Goal: Task Accomplishment & Management: Manage account settings

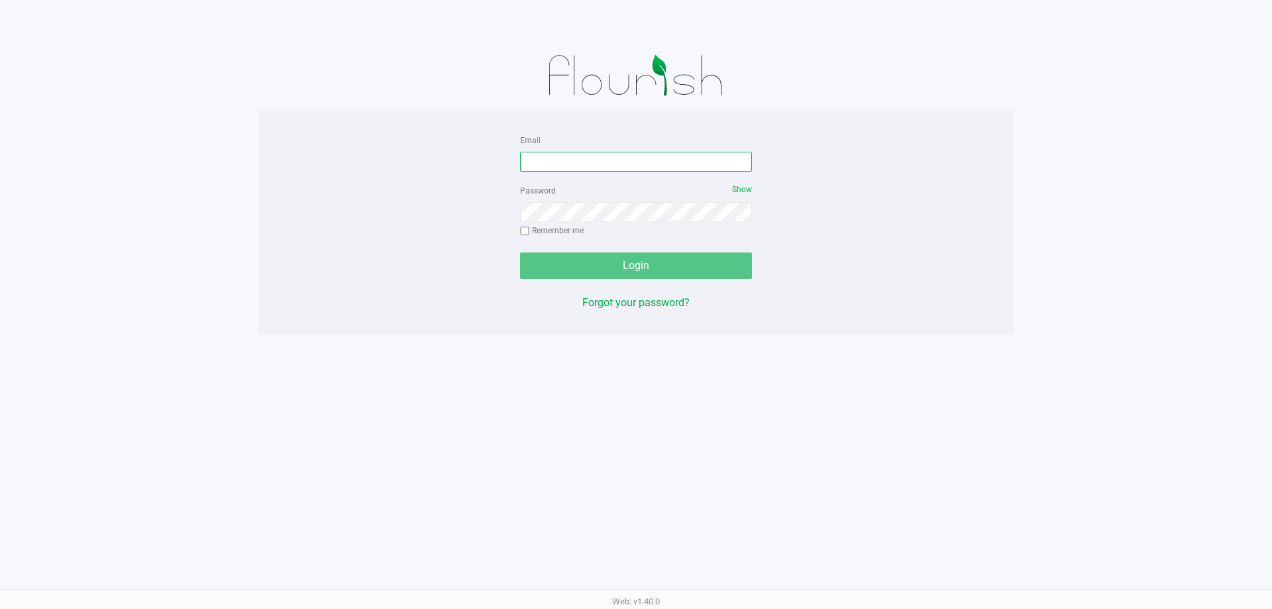
click at [649, 155] on input "Email" at bounding box center [636, 162] width 232 height 20
type input "[EMAIL_ADDRESS][DOMAIN_NAME]"
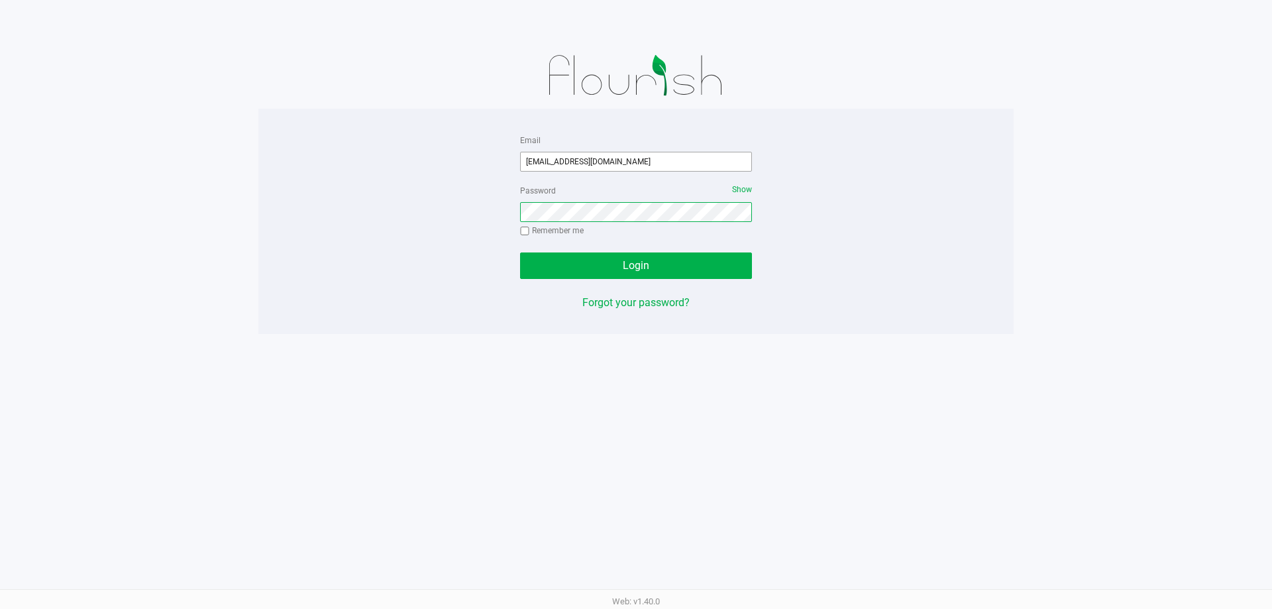
click at [520, 252] on button "Login" at bounding box center [636, 265] width 232 height 27
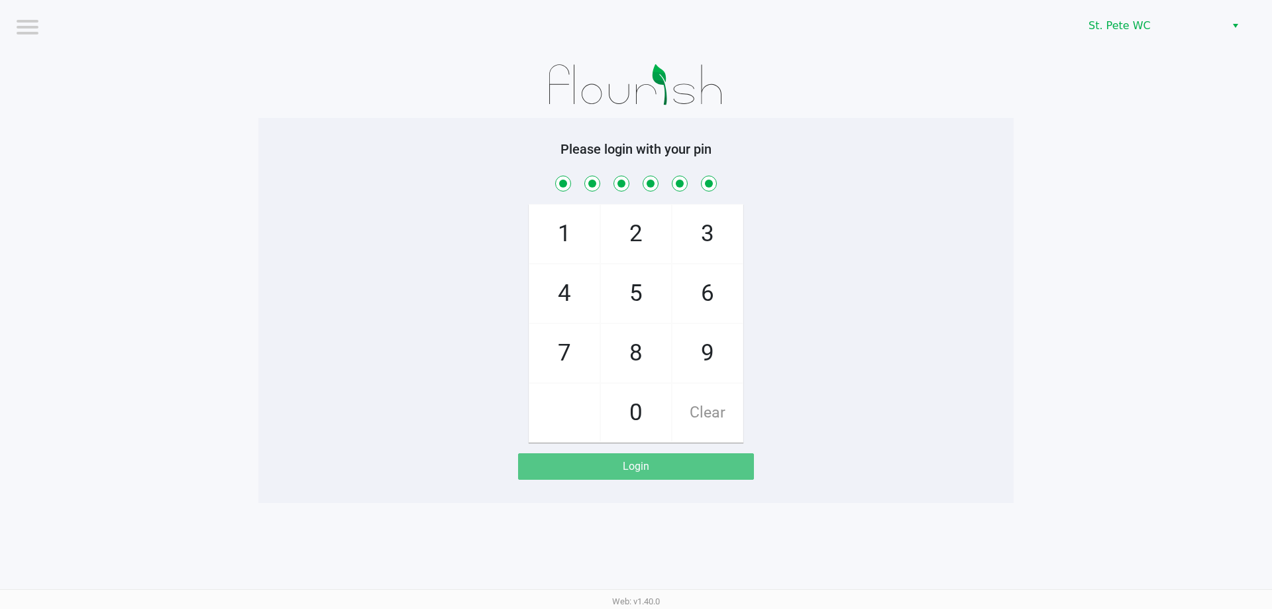
checkbox input "true"
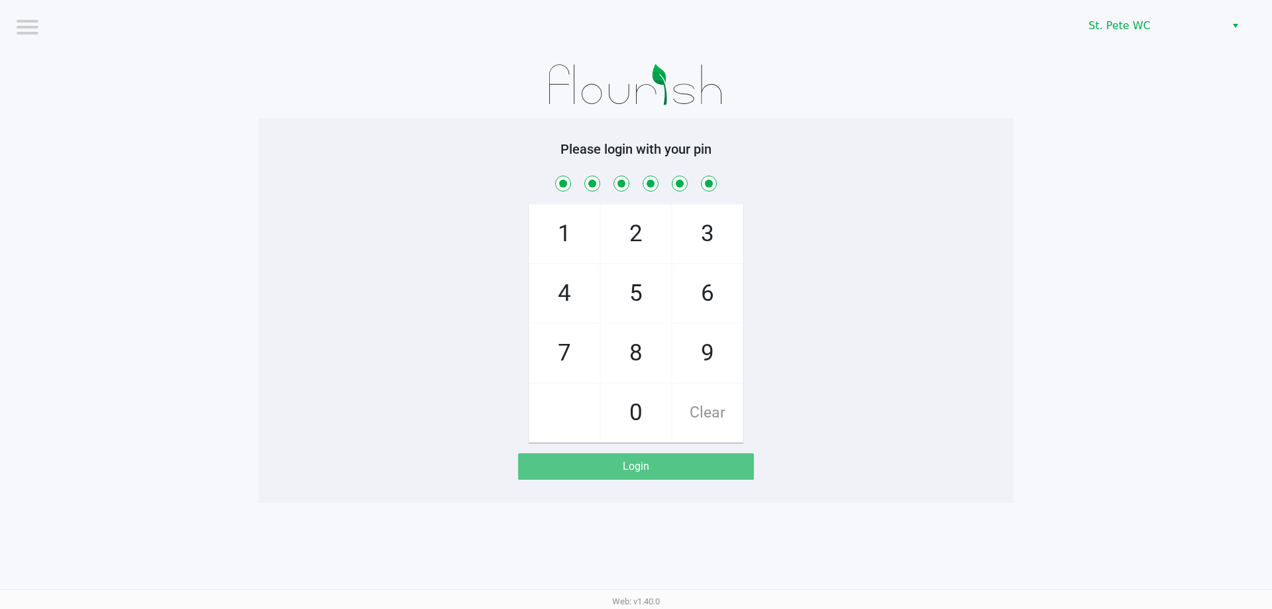
checkbox input "true"
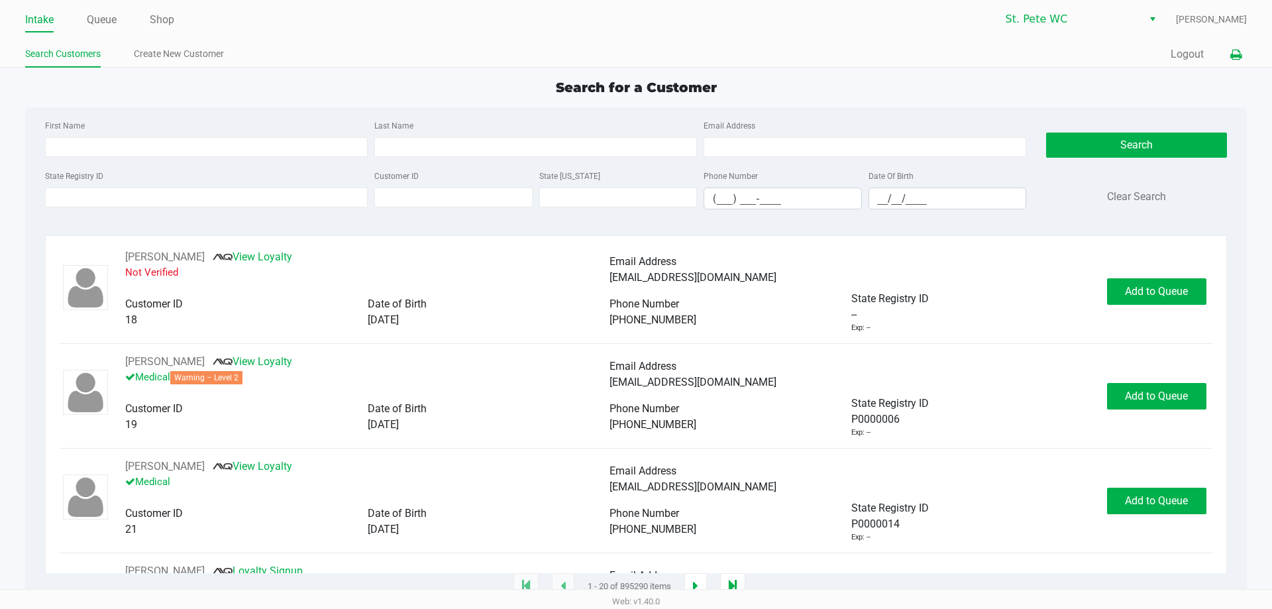
click at [1228, 53] on button at bounding box center [1236, 54] width 22 height 25
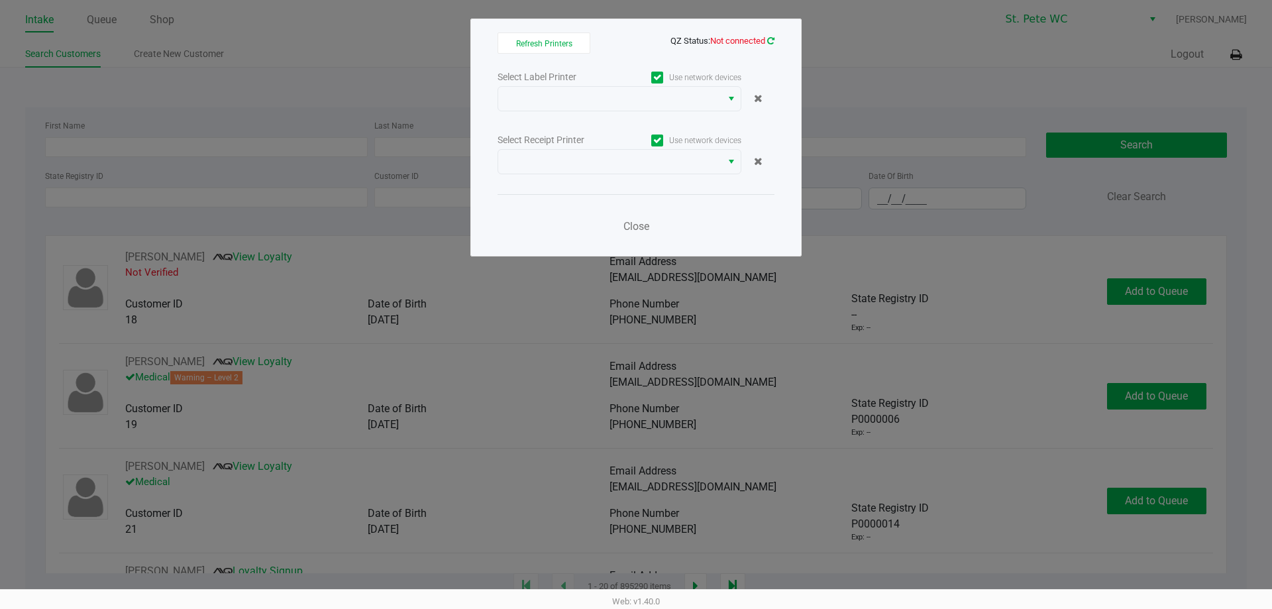
click at [771, 36] on icon at bounding box center [770, 40] width 7 height 9
click at [774, 42] on icon at bounding box center [770, 40] width 7 height 9
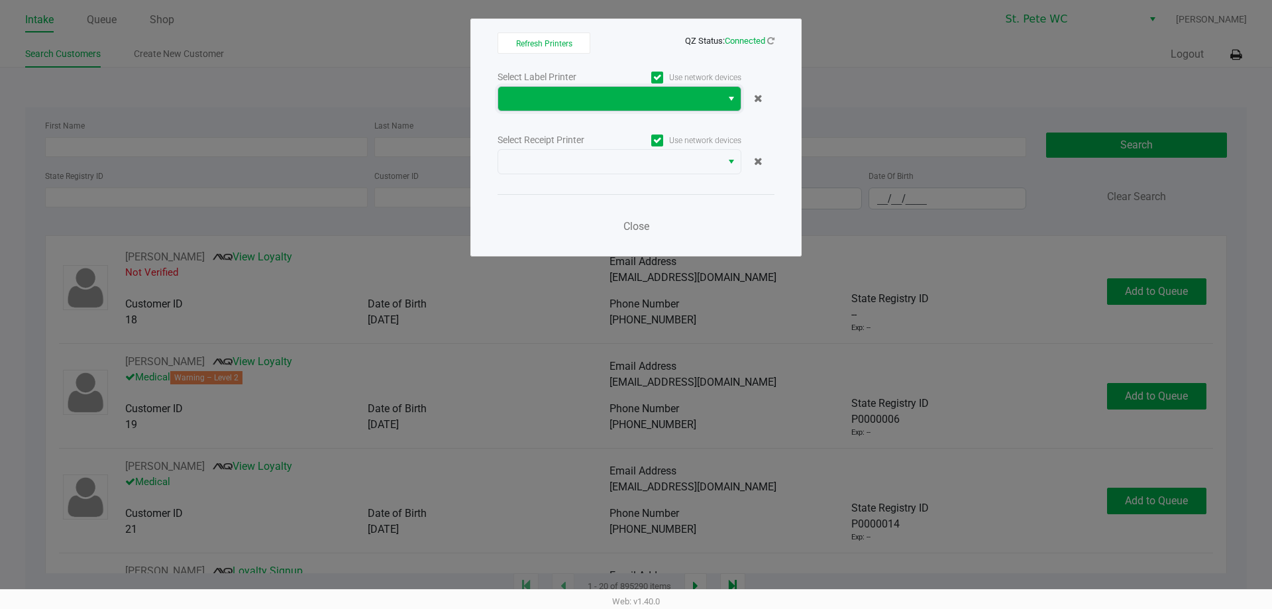
click at [633, 106] on span at bounding box center [609, 99] width 207 height 16
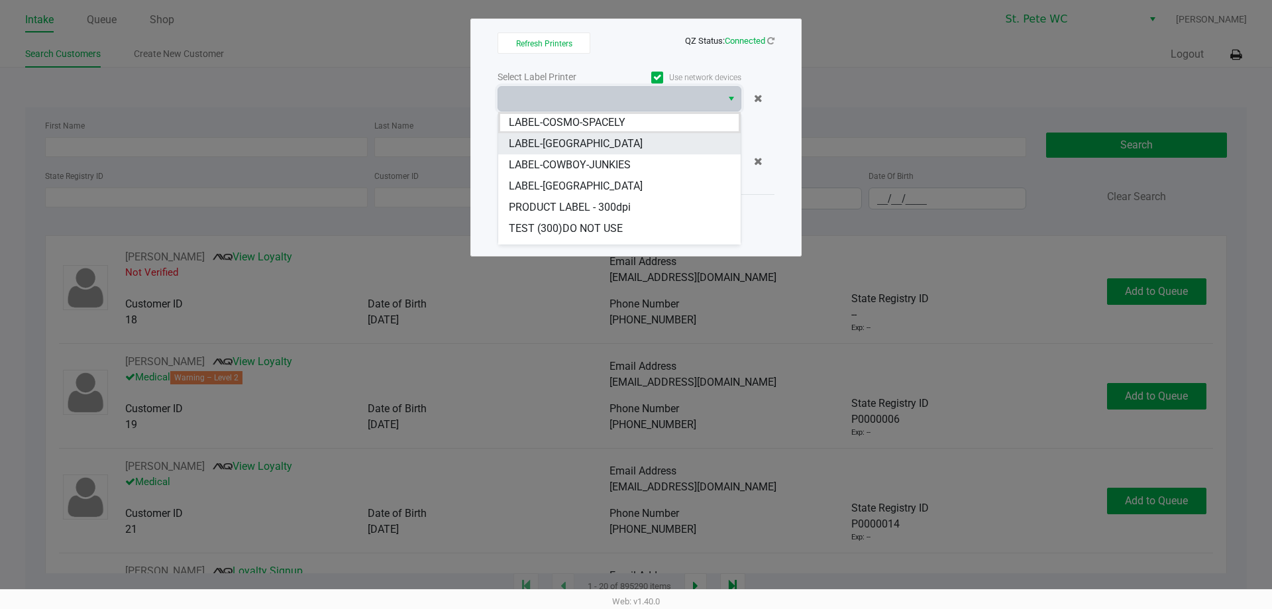
click at [618, 147] on li "LABEL-[GEOGRAPHIC_DATA]" at bounding box center [619, 143] width 242 height 21
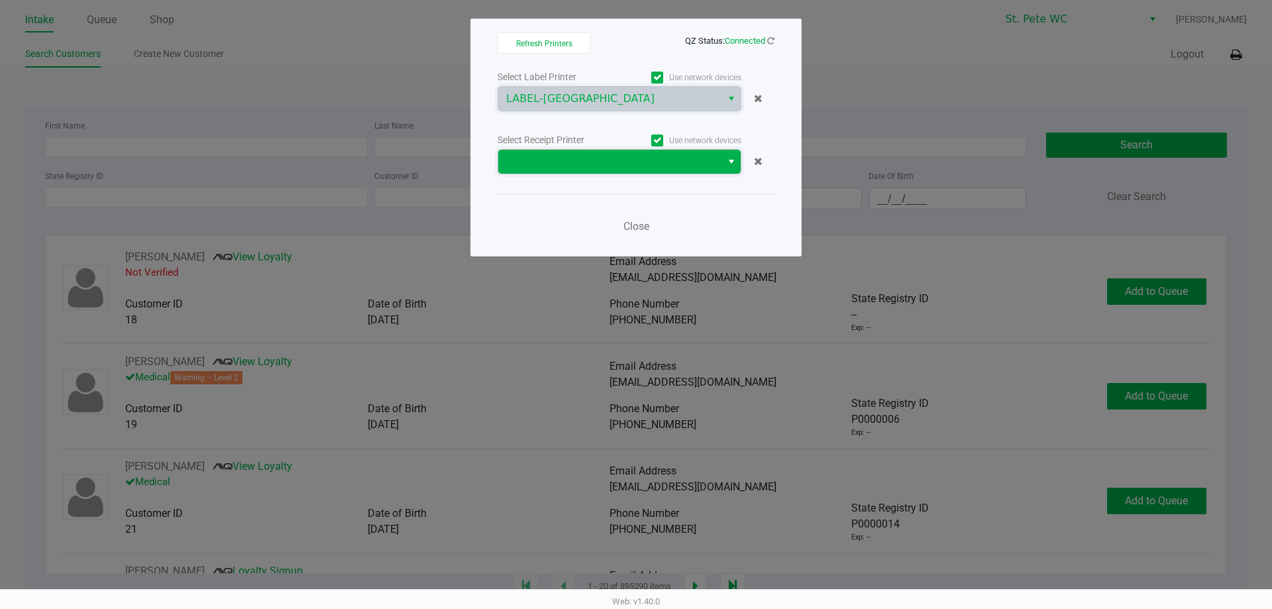
click at [626, 166] on span at bounding box center [609, 162] width 207 height 16
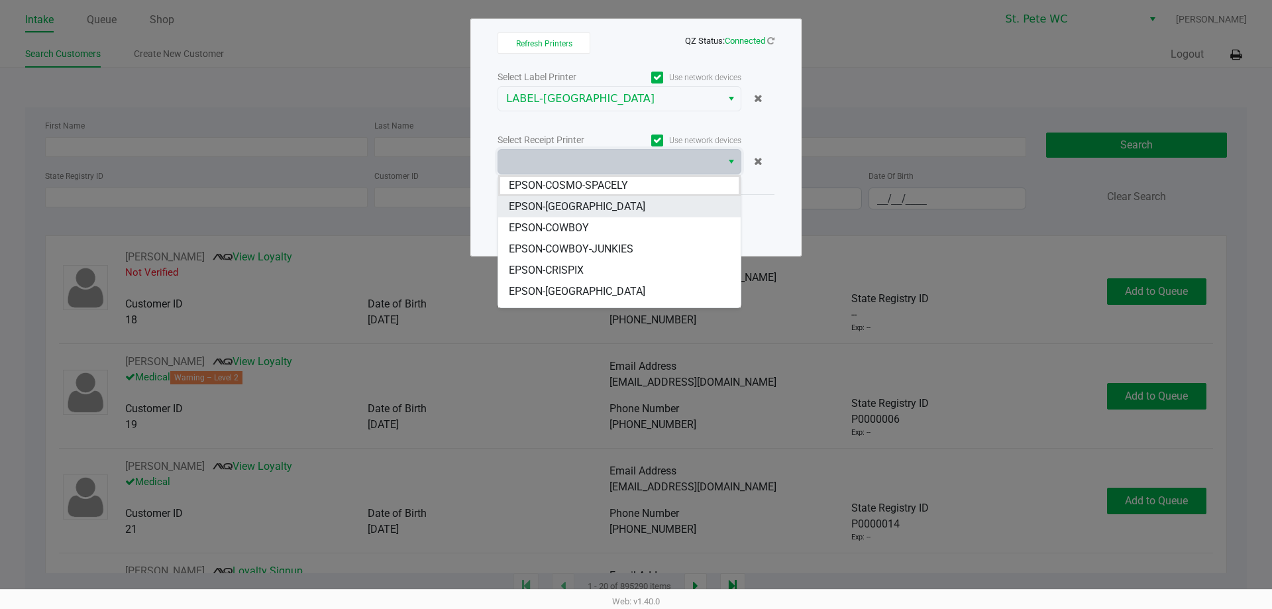
click at [625, 205] on li "EPSON-[GEOGRAPHIC_DATA]" at bounding box center [619, 206] width 242 height 21
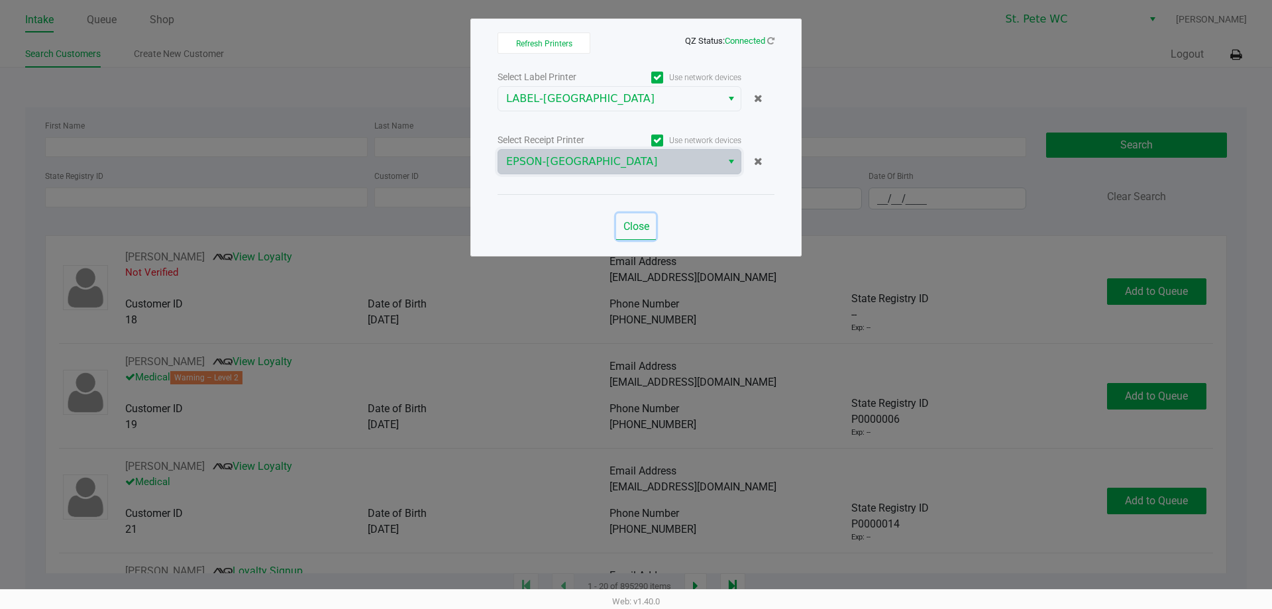
click at [631, 221] on span "Close" at bounding box center [636, 226] width 26 height 13
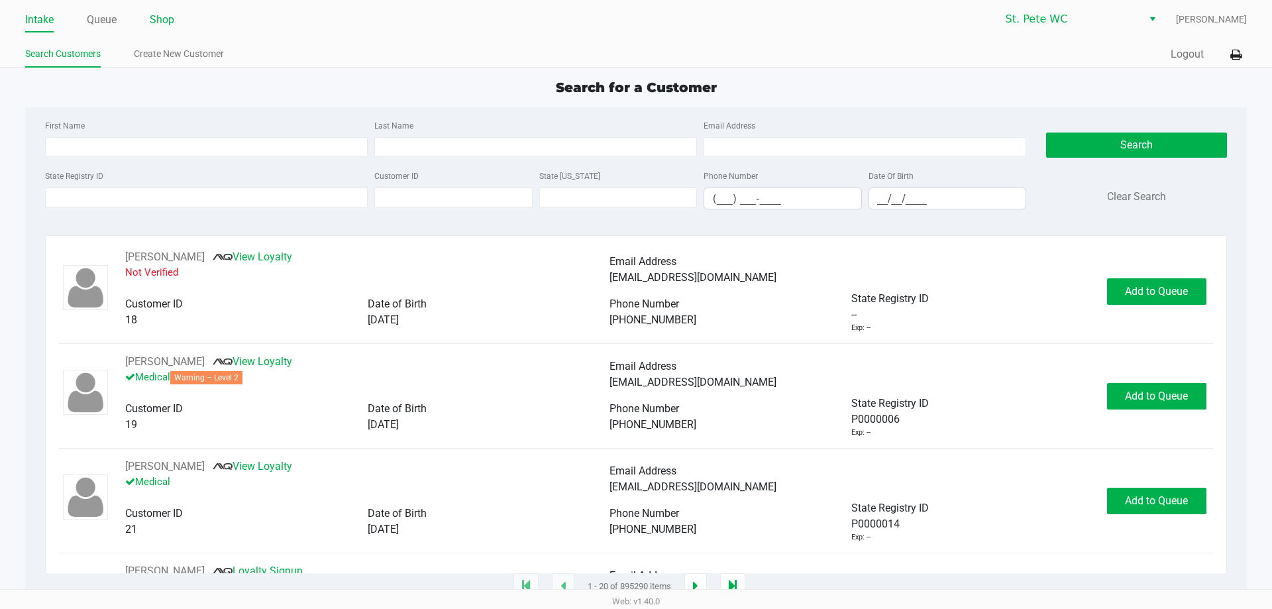
click at [162, 24] on link "Shop" at bounding box center [162, 20] width 25 height 19
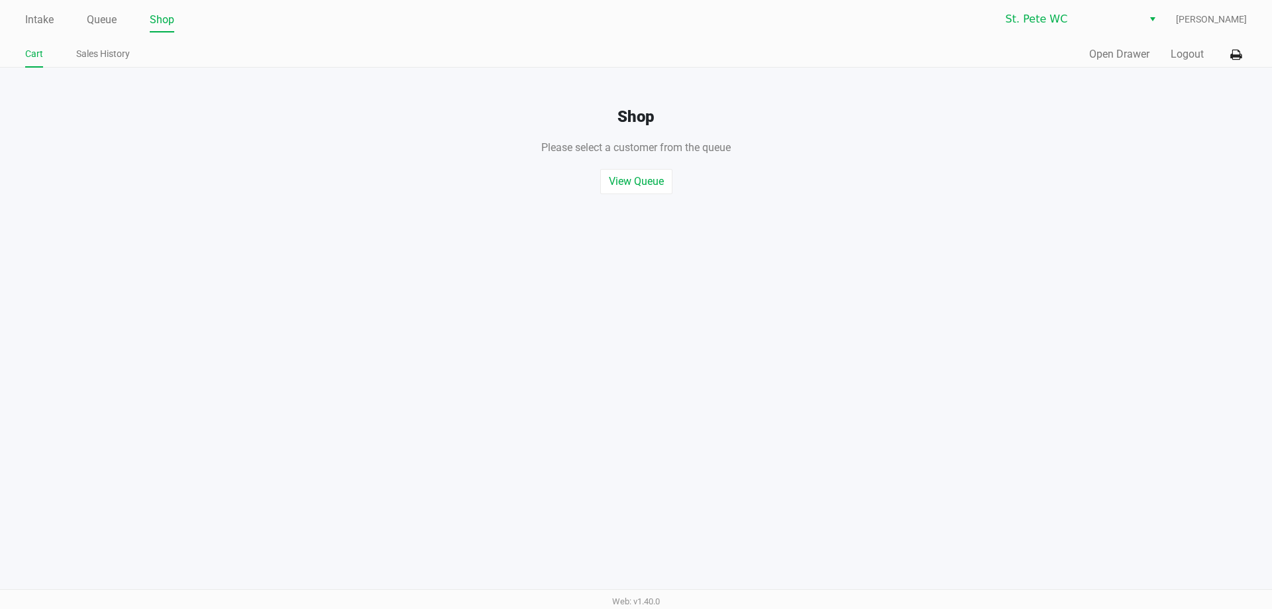
click at [1116, 46] on div "Quick Sale Open Drawer Logout" at bounding box center [941, 54] width 611 height 25
click at [1118, 50] on button "Open Drawer" at bounding box center [1119, 54] width 60 height 16
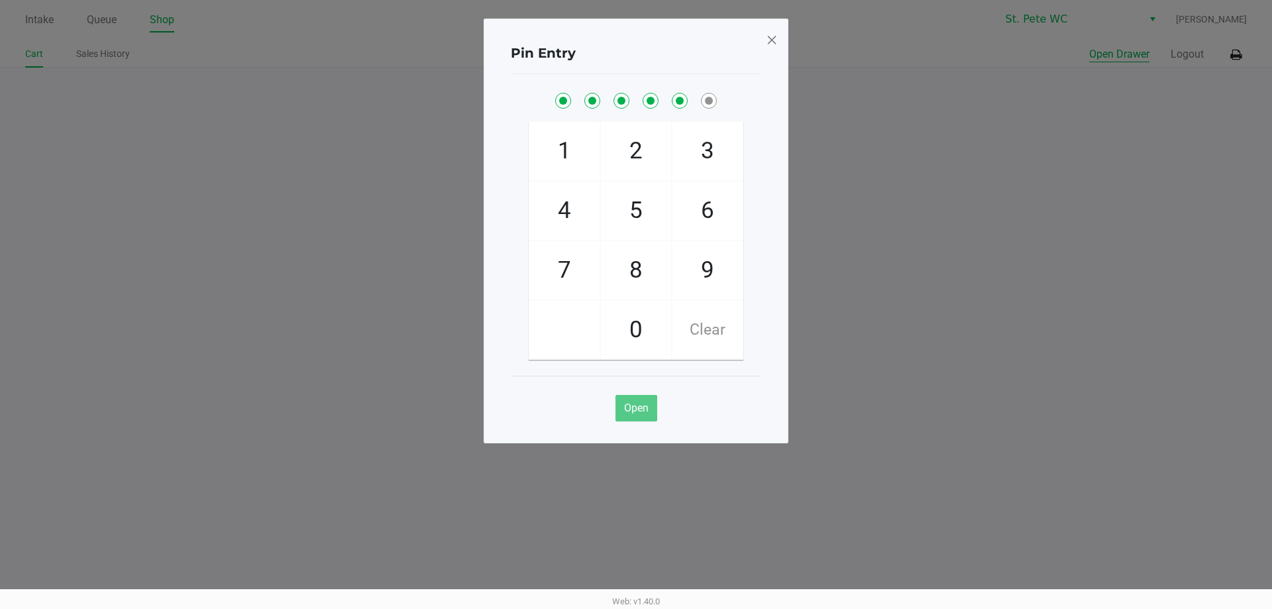
click at [1089, 46] on button "Open Drawer" at bounding box center [1119, 54] width 60 height 16
checkbox input "true"
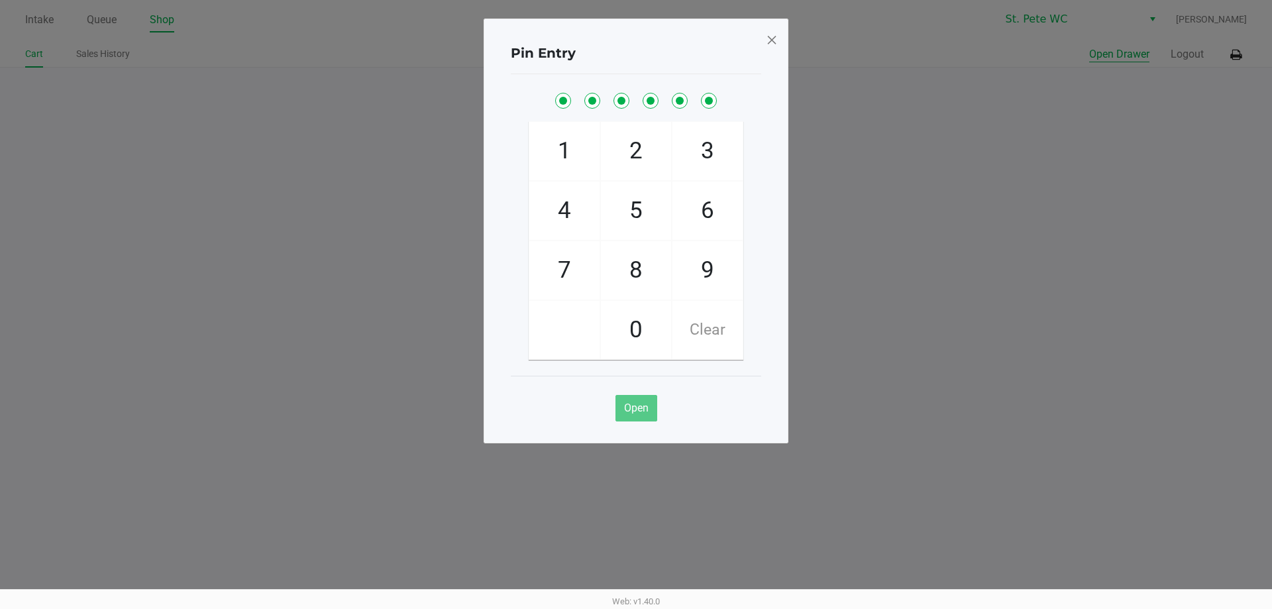
checkbox input "true"
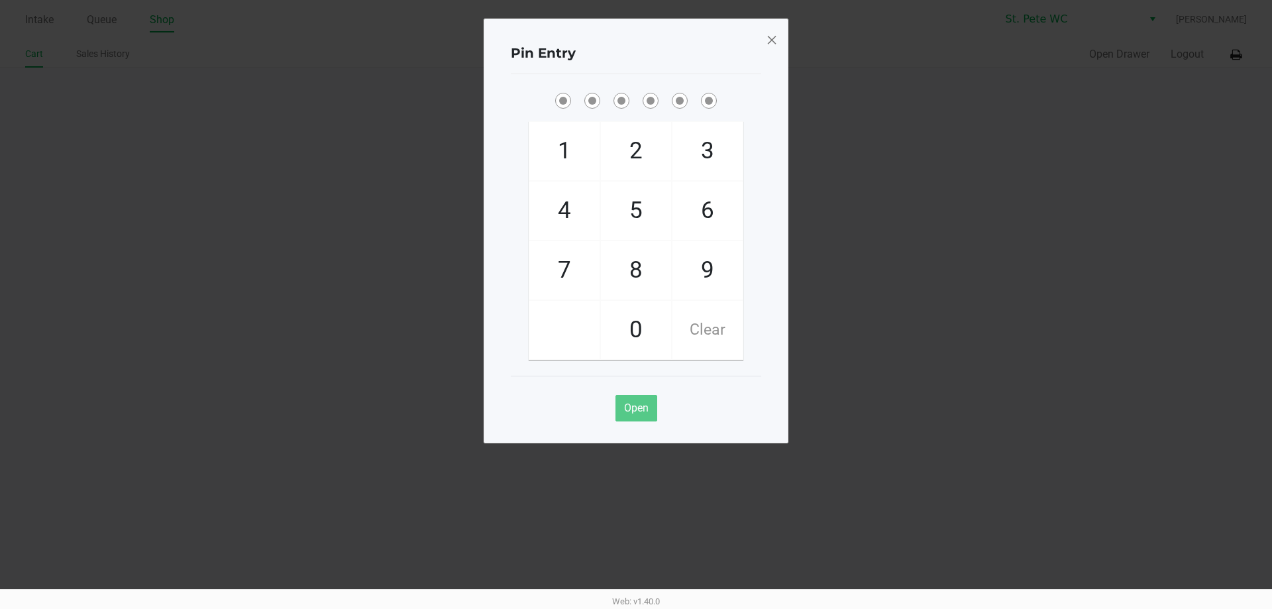
click at [776, 41] on span at bounding box center [772, 39] width 12 height 21
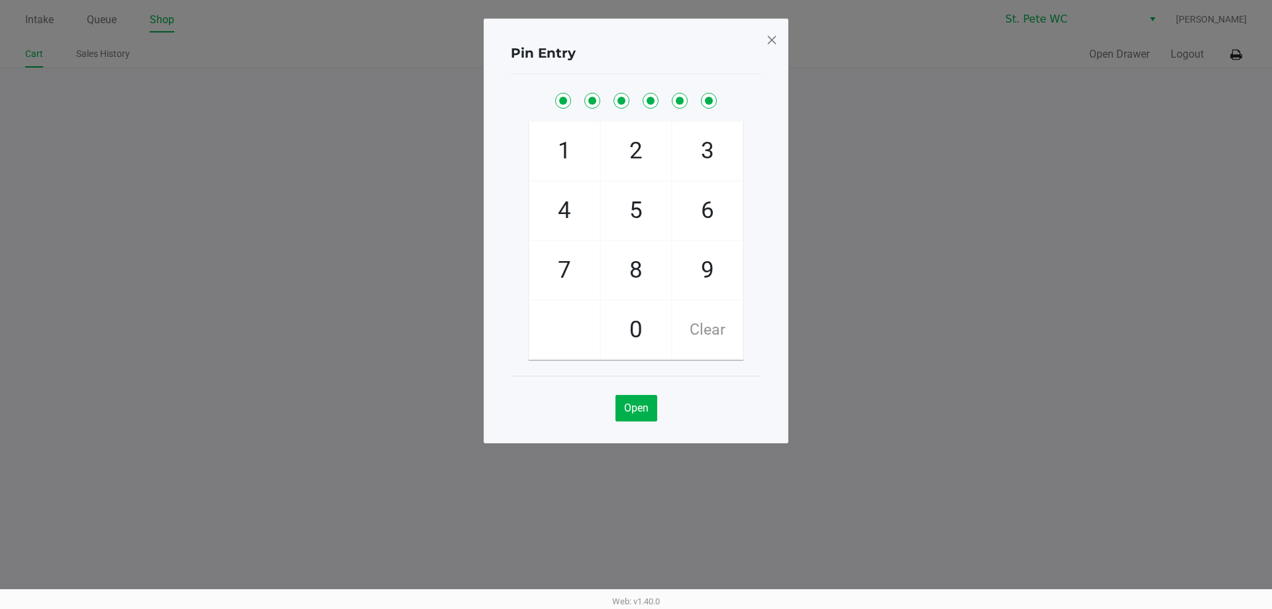
click at [776, 41] on span at bounding box center [772, 39] width 12 height 21
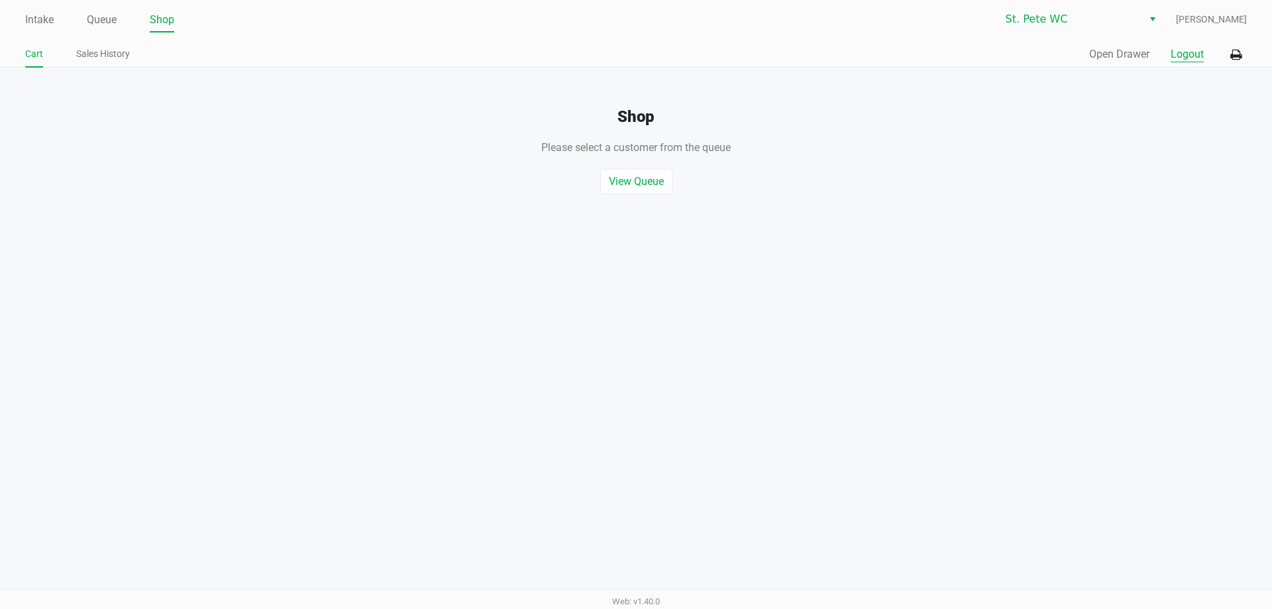
click at [1173, 60] on button "Logout" at bounding box center [1187, 54] width 33 height 16
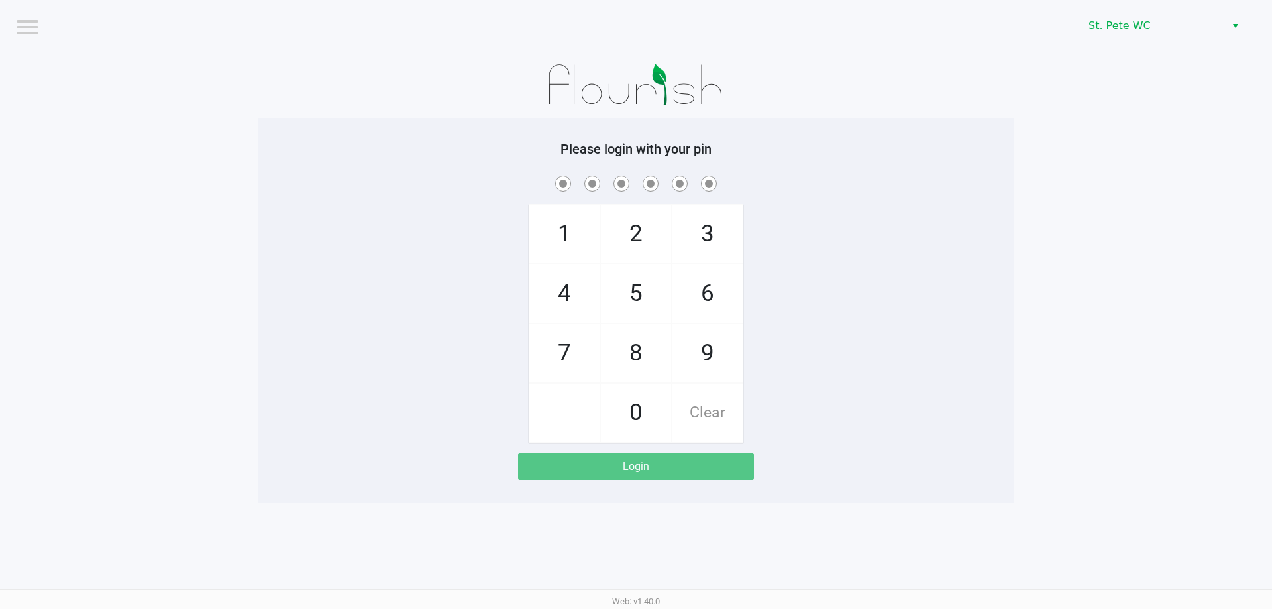
click at [1207, 371] on app-pos-login-wrapper "Logout St. Pete WC Please login with your pin 1 4 7 2 5 8 0 3 6 9 Clear Login" at bounding box center [636, 251] width 1272 height 503
checkbox input "true"
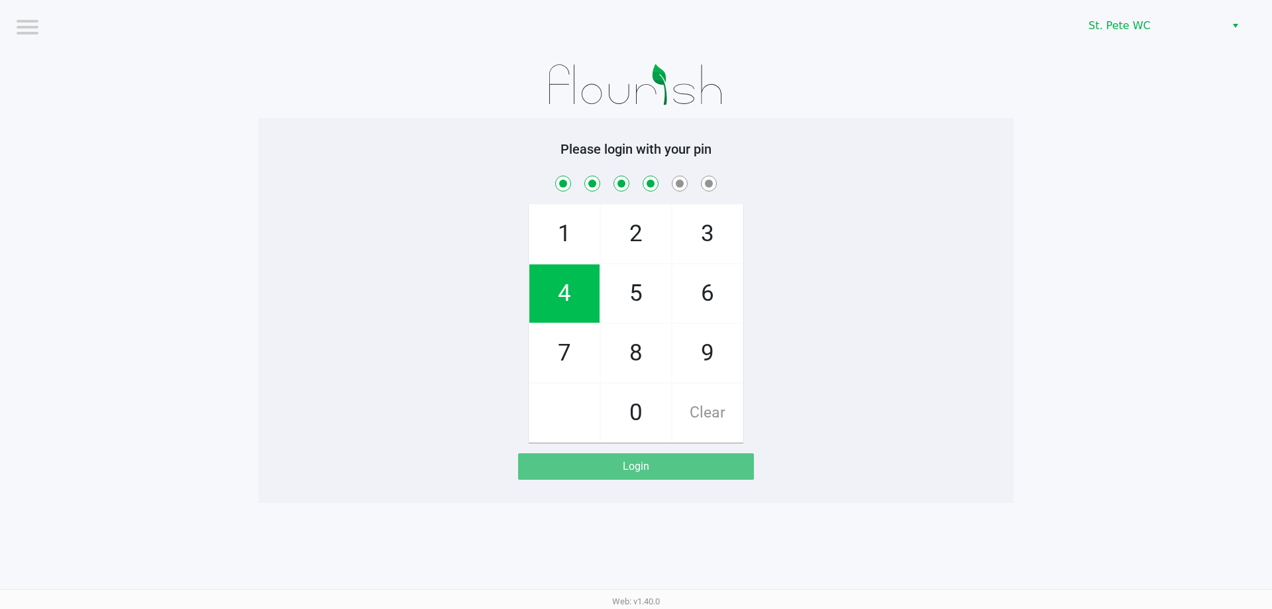
checkbox input "true"
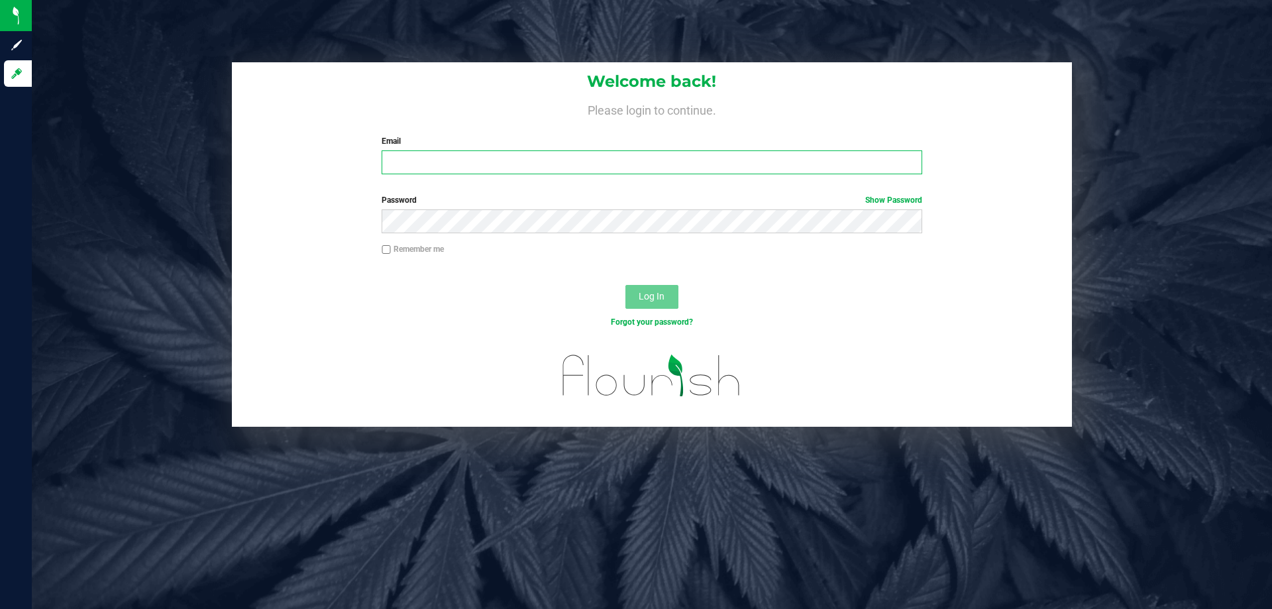
click at [468, 156] on input "Email" at bounding box center [652, 162] width 540 height 24
type input "[EMAIL_ADDRESS][DOMAIN_NAME]"
click at [625, 285] on button "Log In" at bounding box center [651, 297] width 53 height 24
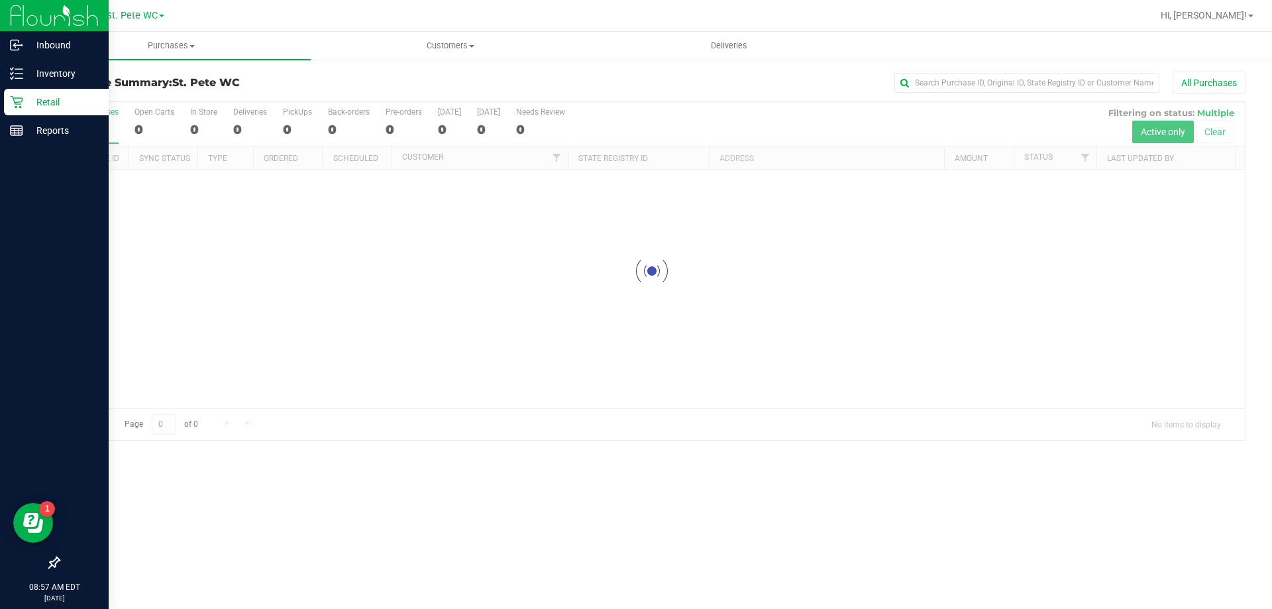
click at [28, 89] on div "Retail" at bounding box center [56, 102] width 105 height 27
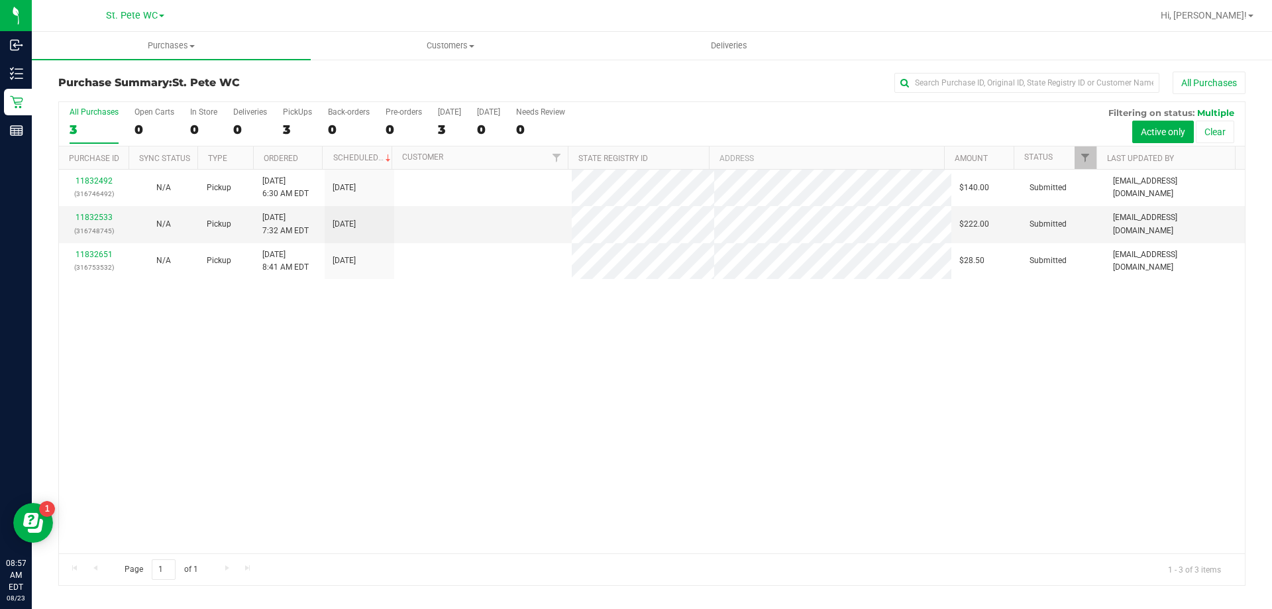
click at [978, 322] on div "11832492 (316746492) N/A Pickup [DATE] 6:30 AM EDT 8/23/2025 $140.00 Submitted …" at bounding box center [652, 362] width 1186 height 384
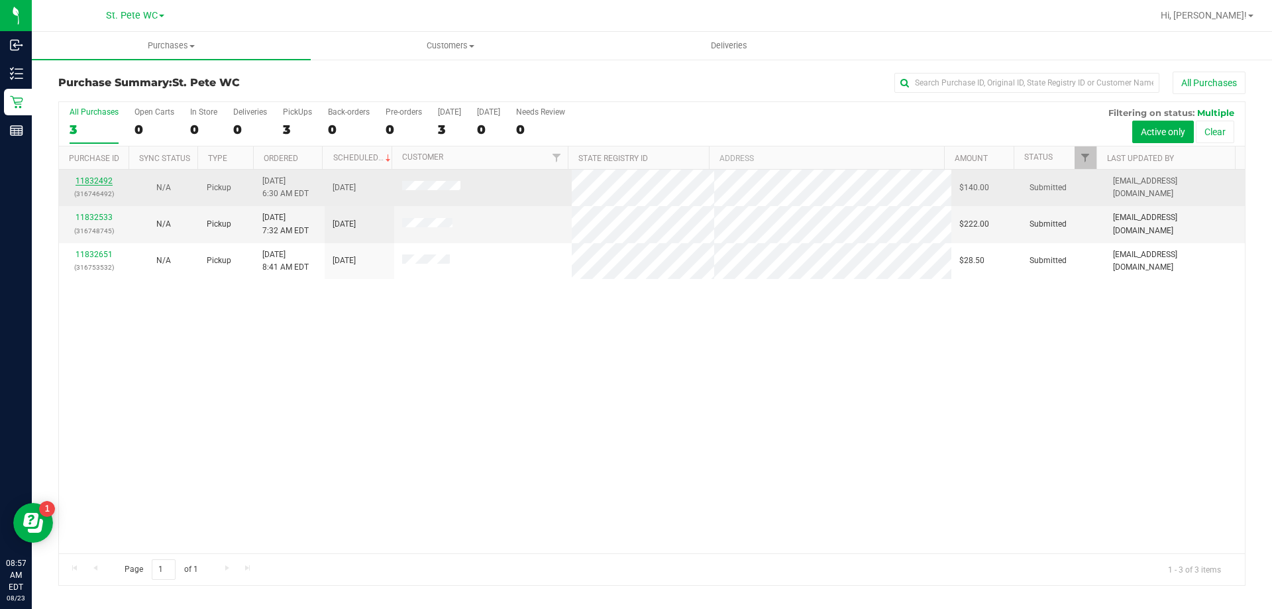
click at [86, 176] on link "11832492" at bounding box center [94, 180] width 37 height 9
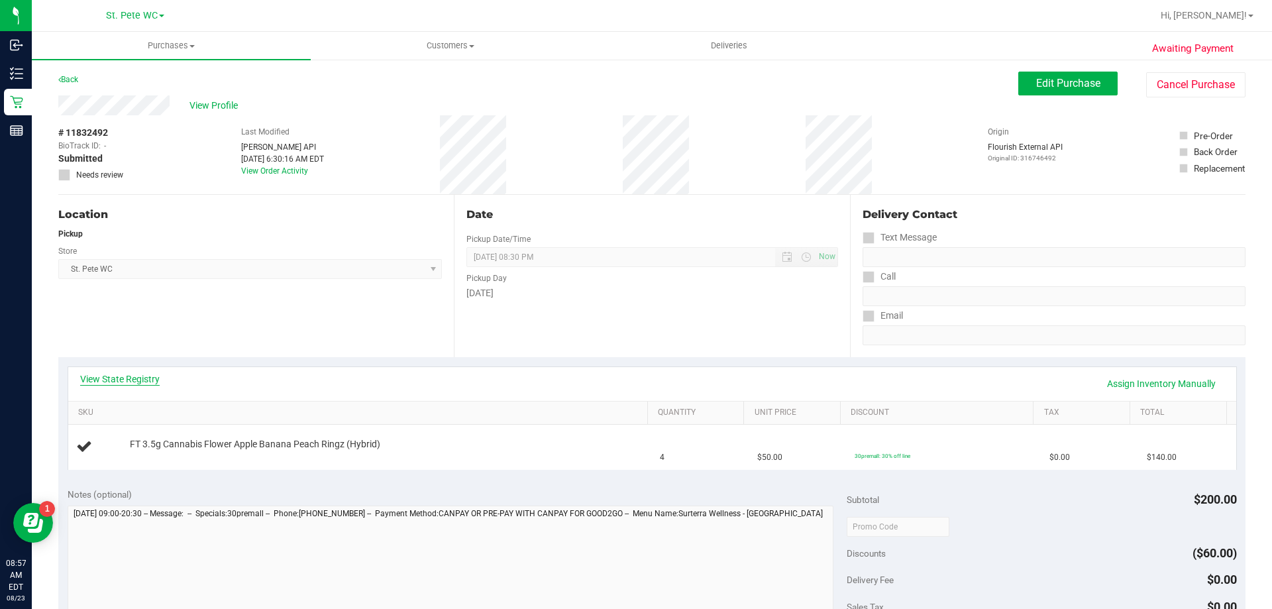
click at [93, 378] on link "View State Registry" at bounding box center [120, 378] width 80 height 13
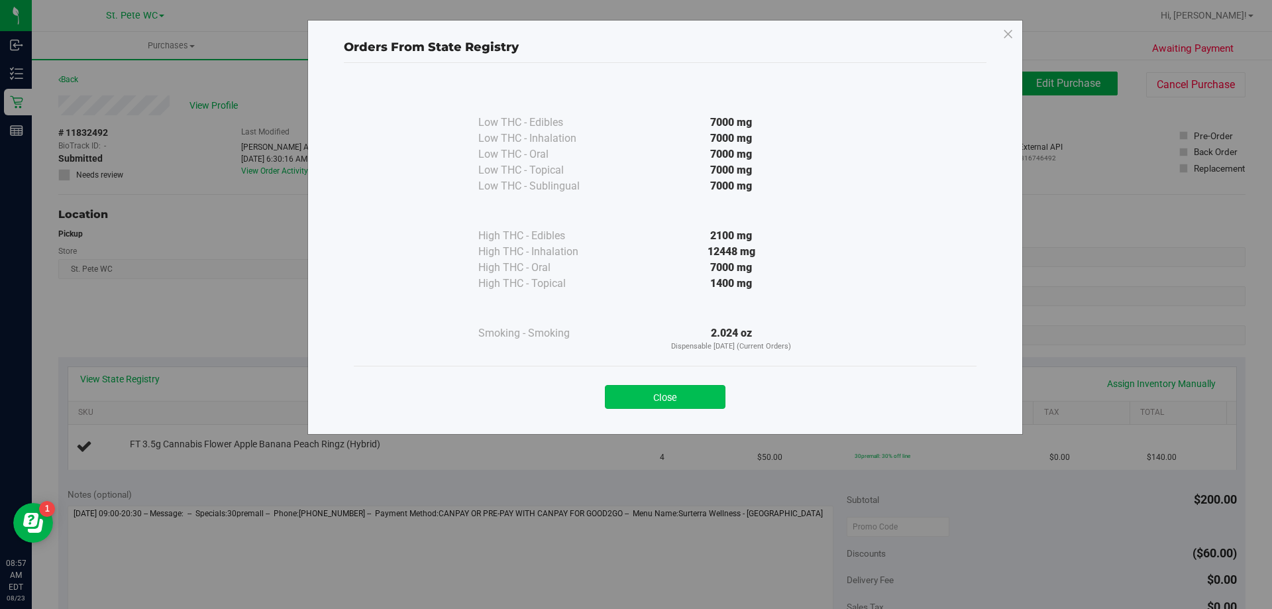
click at [651, 400] on button "Close" at bounding box center [665, 397] width 121 height 24
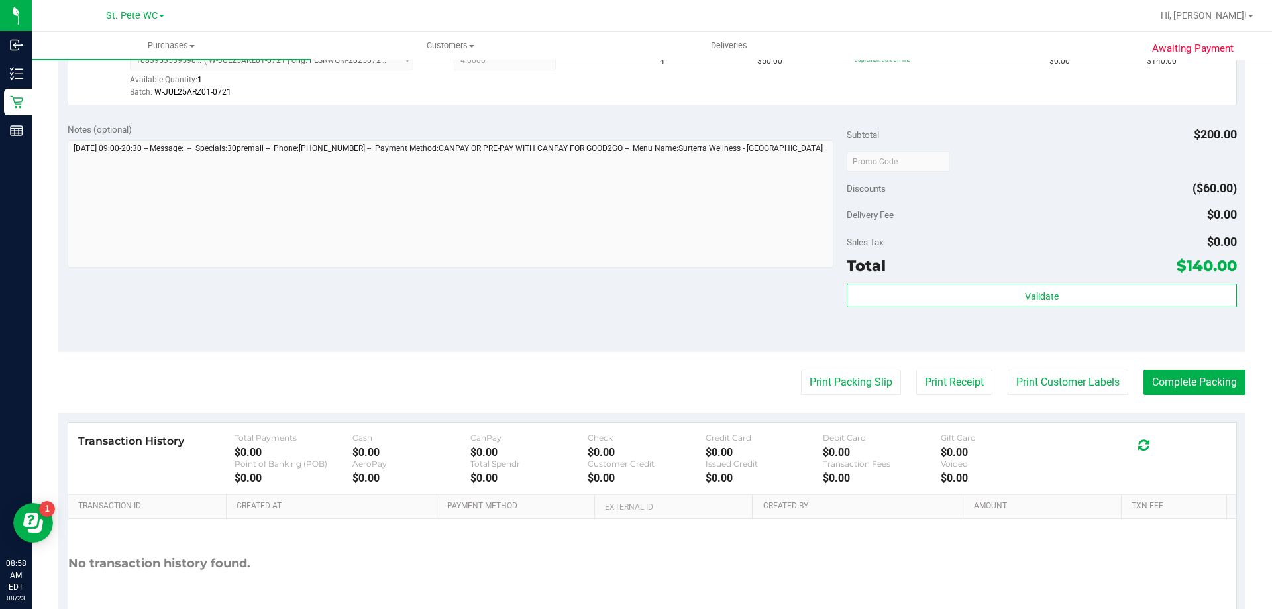
scroll to position [398, 0]
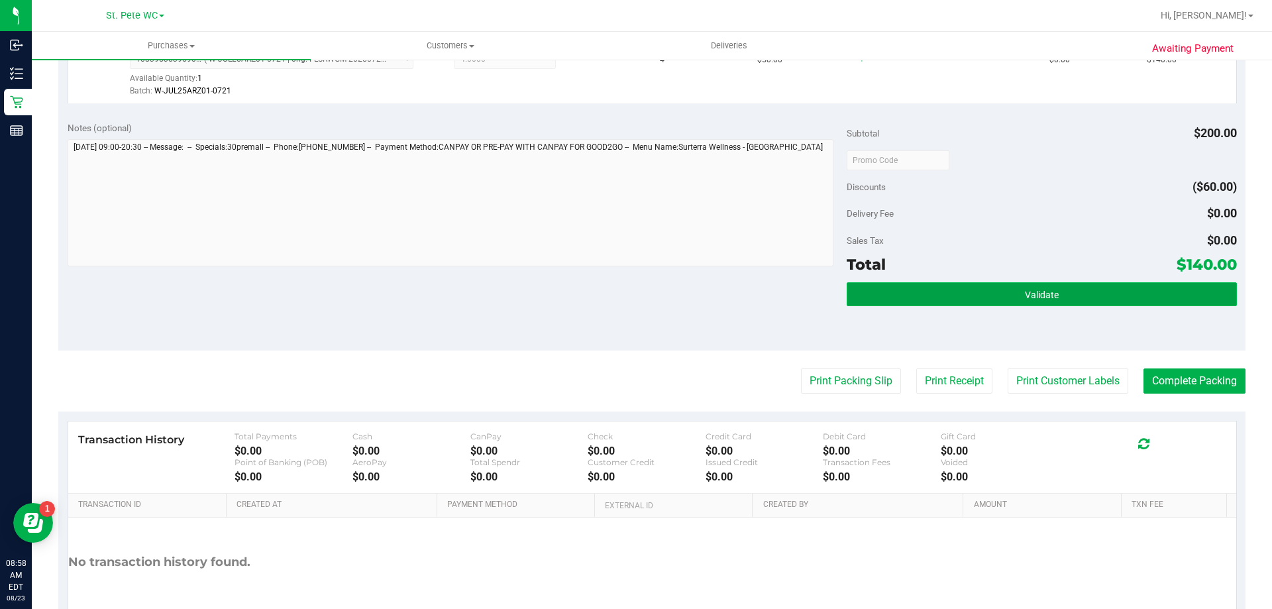
click at [978, 295] on button "Validate" at bounding box center [1042, 294] width 390 height 24
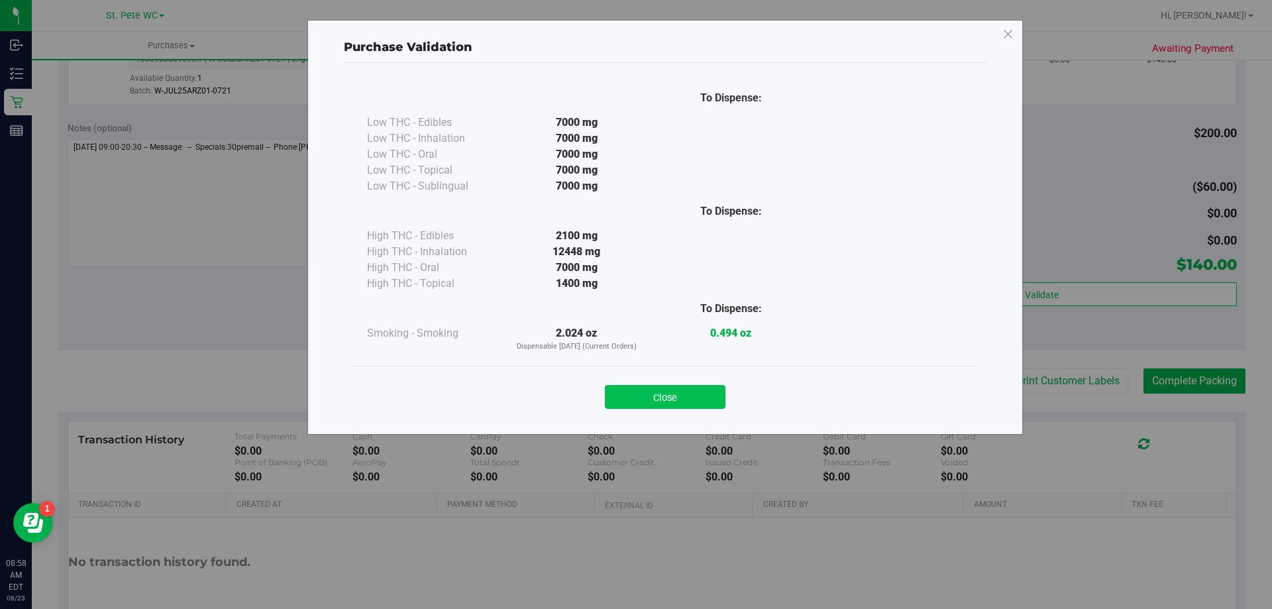
click at [674, 390] on button "Close" at bounding box center [665, 397] width 121 height 24
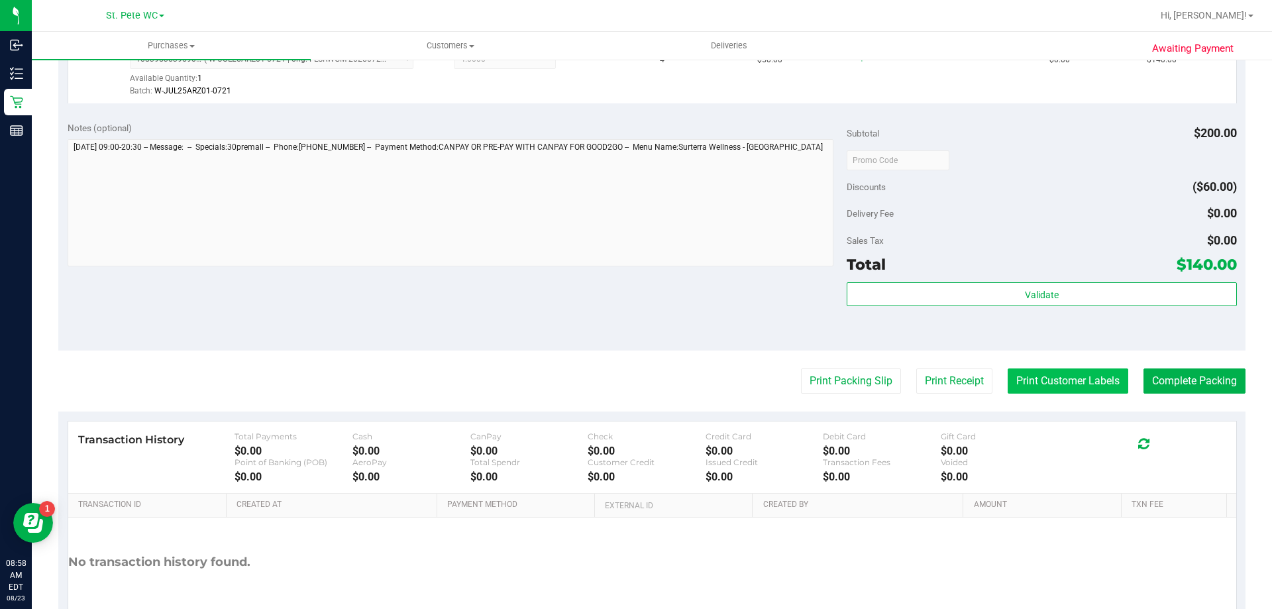
click at [1066, 386] on button "Print Customer Labels" at bounding box center [1068, 380] width 121 height 25
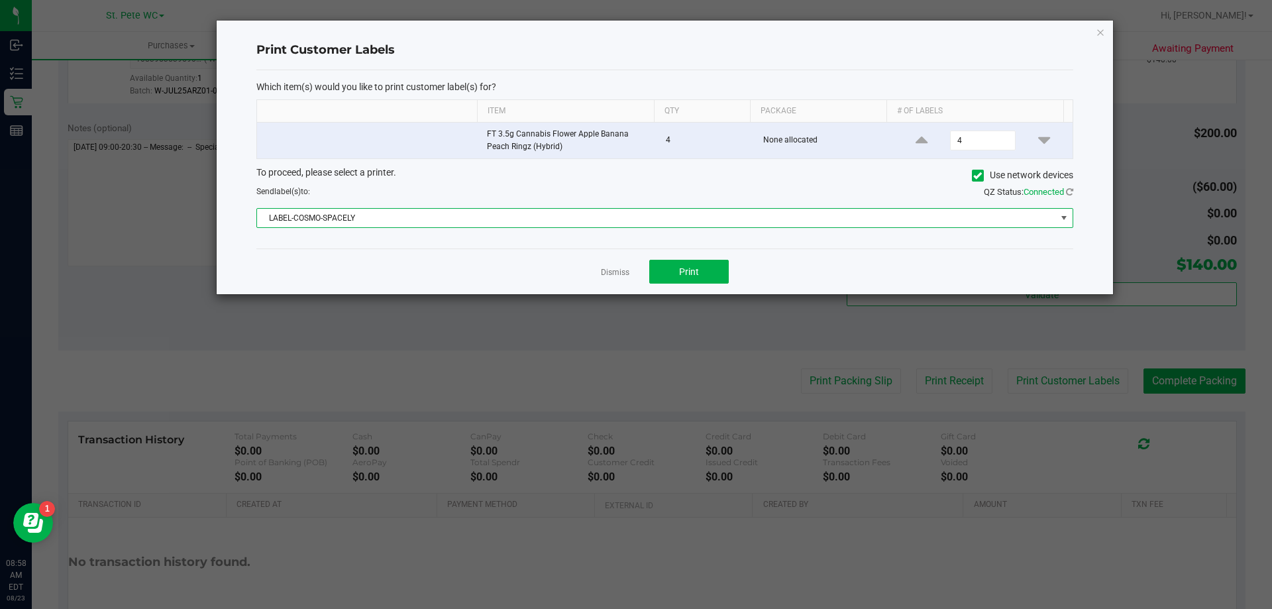
click at [531, 219] on span "LABEL-COSMO-SPACELY" at bounding box center [656, 218] width 799 height 19
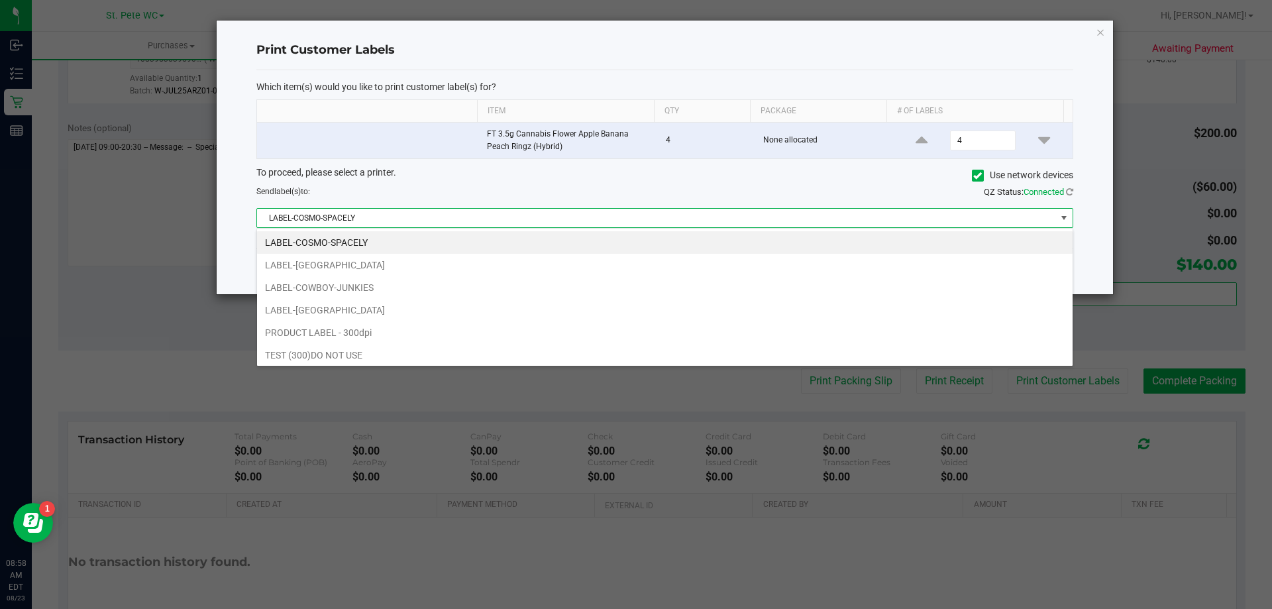
scroll to position [20, 816]
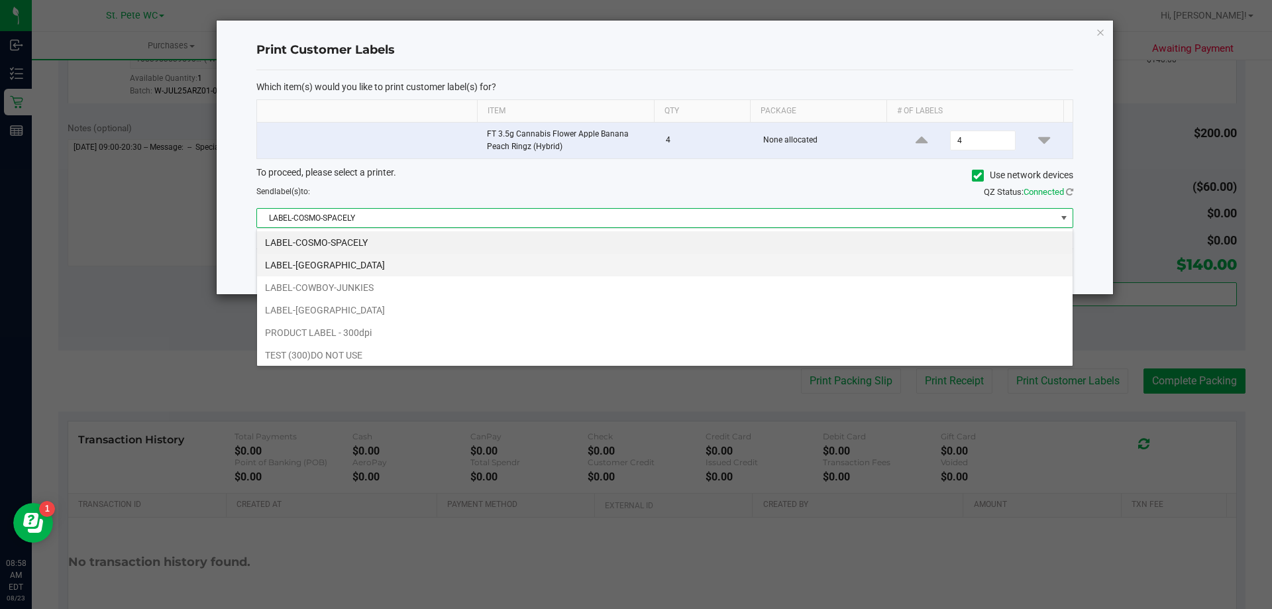
click at [344, 268] on li "LABEL-[GEOGRAPHIC_DATA]" at bounding box center [665, 265] width 816 height 23
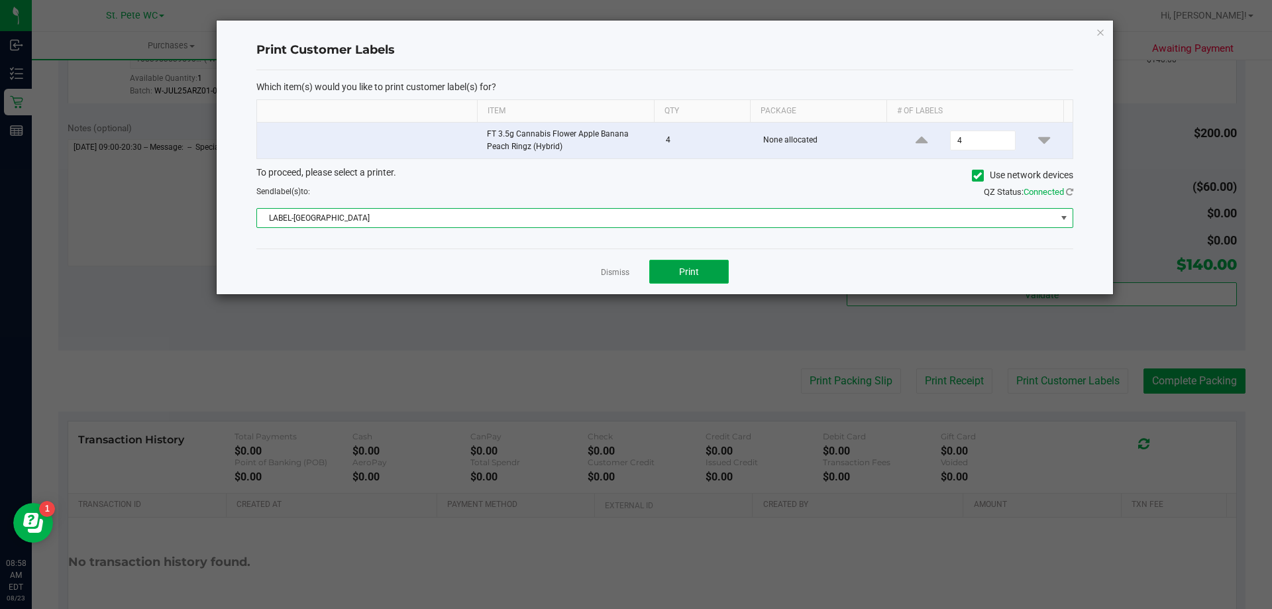
click at [682, 281] on button "Print" at bounding box center [689, 272] width 80 height 24
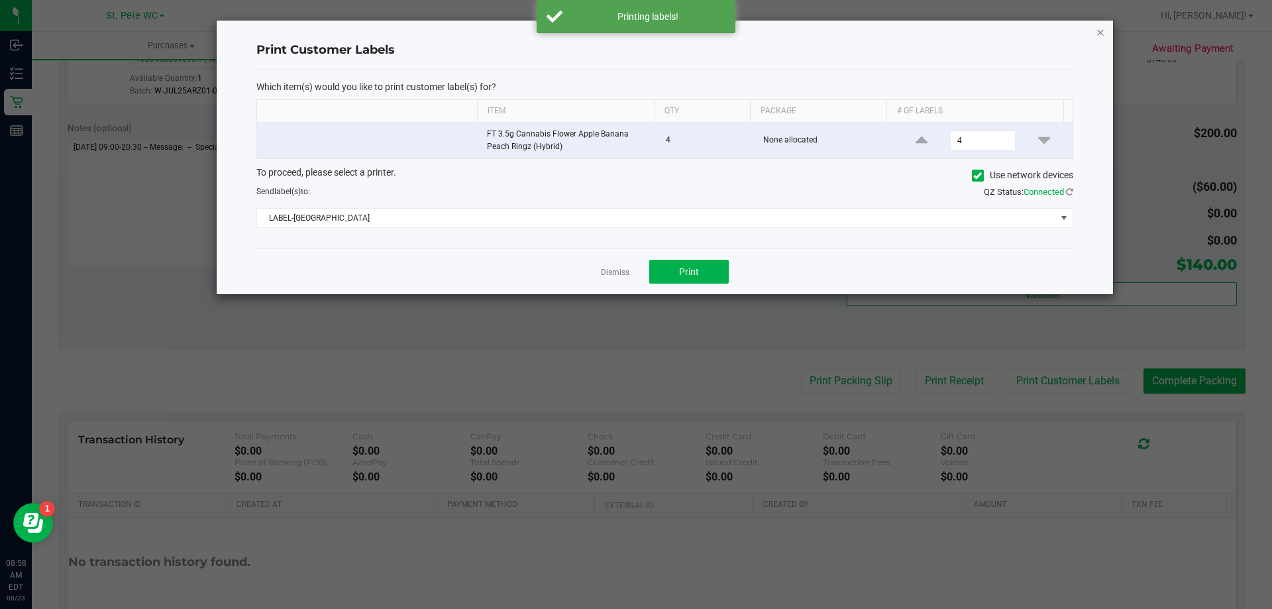
click at [1096, 34] on icon "button" at bounding box center [1100, 32] width 9 height 16
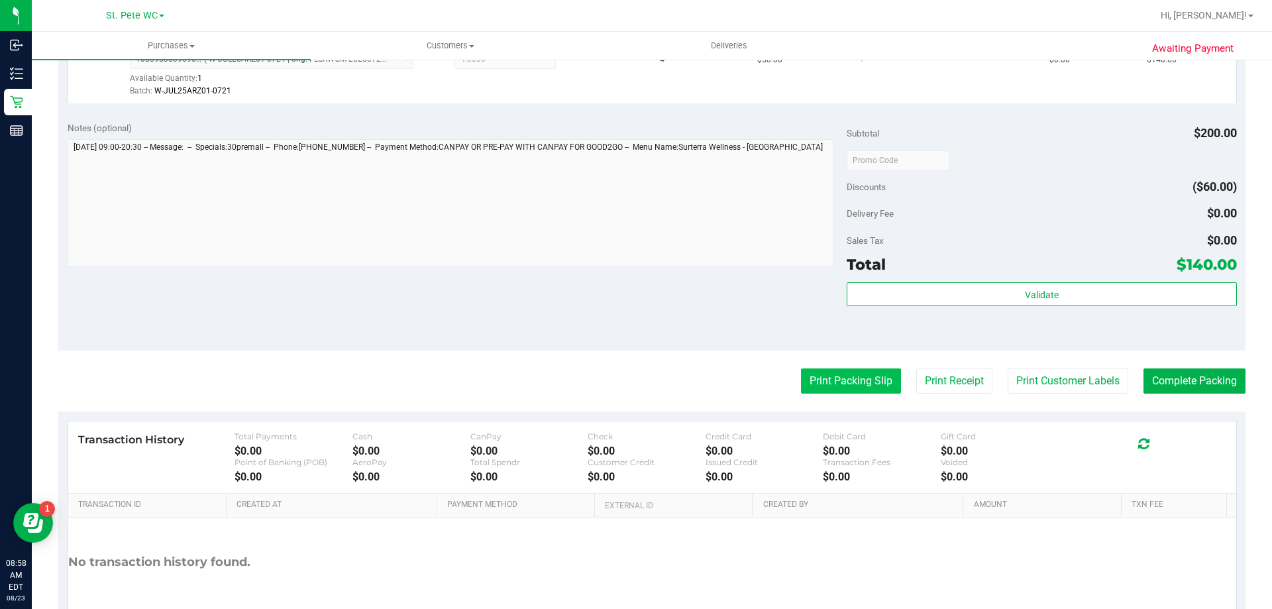
click at [851, 386] on button "Print Packing Slip" at bounding box center [851, 380] width 100 height 25
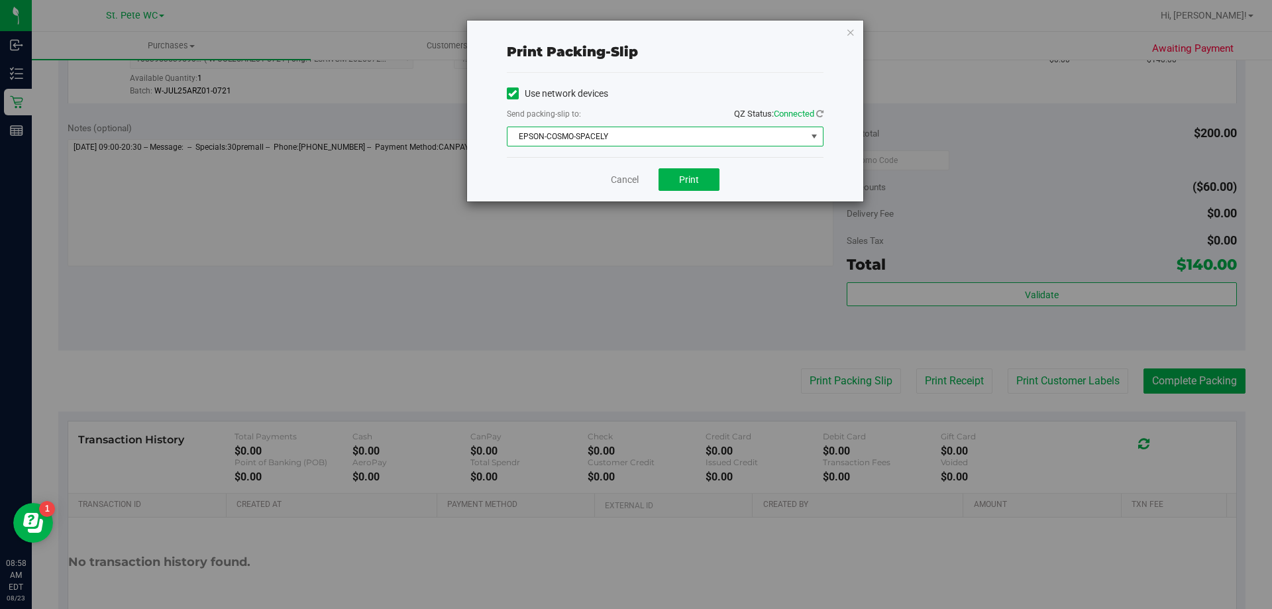
click at [656, 140] on span "EPSON-COSMO-SPACELY" at bounding box center [656, 136] width 299 height 19
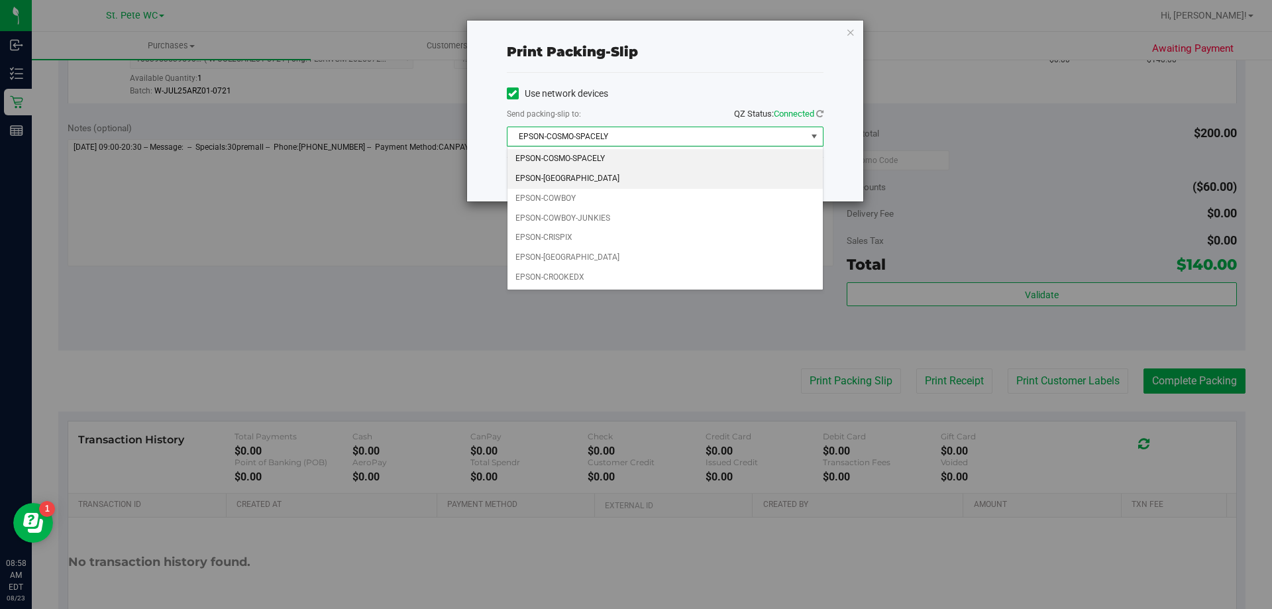
click at [566, 184] on li "EPSON-[GEOGRAPHIC_DATA]" at bounding box center [664, 179] width 315 height 20
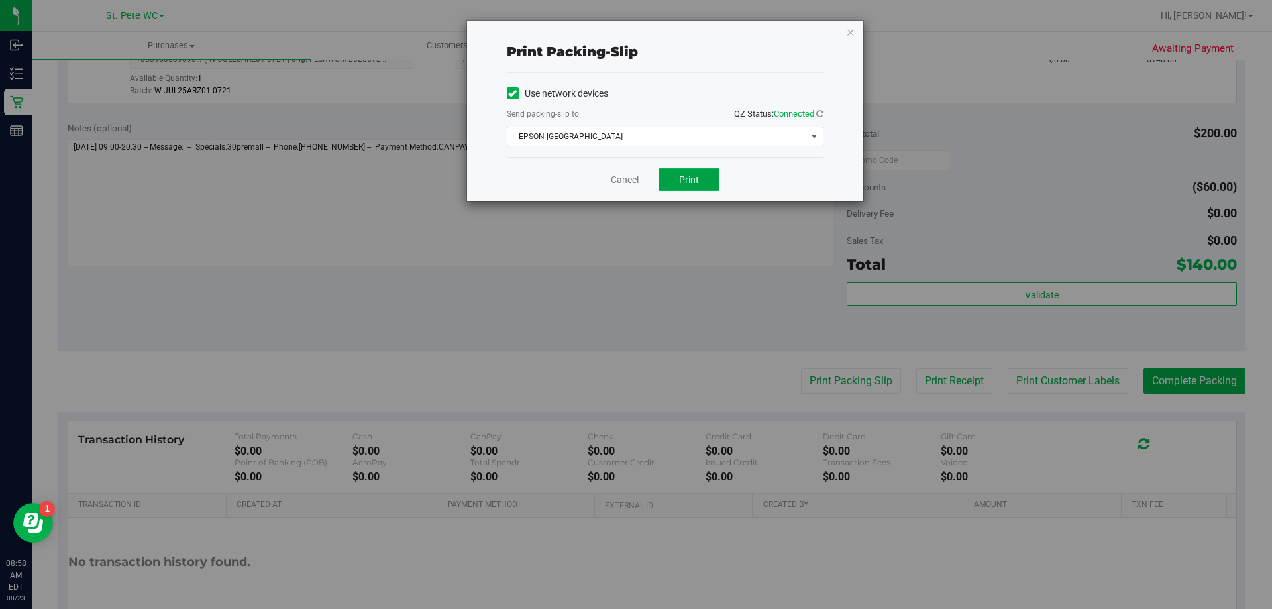
click at [670, 174] on button "Print" at bounding box center [689, 179] width 61 height 23
click at [849, 33] on icon "button" at bounding box center [850, 32] width 9 height 16
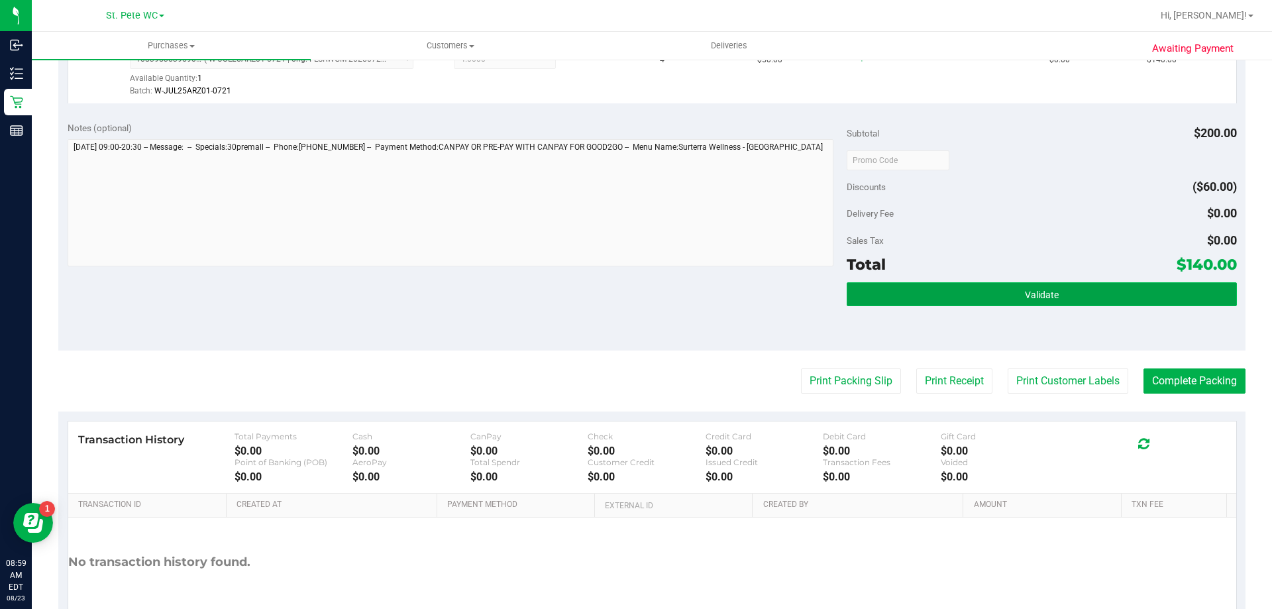
click at [975, 290] on button "Validate" at bounding box center [1042, 294] width 390 height 24
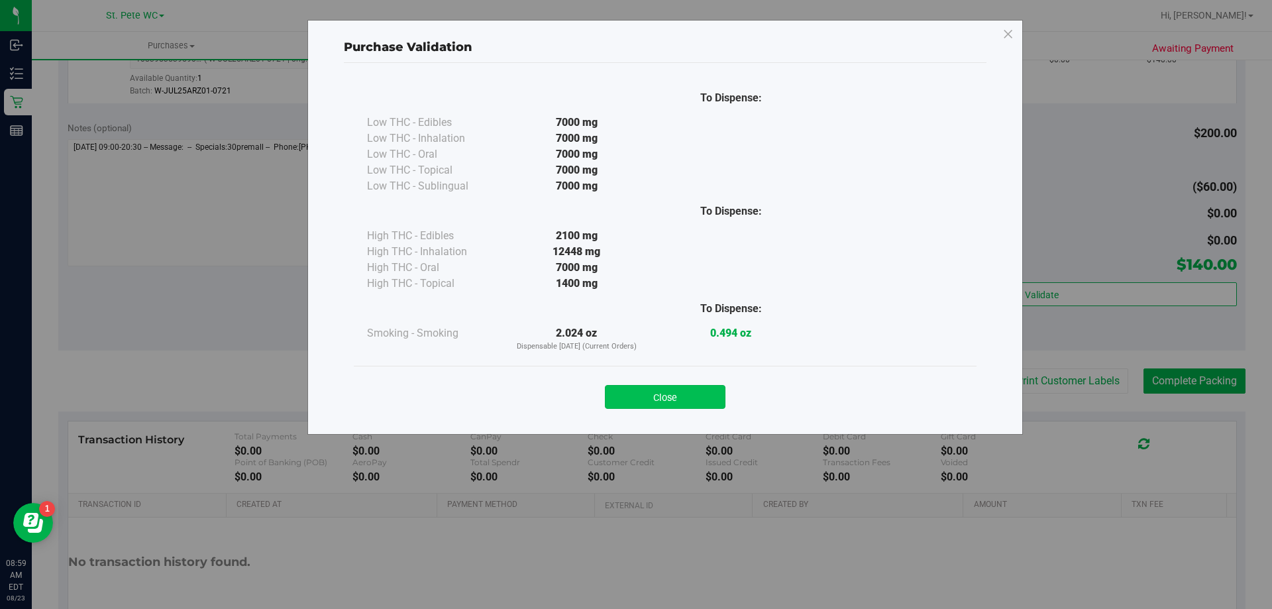
click at [655, 389] on button "Close" at bounding box center [665, 397] width 121 height 24
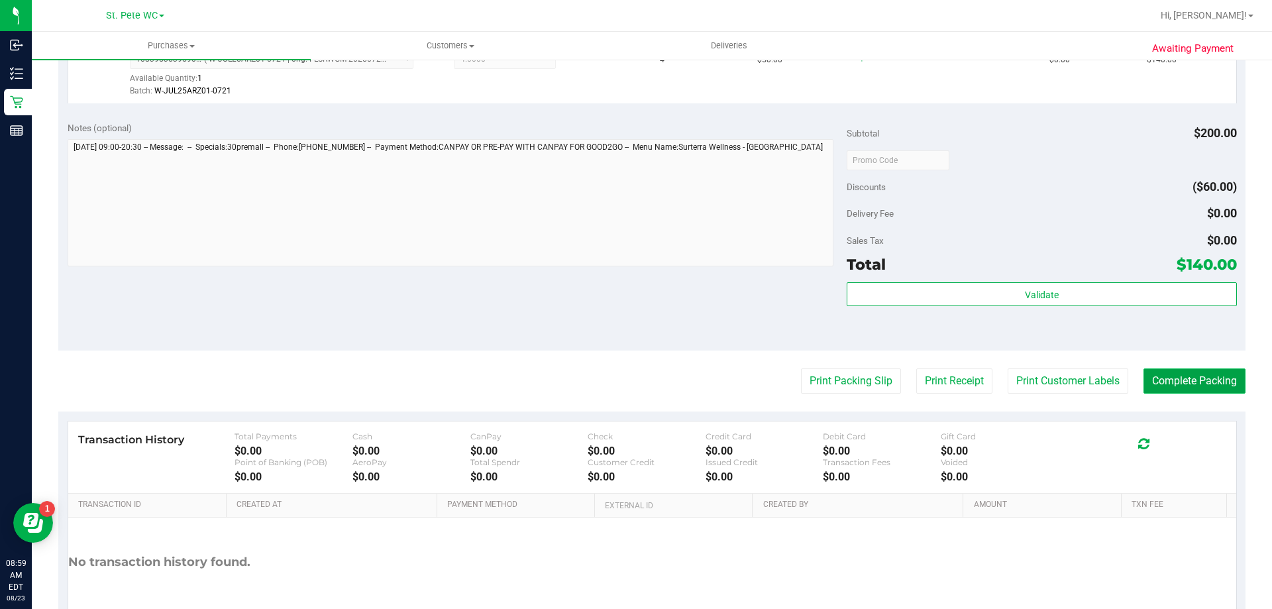
click at [1179, 381] on button "Complete Packing" at bounding box center [1195, 380] width 102 height 25
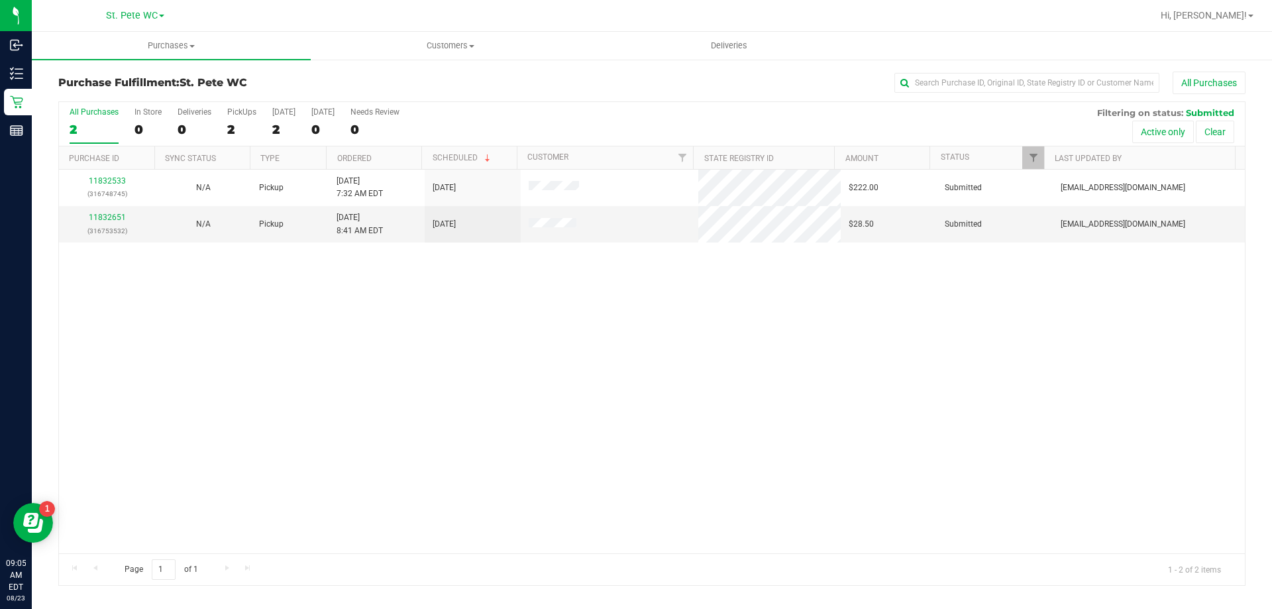
click at [288, 476] on div "11832533 (316748745) N/A Pickup [DATE] 7:32 AM EDT 8/23/2025 $222.00 Submitted …" at bounding box center [652, 362] width 1186 height 384
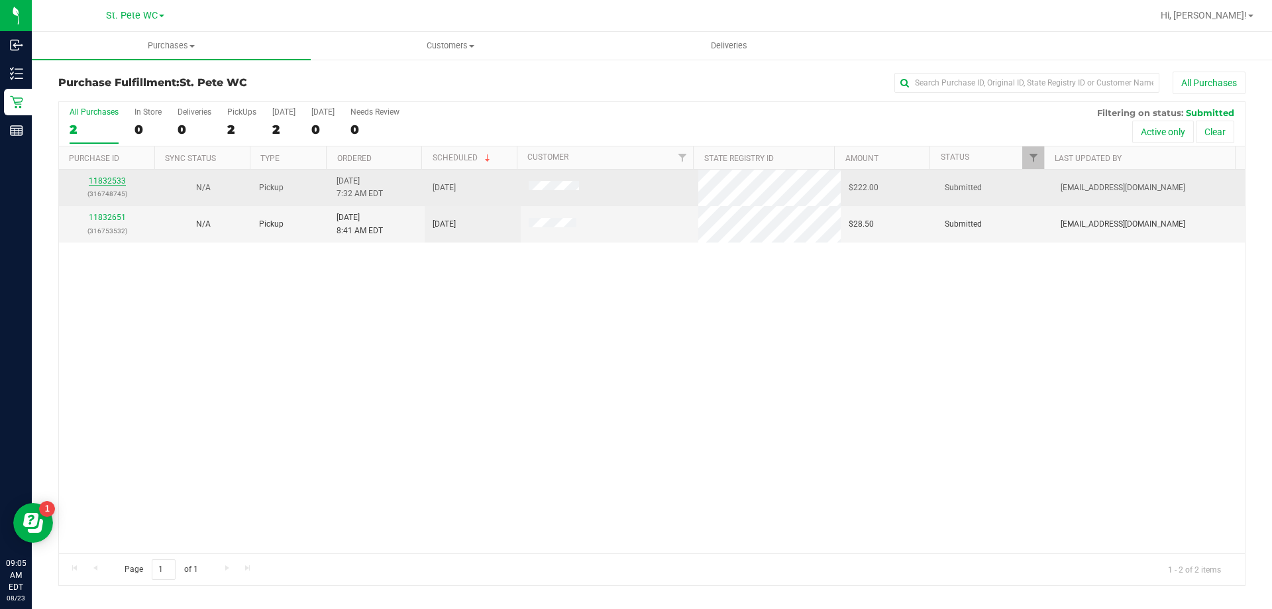
click at [96, 181] on link "11832533" at bounding box center [107, 180] width 37 height 9
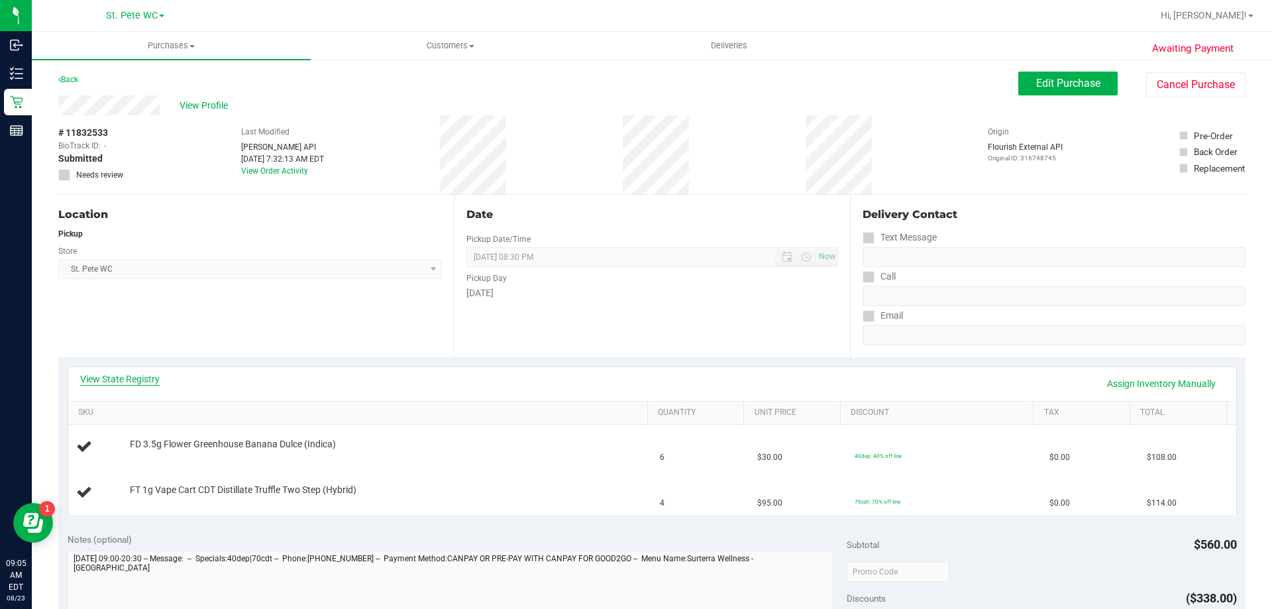
click at [121, 378] on link "View State Registry" at bounding box center [120, 378] width 80 height 13
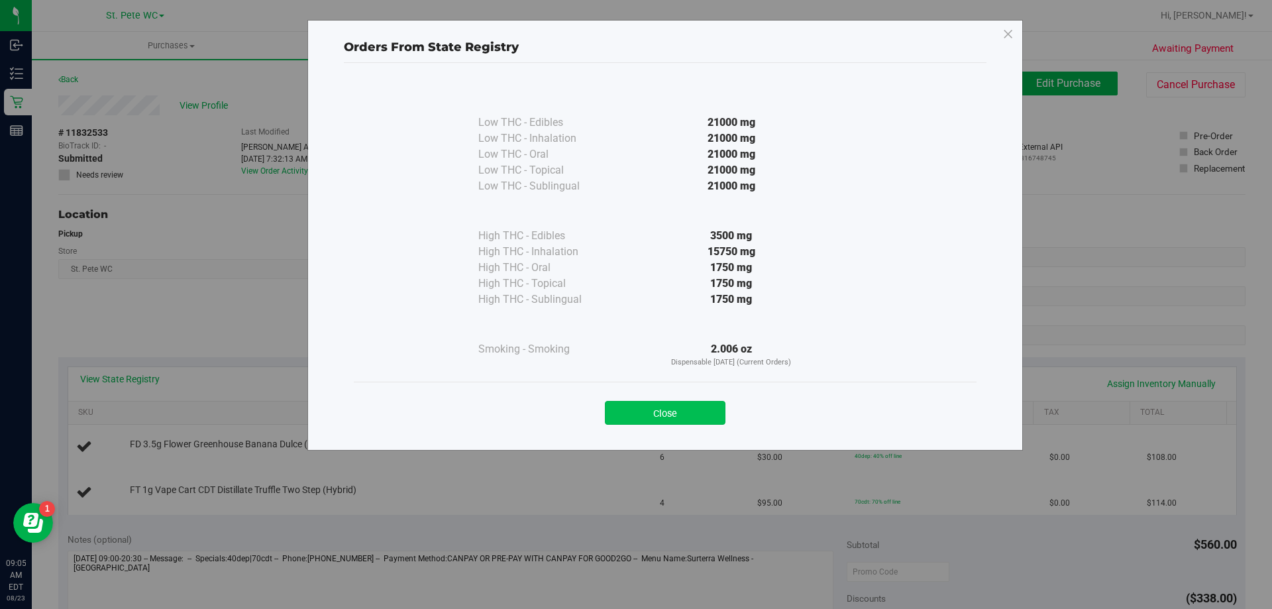
click at [657, 418] on button "Close" at bounding box center [665, 413] width 121 height 24
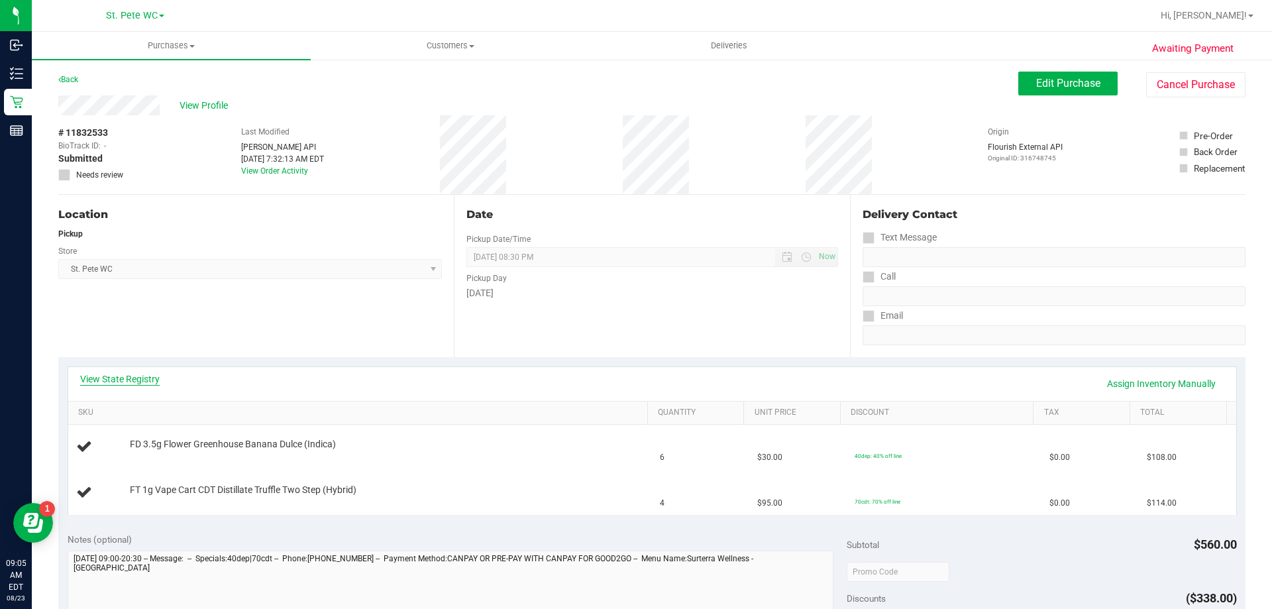
click at [158, 383] on link "View State Registry" at bounding box center [120, 378] width 80 height 13
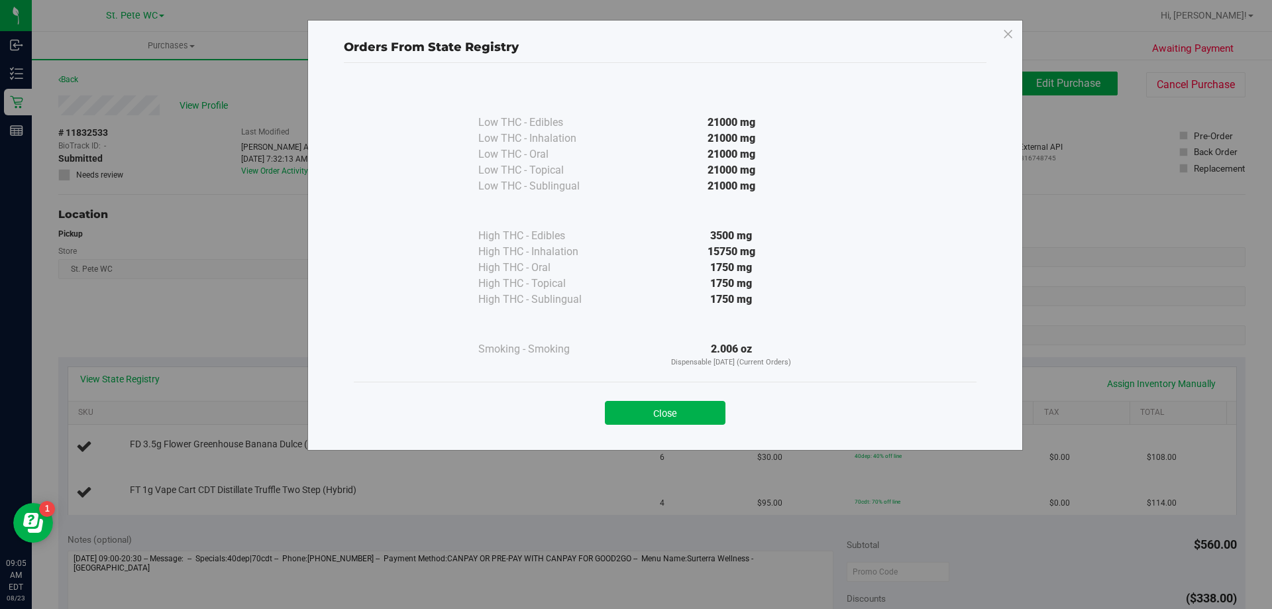
click at [632, 399] on div "Close" at bounding box center [665, 408] width 603 height 33
click at [628, 412] on button "Close" at bounding box center [665, 413] width 121 height 24
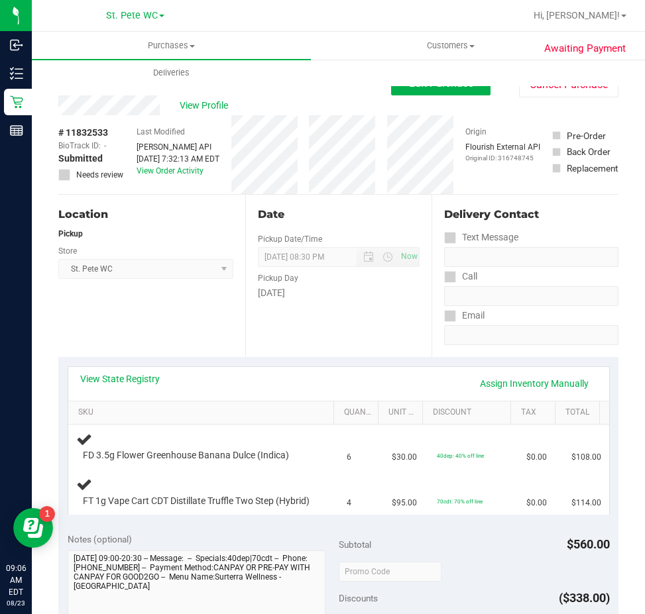
click at [153, 299] on div "Location Pickup Store [GEOGRAPHIC_DATA][PERSON_NAME] WC Select Store [PERSON_NA…" at bounding box center [151, 276] width 187 height 162
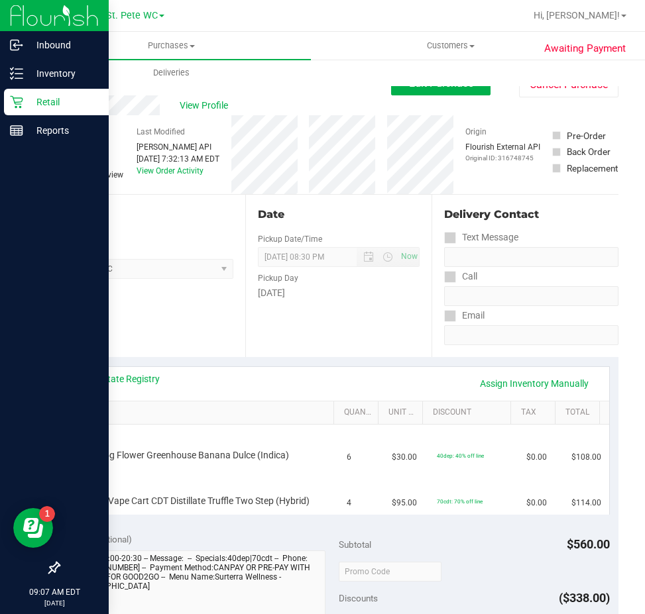
click at [30, 95] on p "Retail" at bounding box center [63, 102] width 80 height 16
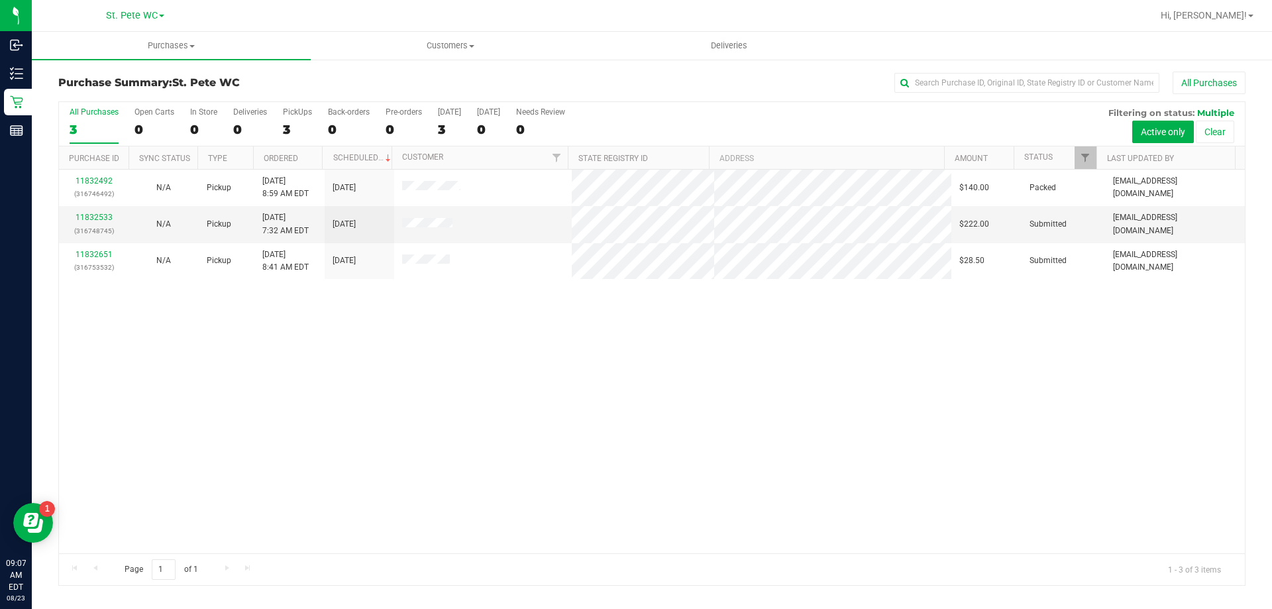
click at [906, 337] on div "11832492 (316746492) N/A Pickup [DATE] 8:59 AM EDT 8/23/2025 $140.00 Packed [EM…" at bounding box center [652, 362] width 1186 height 384
click at [85, 211] on div "11832533 (316748745)" at bounding box center [94, 223] width 54 height 25
click at [90, 214] on link "11832533" at bounding box center [94, 217] width 37 height 9
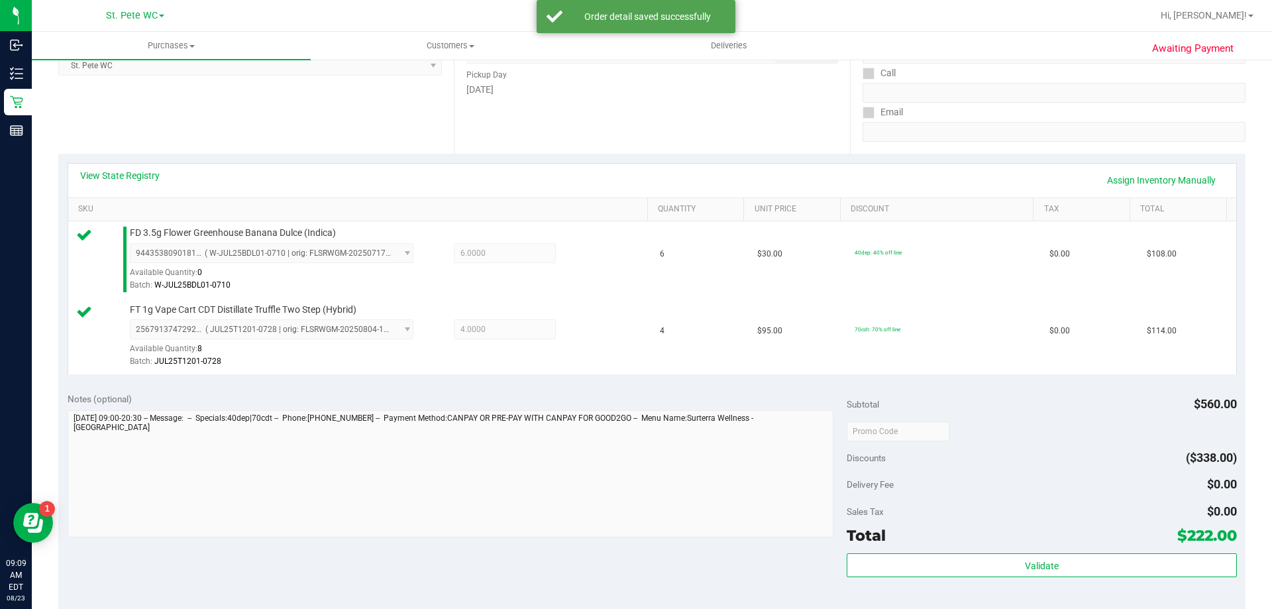
scroll to position [464, 0]
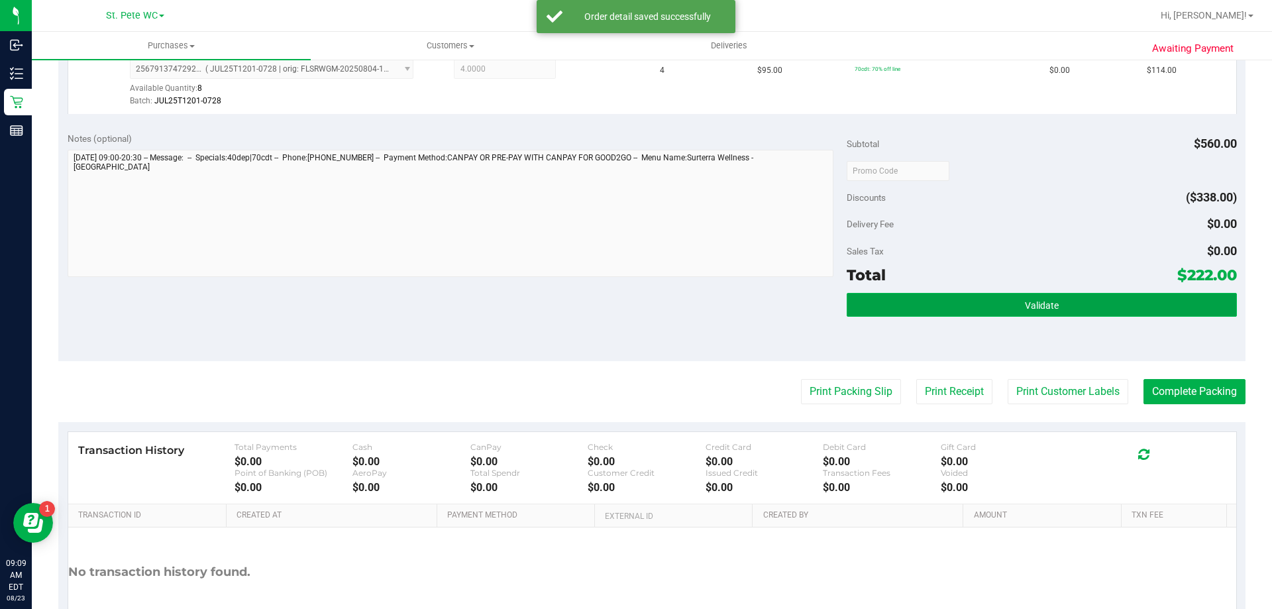
click at [1020, 297] on button "Validate" at bounding box center [1042, 305] width 390 height 24
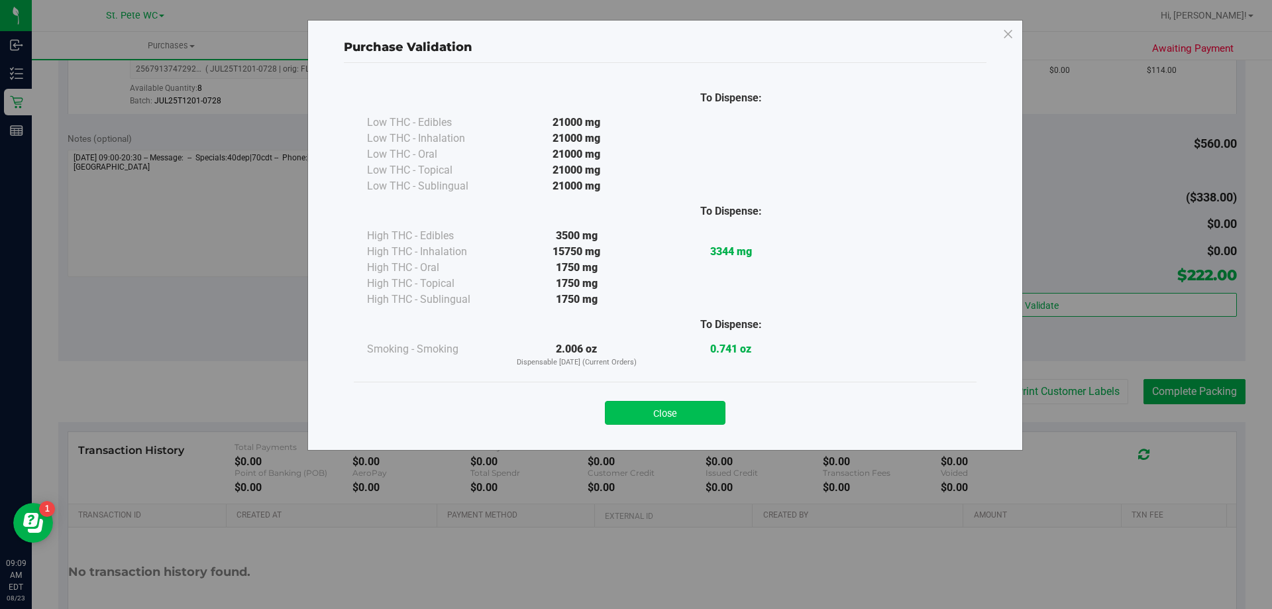
click at [635, 405] on button "Close" at bounding box center [665, 413] width 121 height 24
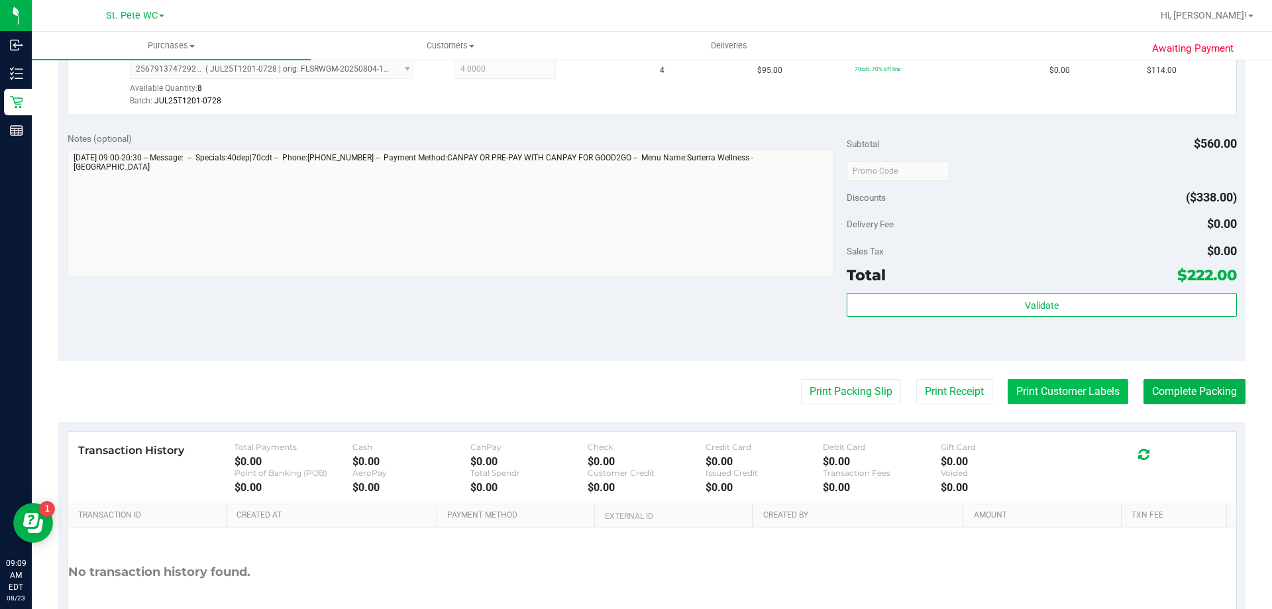
click at [1051, 392] on button "Print Customer Labels" at bounding box center [1068, 391] width 121 height 25
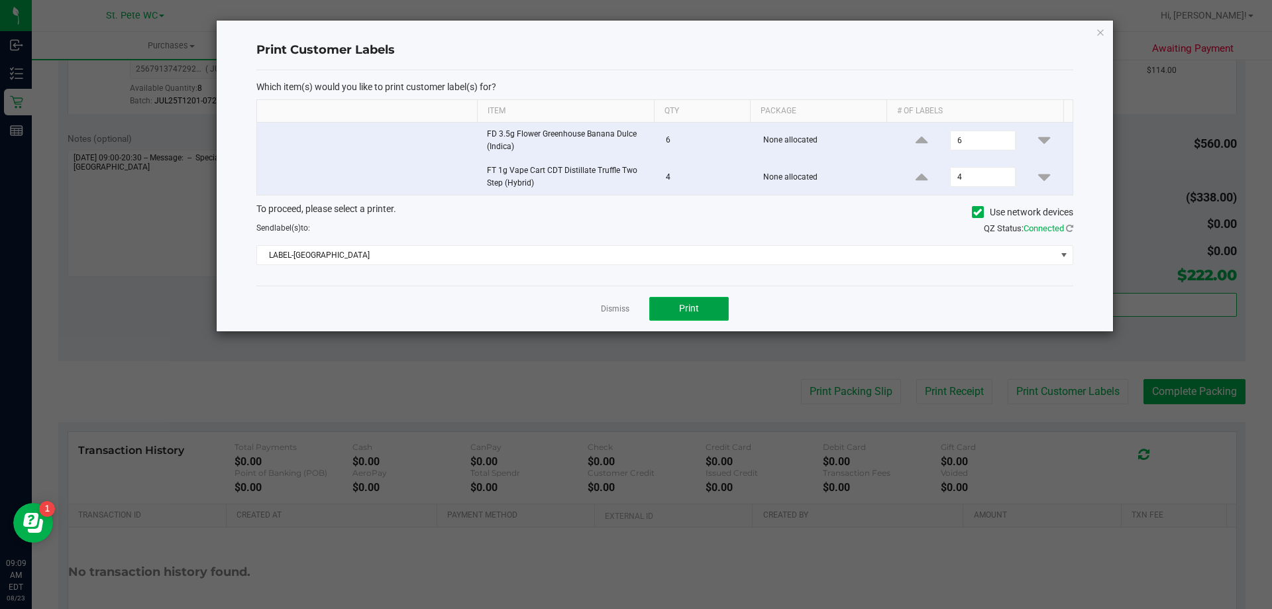
click at [701, 309] on button "Print" at bounding box center [689, 309] width 80 height 24
click at [1100, 28] on icon "button" at bounding box center [1100, 32] width 9 height 16
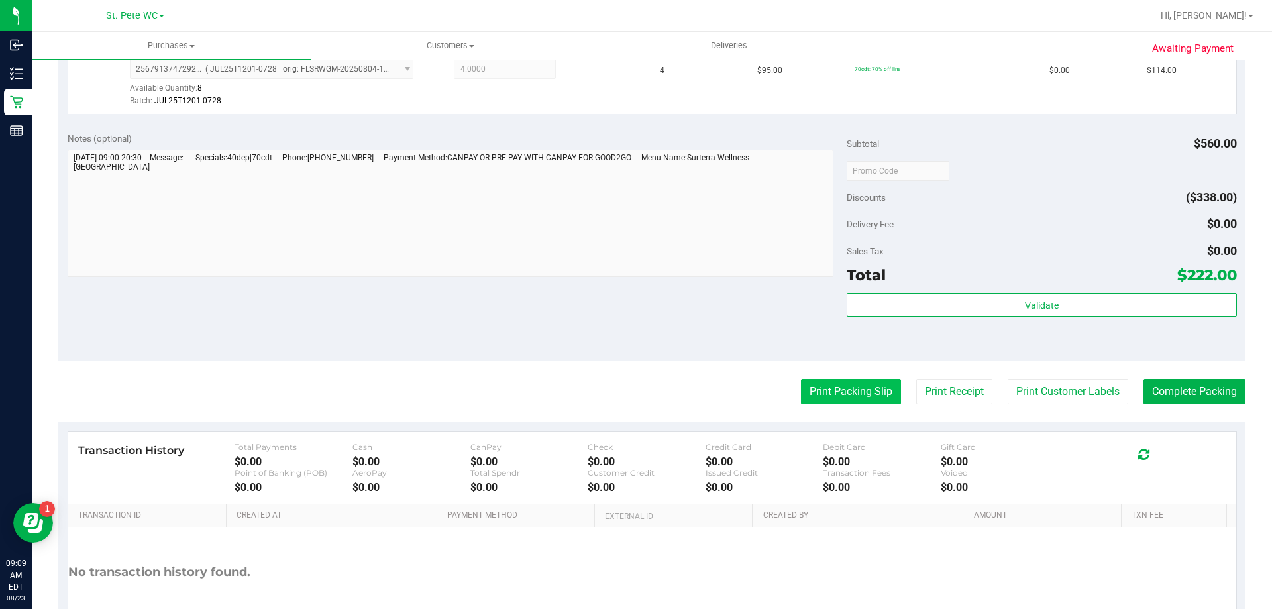
click at [829, 389] on button "Print Packing Slip" at bounding box center [851, 391] width 100 height 25
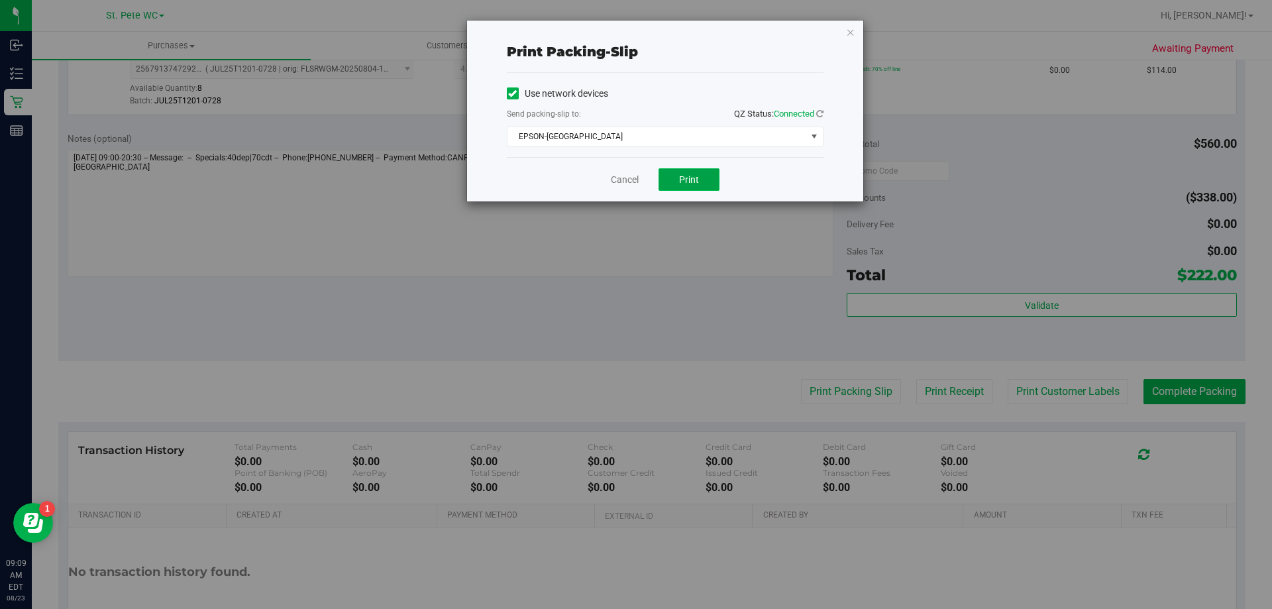
click at [673, 189] on button "Print" at bounding box center [689, 179] width 61 height 23
click at [850, 39] on icon "button" at bounding box center [850, 32] width 9 height 16
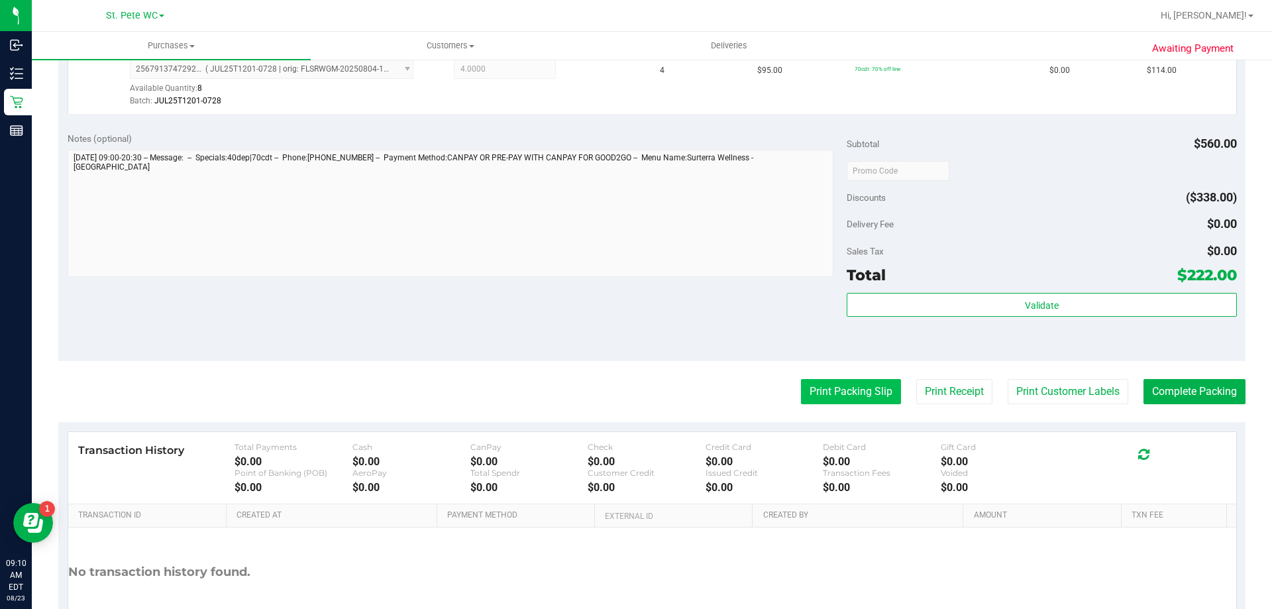
click at [838, 379] on button "Print Packing Slip" at bounding box center [851, 391] width 100 height 25
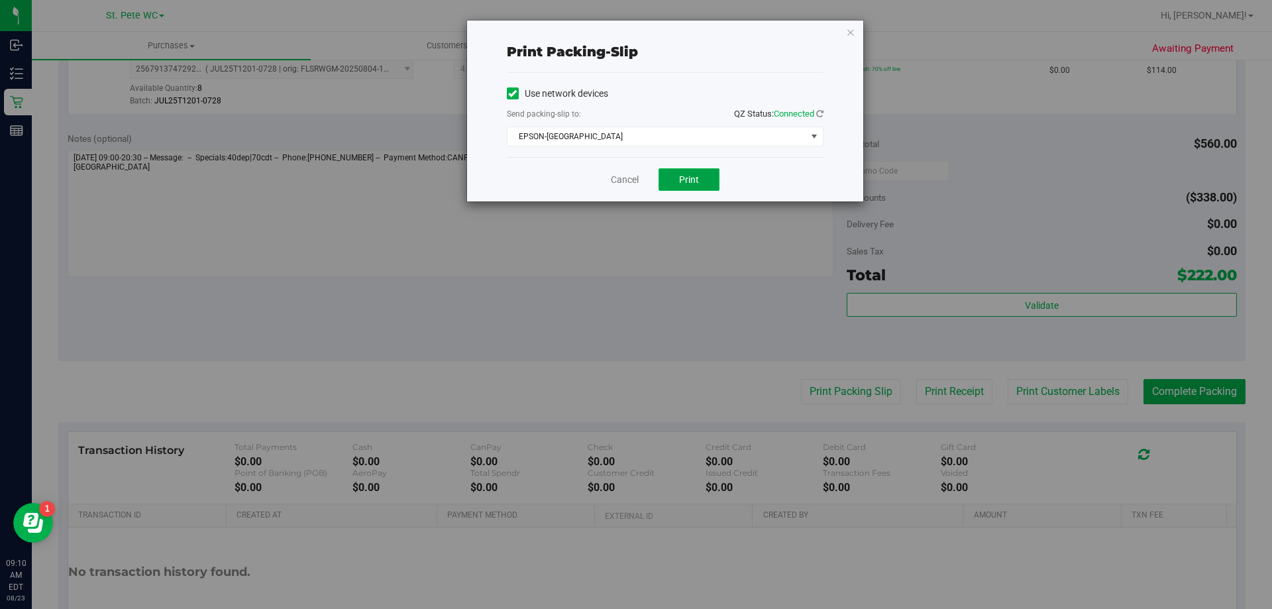
click at [690, 170] on button "Print" at bounding box center [689, 179] width 61 height 23
click at [850, 26] on icon "button" at bounding box center [850, 32] width 9 height 16
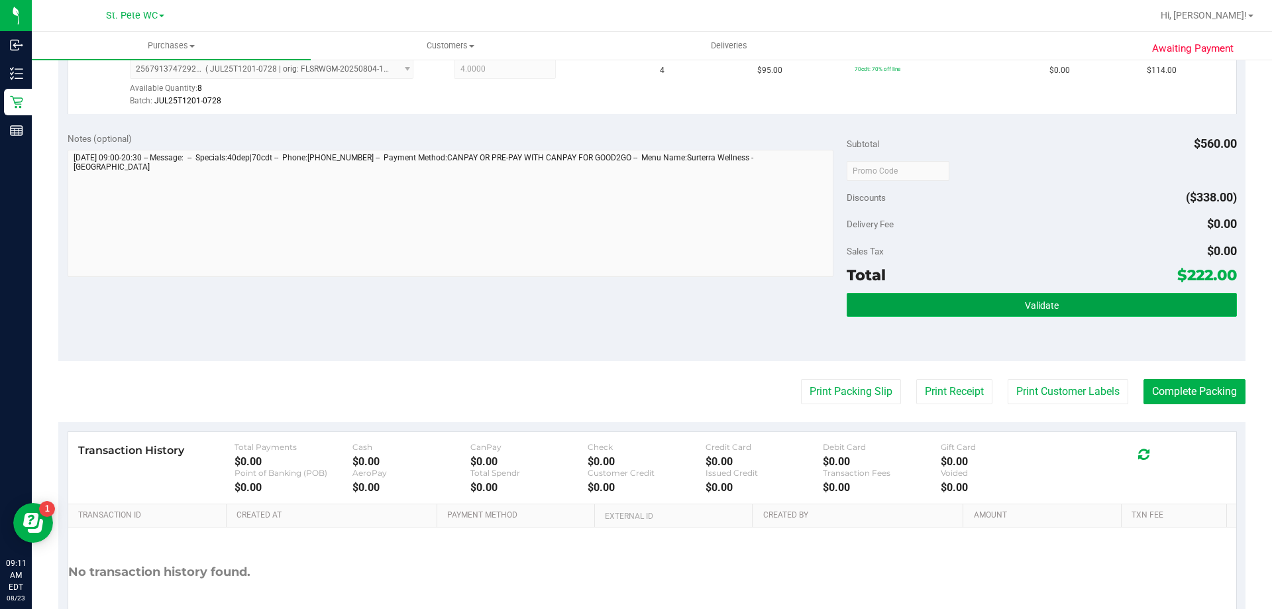
click at [983, 311] on button "Validate" at bounding box center [1042, 305] width 390 height 24
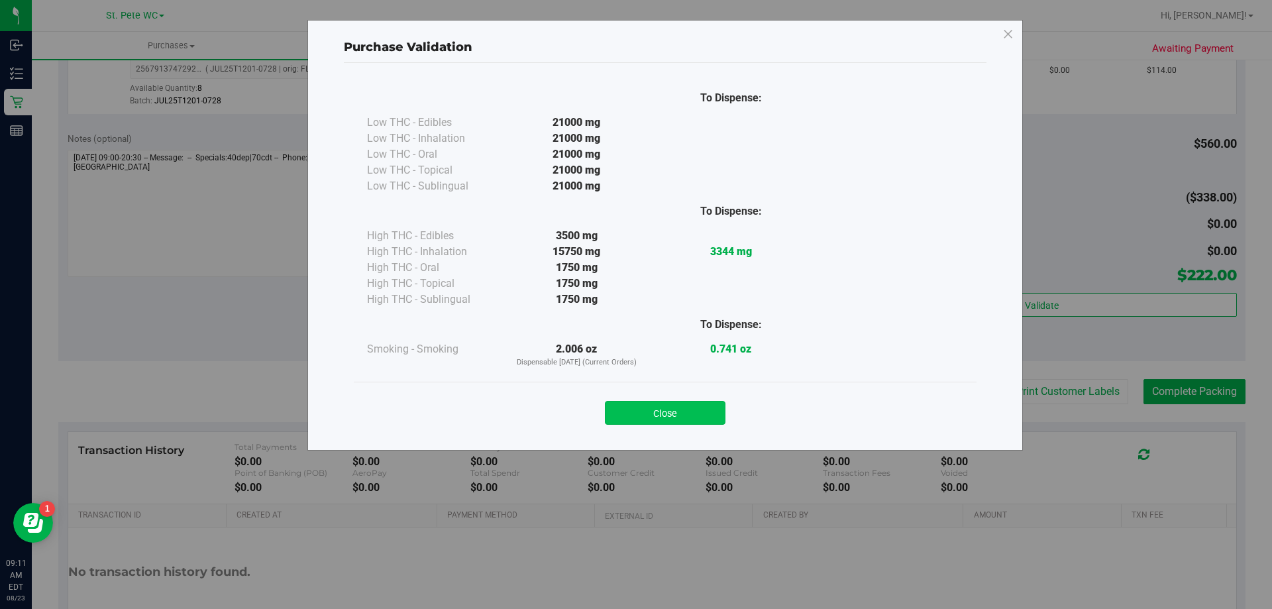
click at [679, 423] on button "Close" at bounding box center [665, 413] width 121 height 24
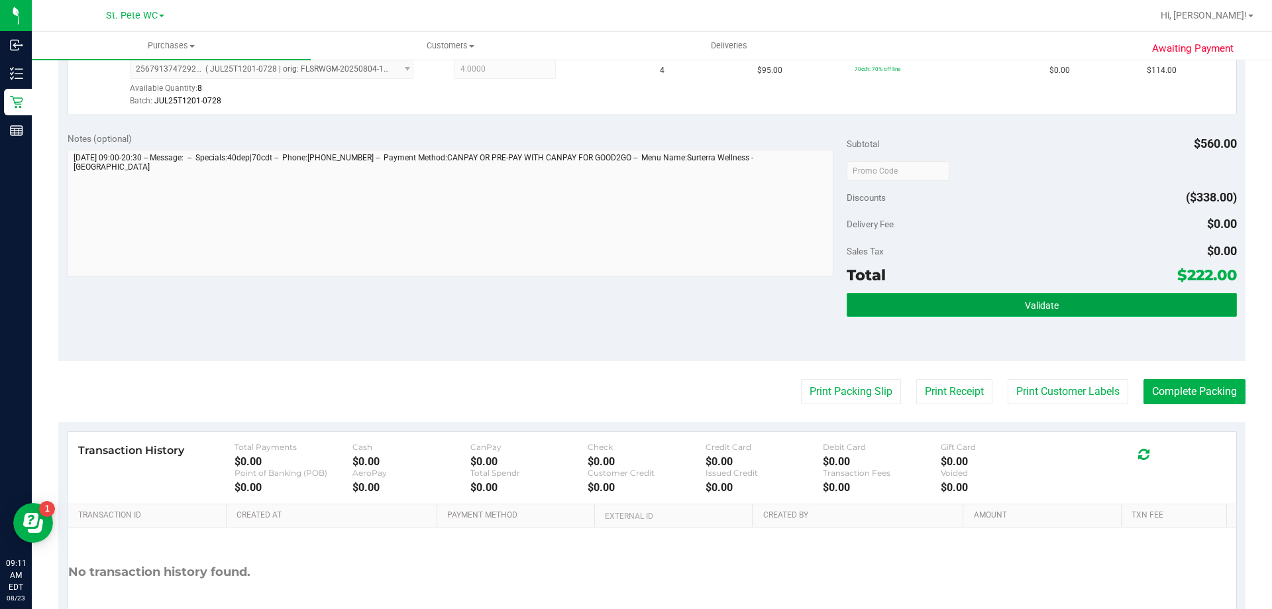
click at [1016, 313] on button "Validate" at bounding box center [1042, 305] width 390 height 24
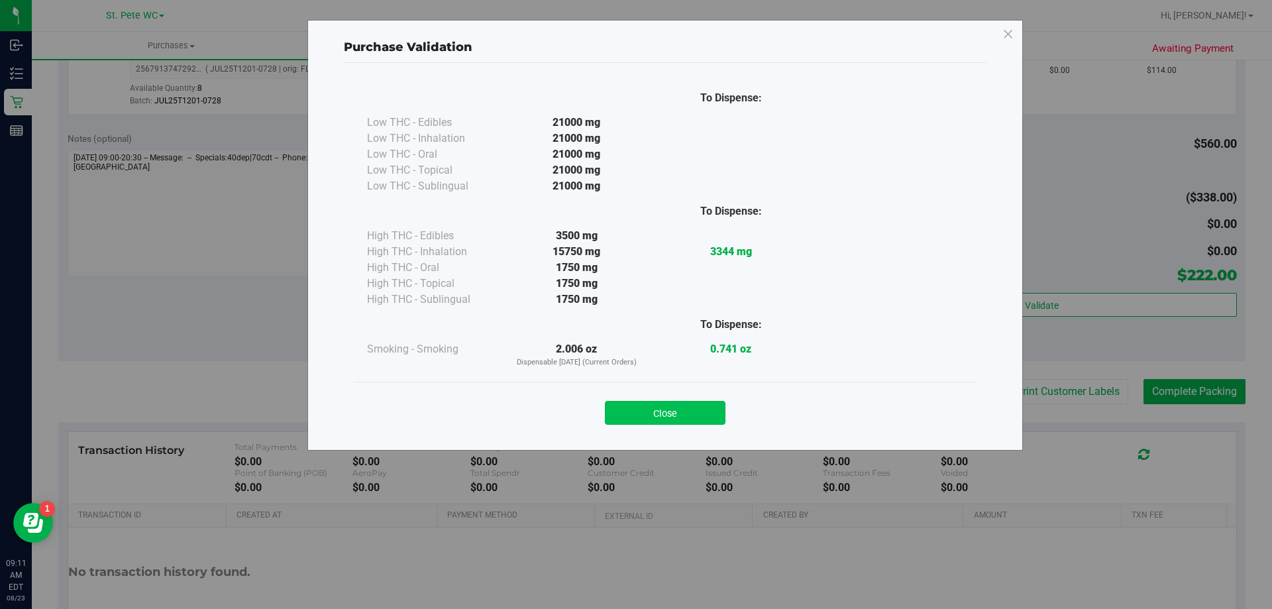
click at [676, 413] on button "Close" at bounding box center [665, 413] width 121 height 24
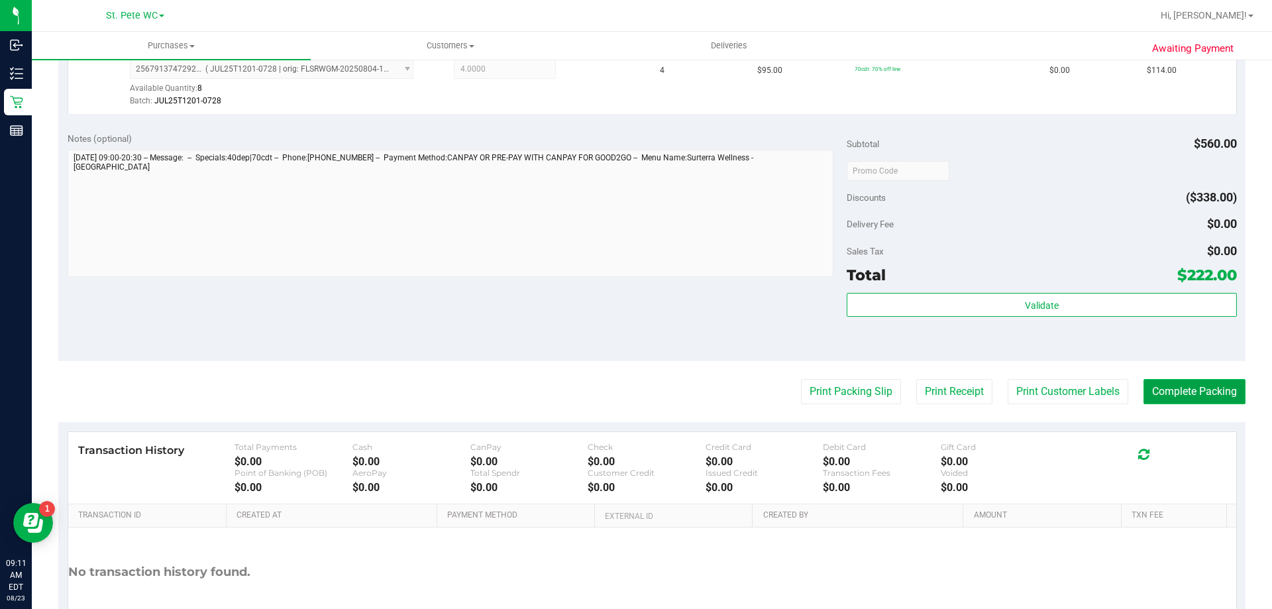
click at [1214, 398] on button "Complete Packing" at bounding box center [1195, 391] width 102 height 25
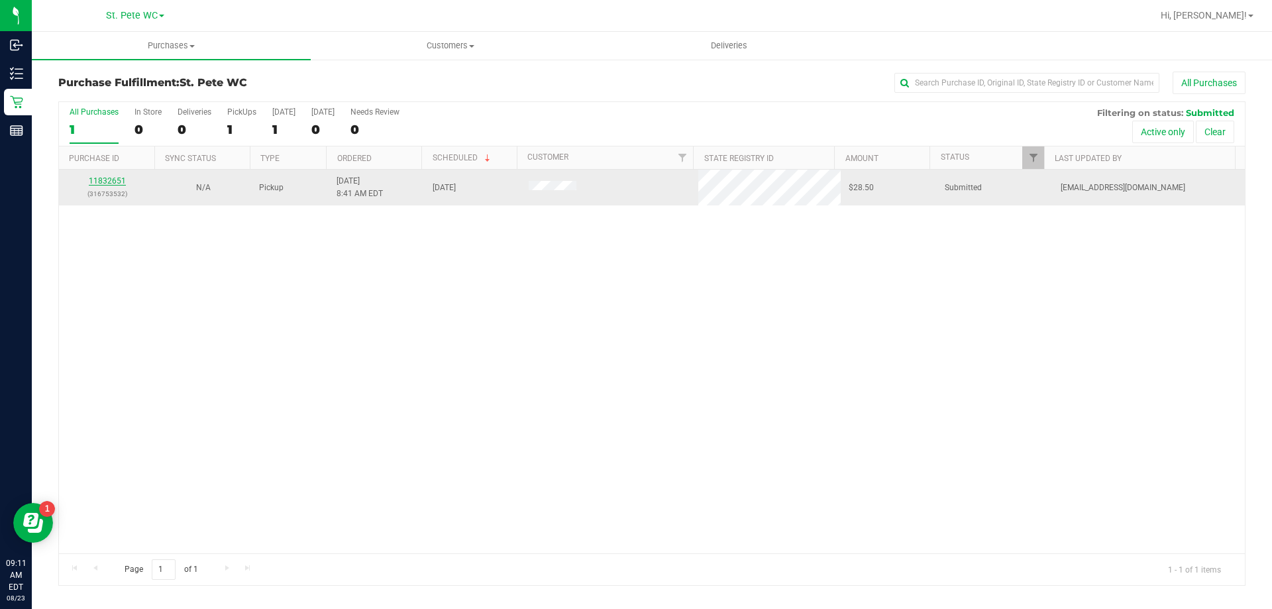
click at [108, 177] on link "11832651" at bounding box center [107, 180] width 37 height 9
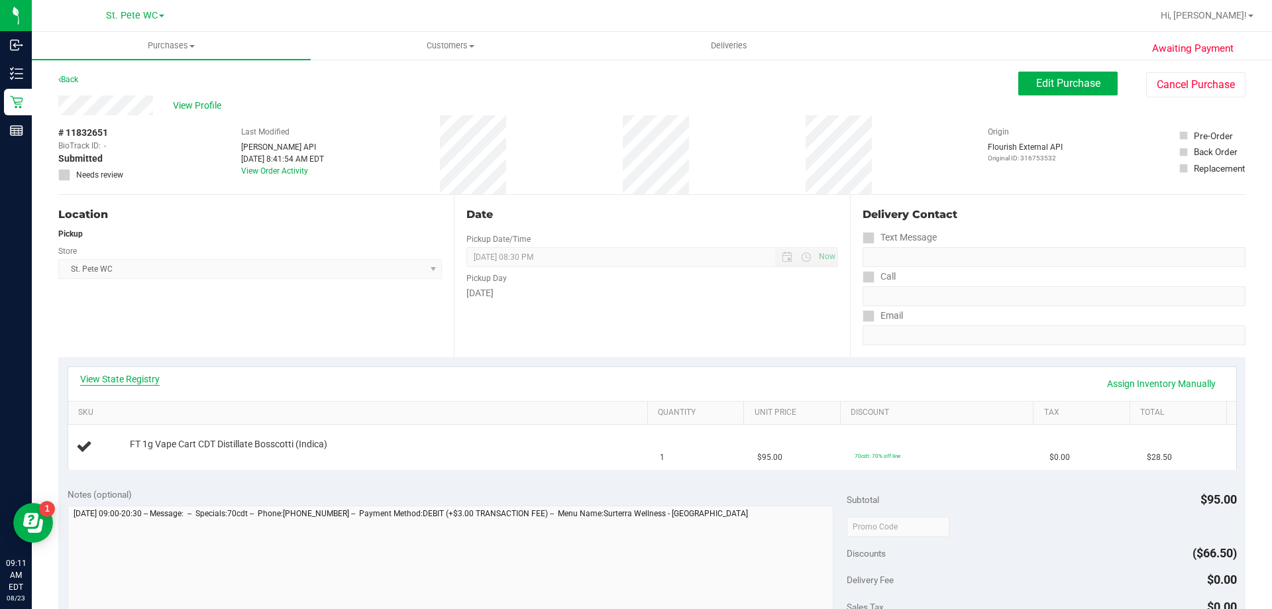
click at [129, 381] on link "View State Registry" at bounding box center [120, 378] width 80 height 13
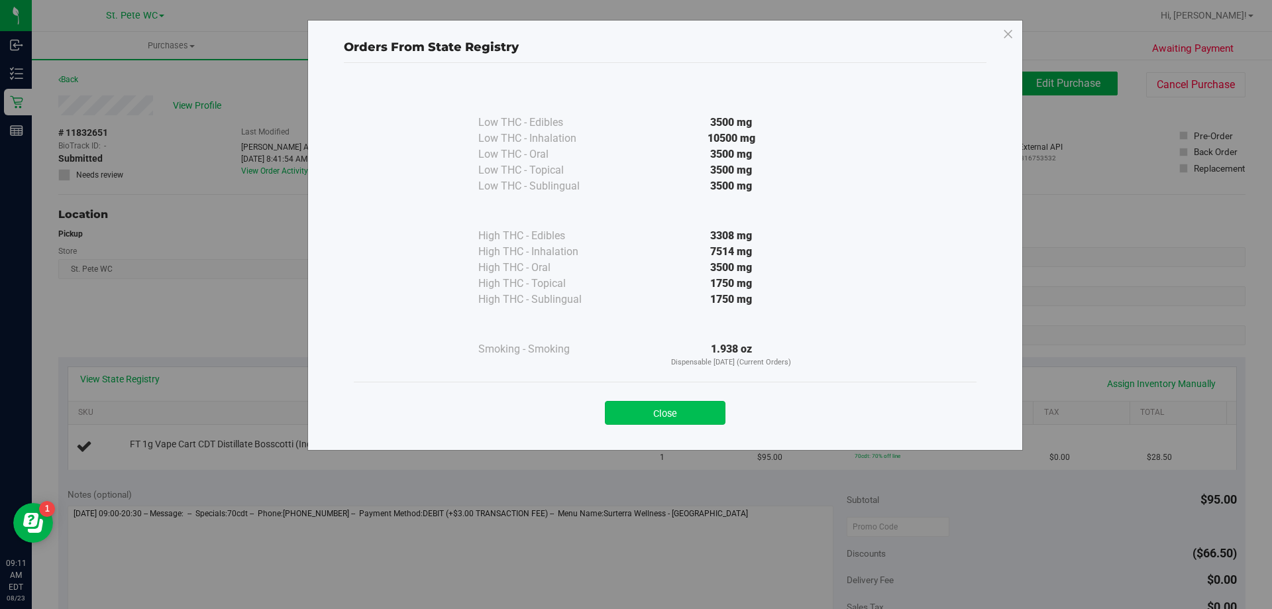
click at [694, 409] on button "Close" at bounding box center [665, 413] width 121 height 24
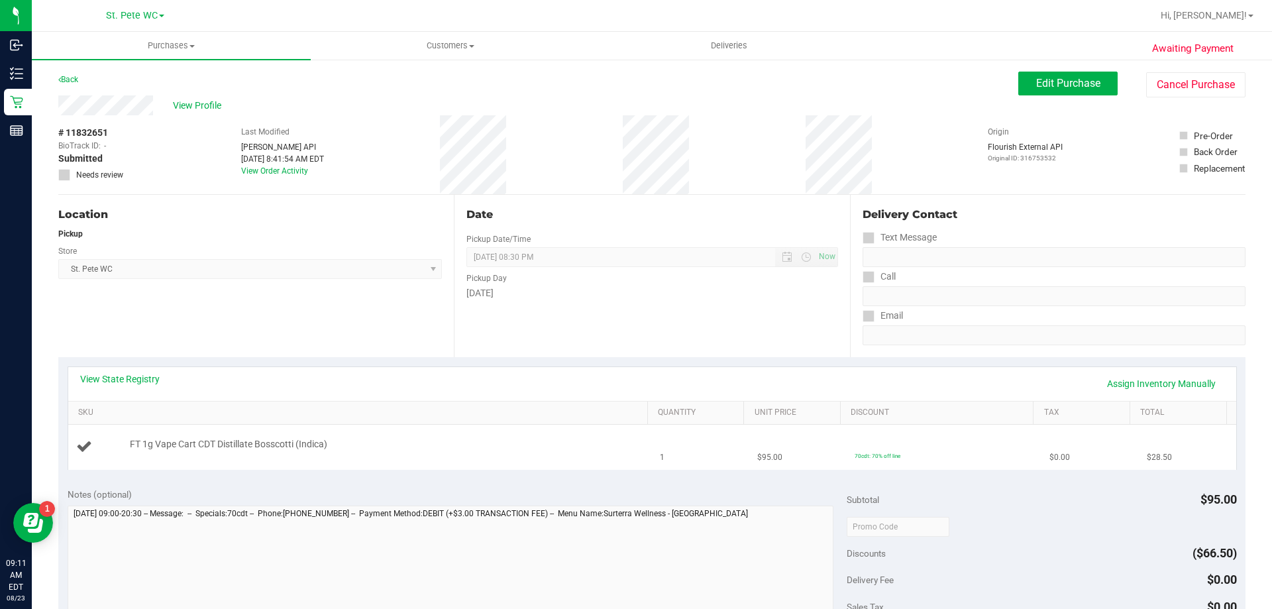
click at [462, 443] on div "FT 1g Vape Cart CDT Distillate Bosscotti (Indica)" at bounding box center [382, 444] width 518 height 13
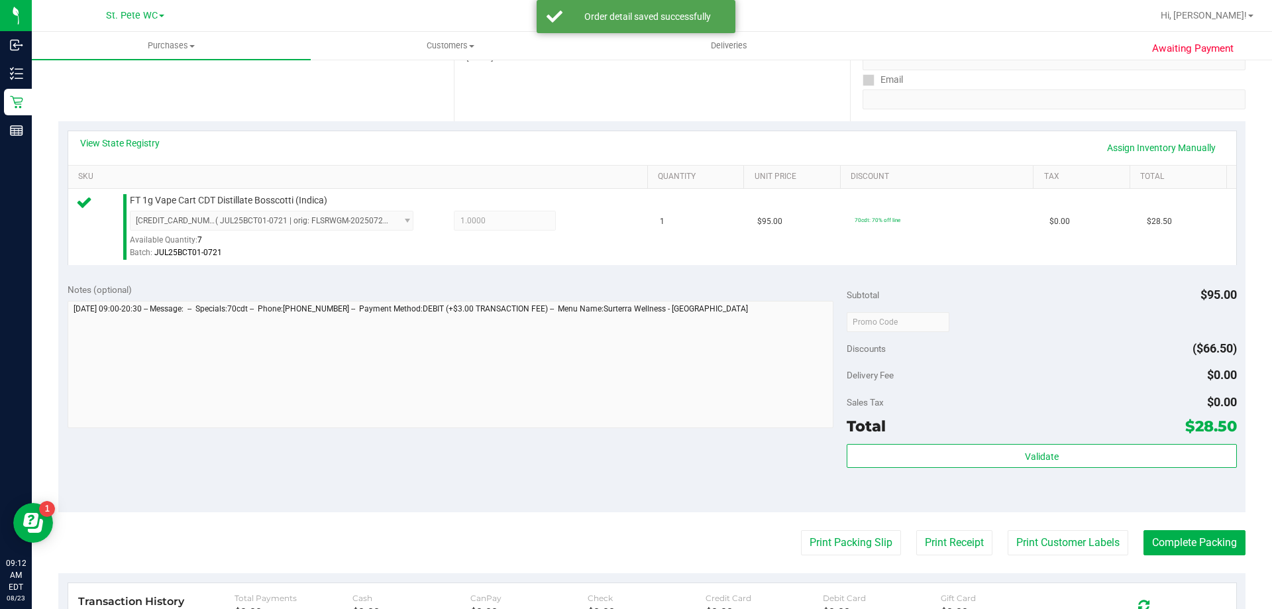
scroll to position [265, 0]
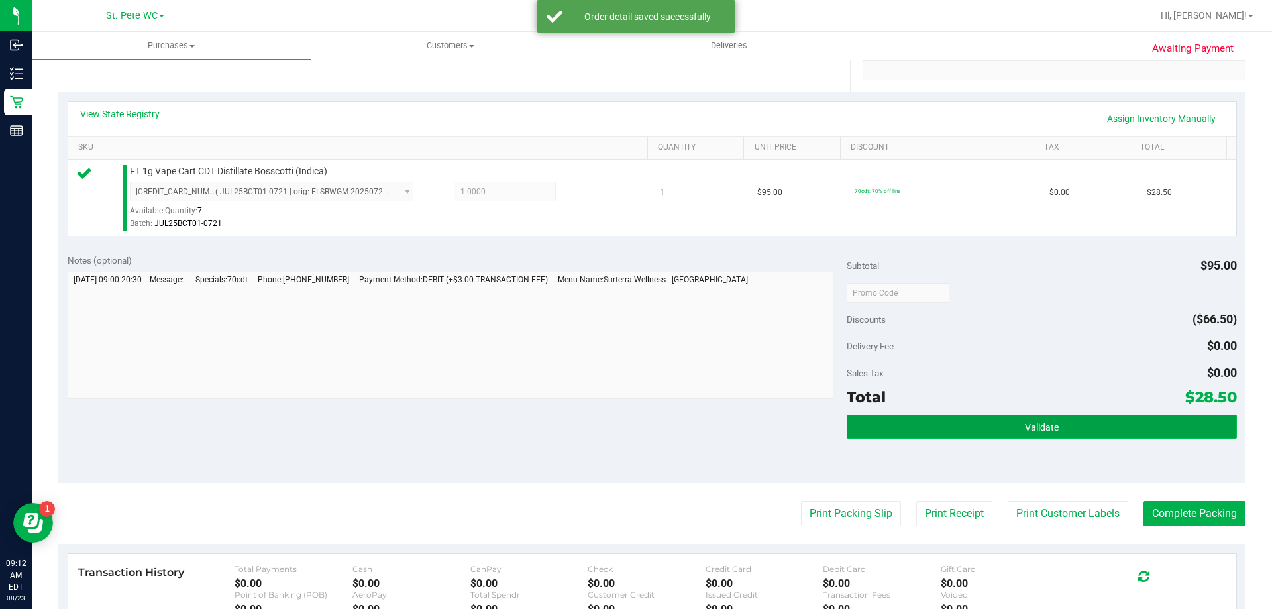
click at [918, 438] on button "Validate" at bounding box center [1042, 427] width 390 height 24
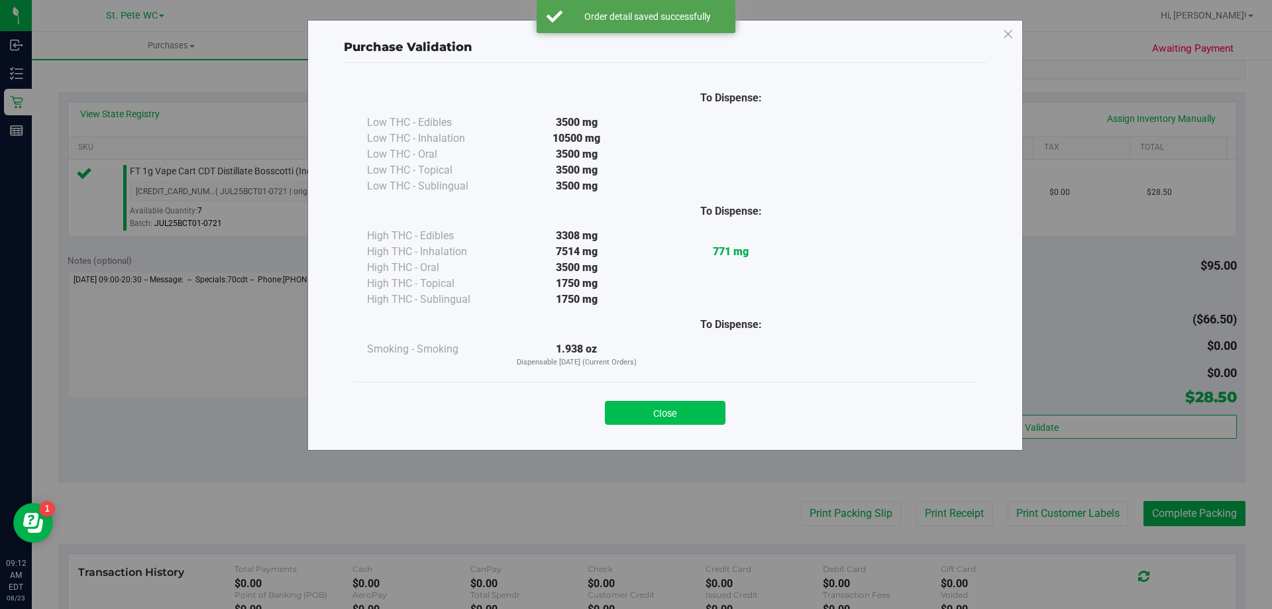
click at [683, 417] on button "Close" at bounding box center [665, 413] width 121 height 24
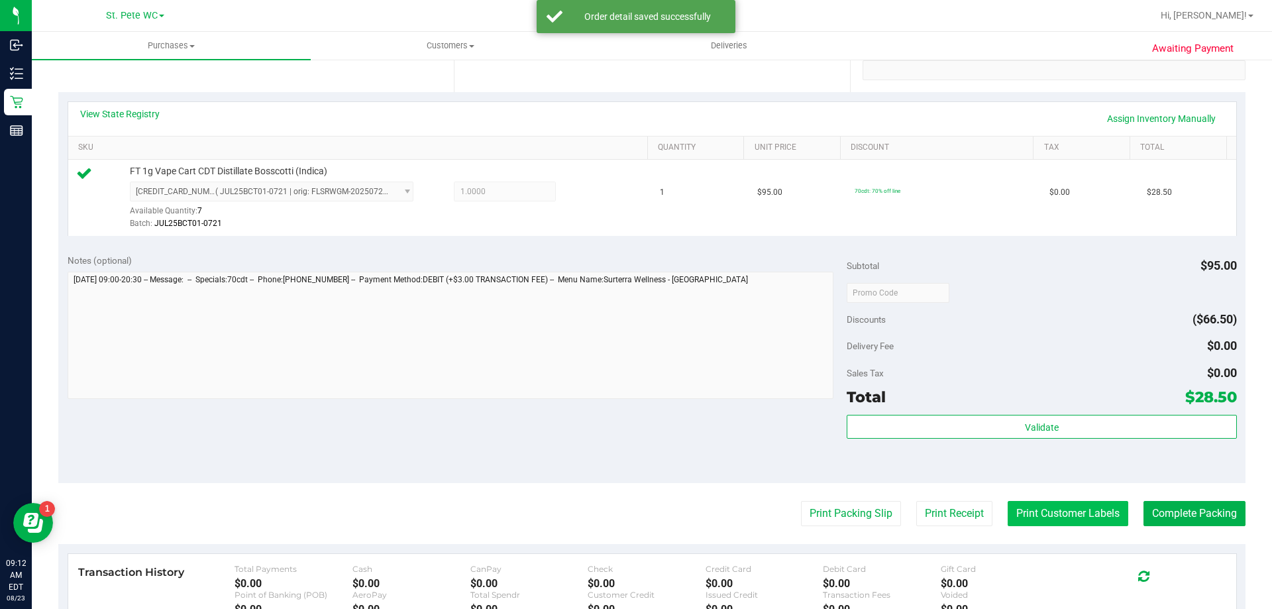
click at [1028, 510] on button "Print Customer Labels" at bounding box center [1068, 513] width 121 height 25
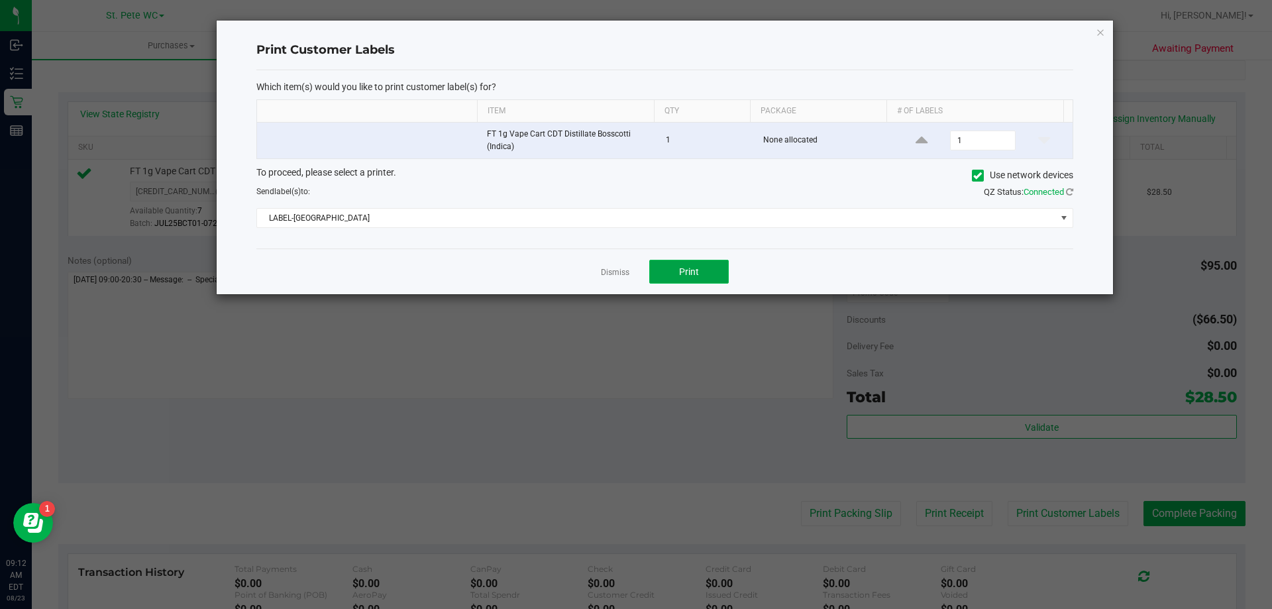
click at [690, 267] on span "Print" at bounding box center [689, 271] width 20 height 11
click at [1098, 31] on icon "button" at bounding box center [1100, 32] width 9 height 16
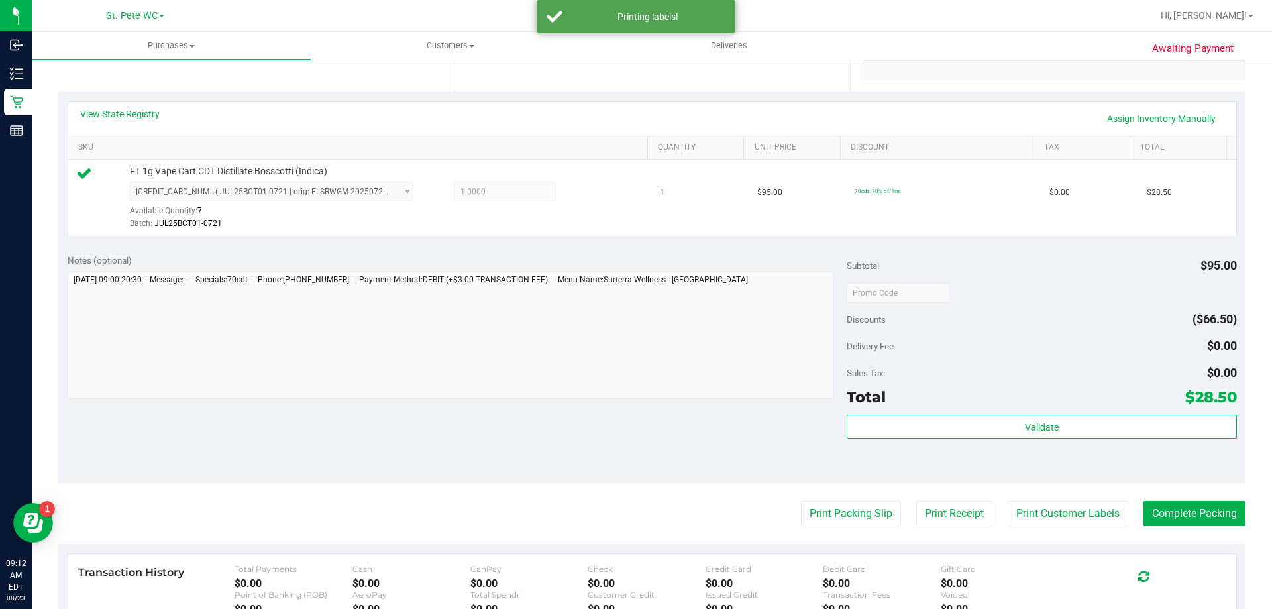
click at [837, 527] on purchase-details "Back Edit Purchase Cancel Purchase View Profile # 11832651 BioTrack ID: - Submi…" at bounding box center [651, 299] width 1187 height 985
click at [833, 516] on button "Print Packing Slip" at bounding box center [851, 513] width 100 height 25
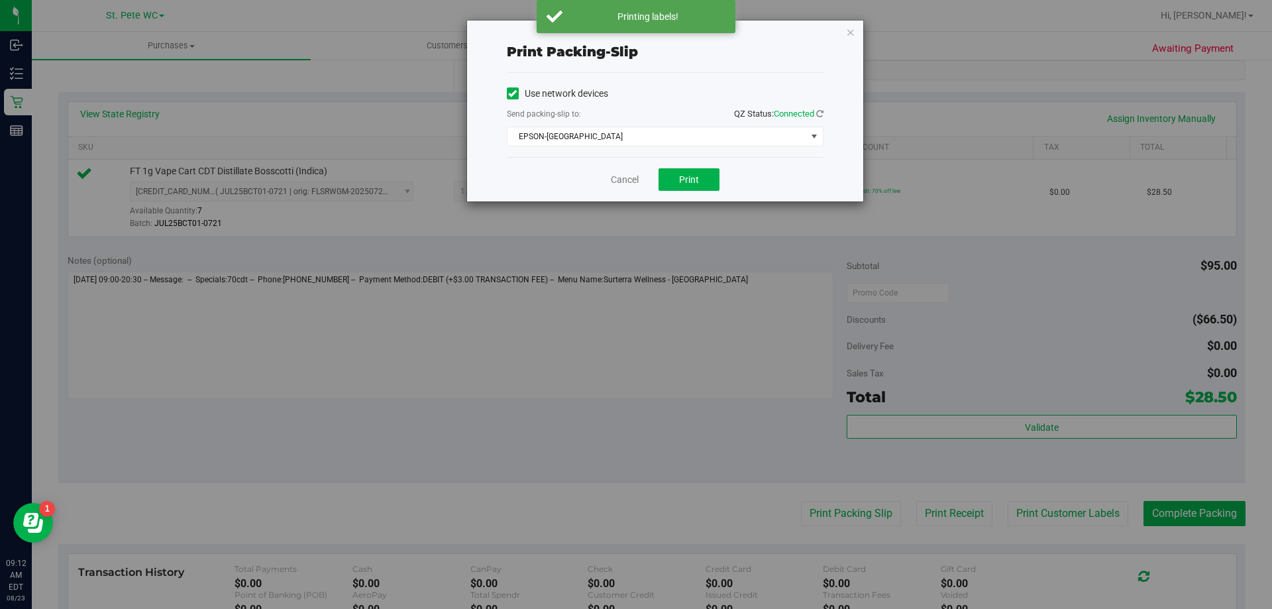
click at [684, 167] on div "Cancel Print" at bounding box center [665, 179] width 317 height 44
click at [688, 182] on span "Print" at bounding box center [689, 179] width 20 height 11
click at [853, 30] on icon "button" at bounding box center [850, 32] width 9 height 16
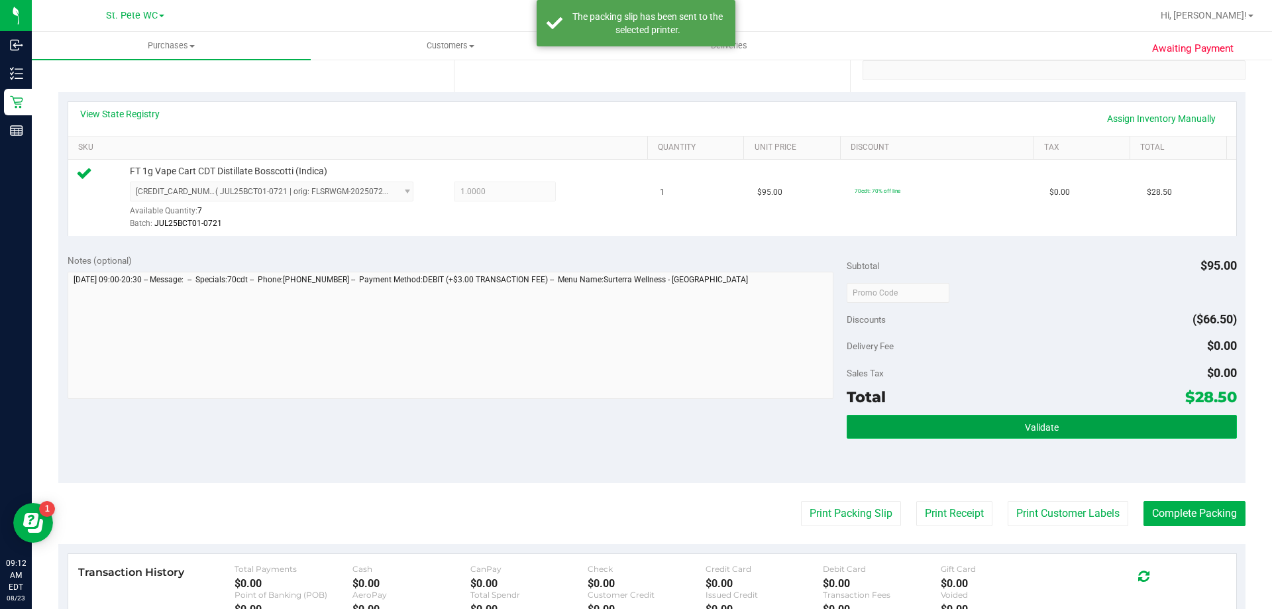
click at [1034, 422] on span "Validate" at bounding box center [1042, 427] width 34 height 11
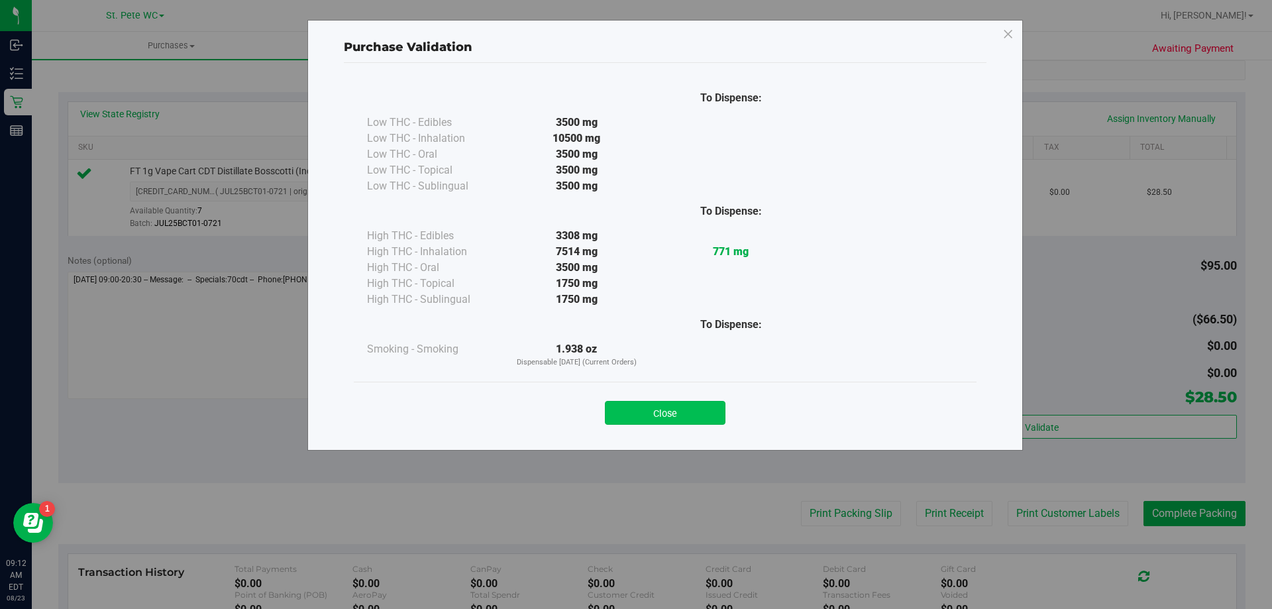
click at [682, 423] on button "Close" at bounding box center [665, 413] width 121 height 24
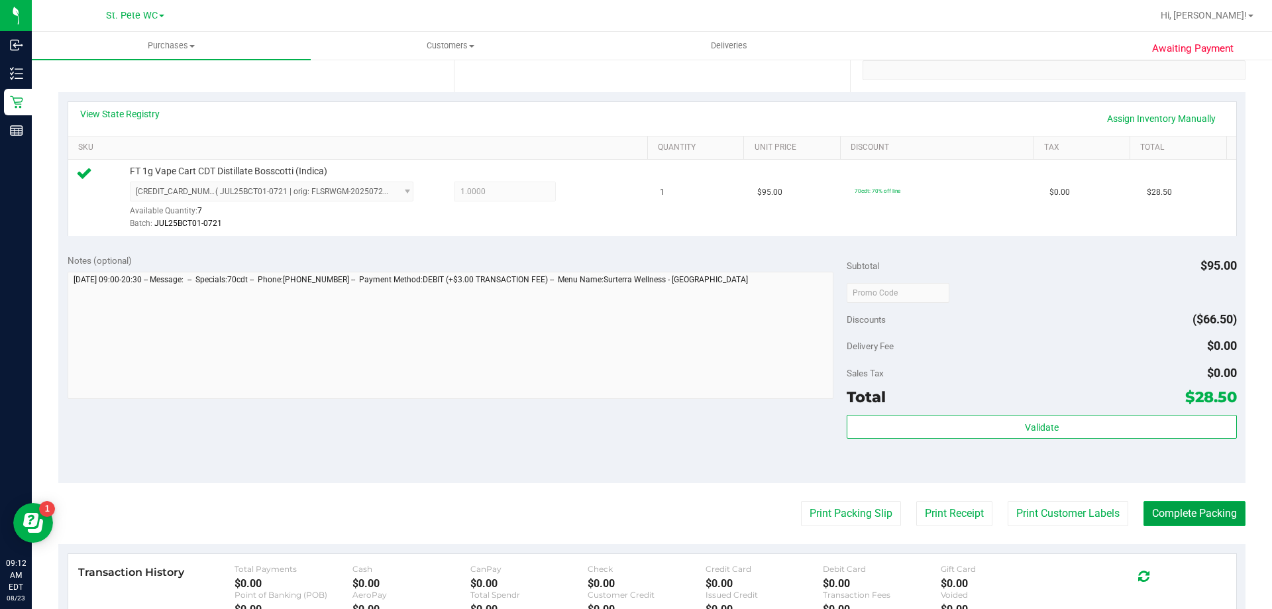
click at [1155, 521] on button "Complete Packing" at bounding box center [1195, 513] width 102 height 25
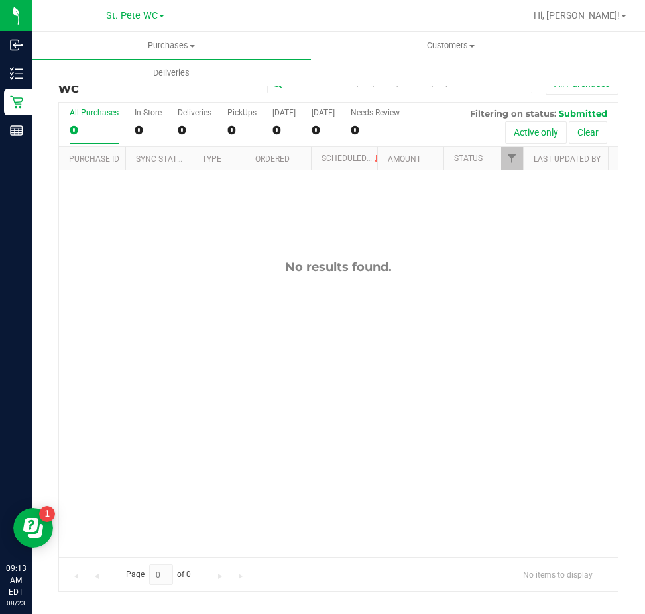
drag, startPoint x: 346, startPoint y: 367, endPoint x: 15, endPoint y: 160, distance: 390.5
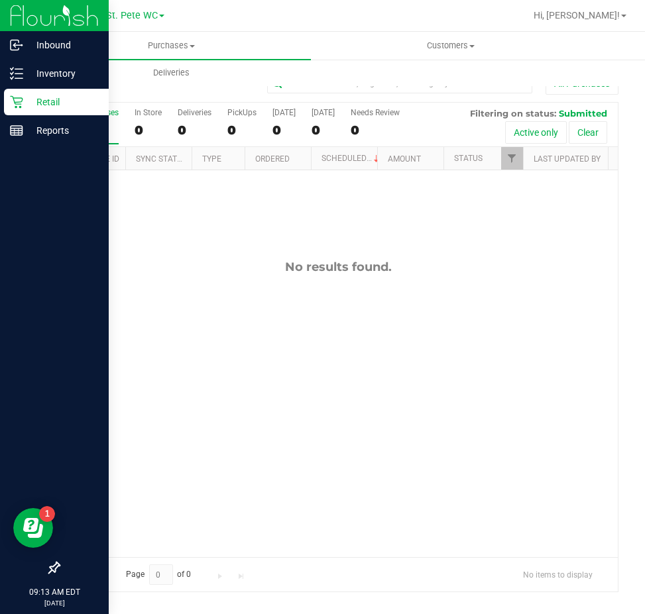
click at [345, 366] on div "No results found." at bounding box center [338, 408] width 559 height 476
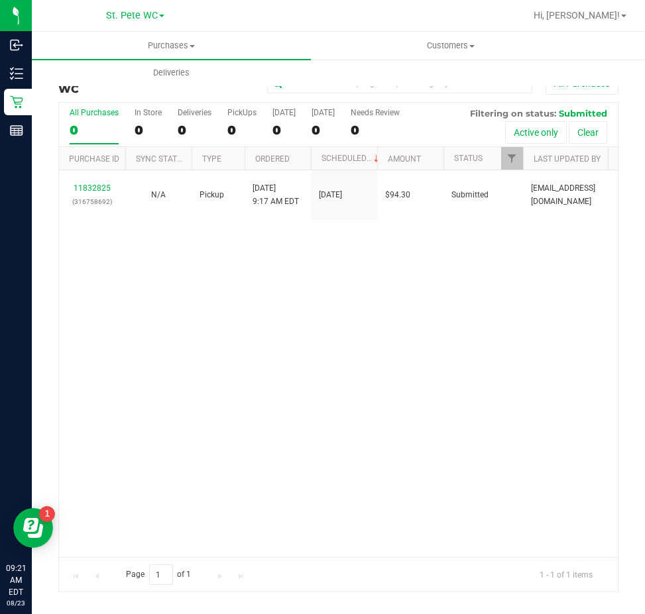
click at [273, 291] on div "11832825 (316758692) N/A Pickup [DATE] 9:17 AM EDT 8/23/2025 $94.30 Submitted […" at bounding box center [338, 363] width 559 height 387
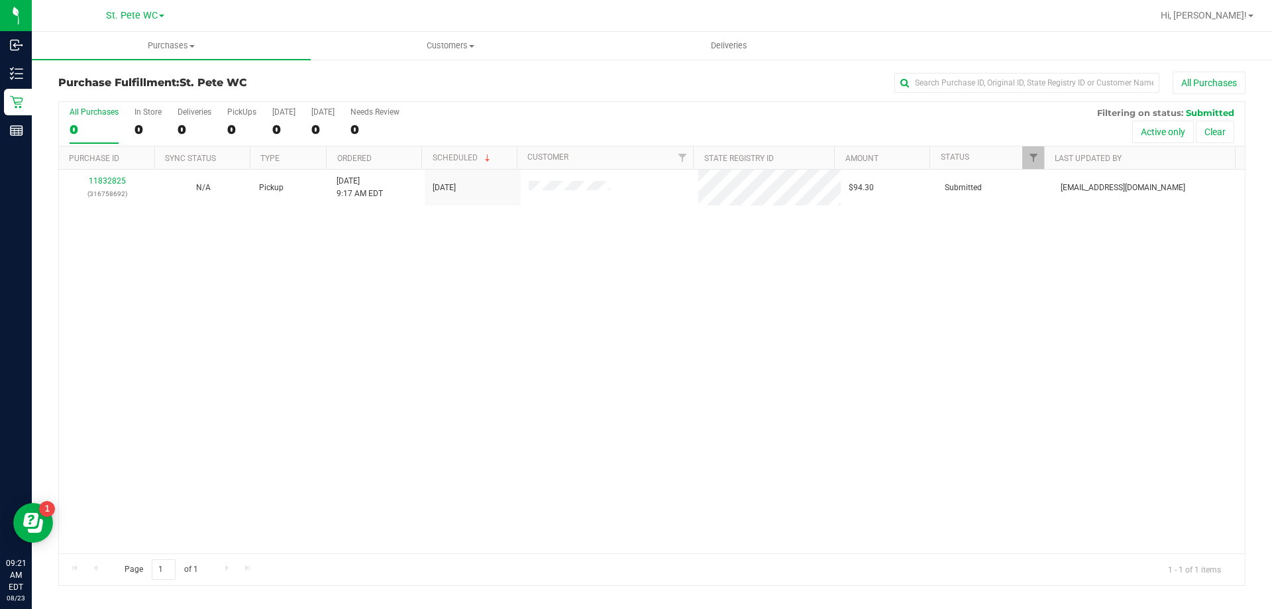
click at [293, 359] on div "11832825 (316758692) N/A Pickup [DATE] 9:17 AM EDT 8/23/2025 $94.30 Submitted […" at bounding box center [652, 362] width 1186 height 384
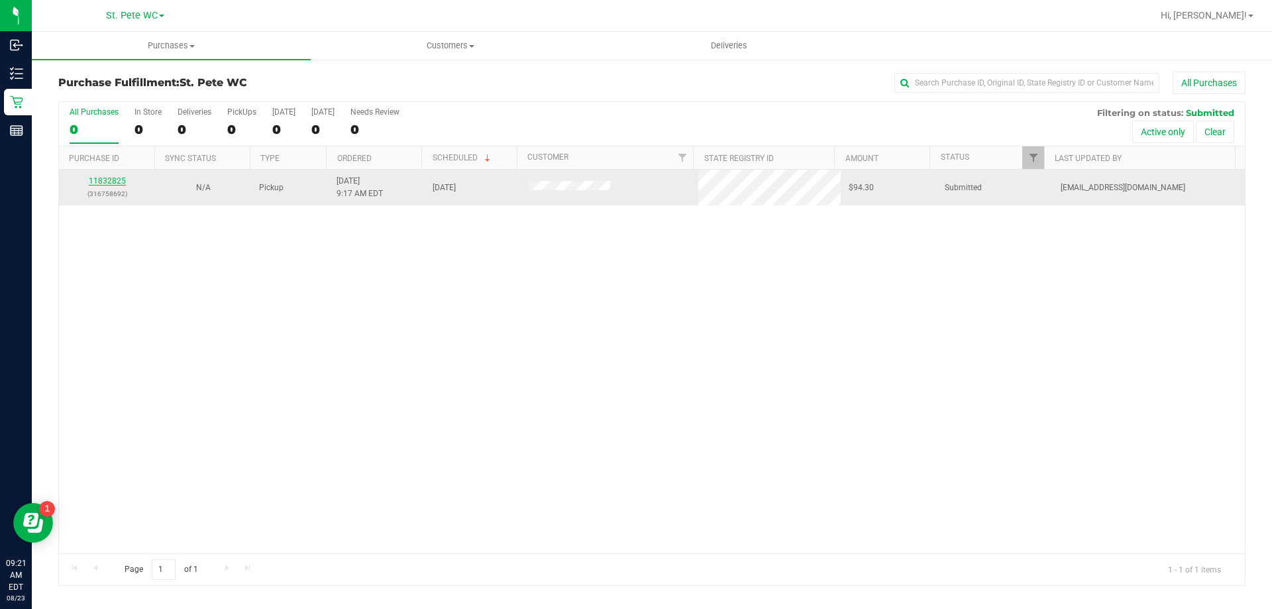
click at [103, 182] on link "11832825" at bounding box center [107, 180] width 37 height 9
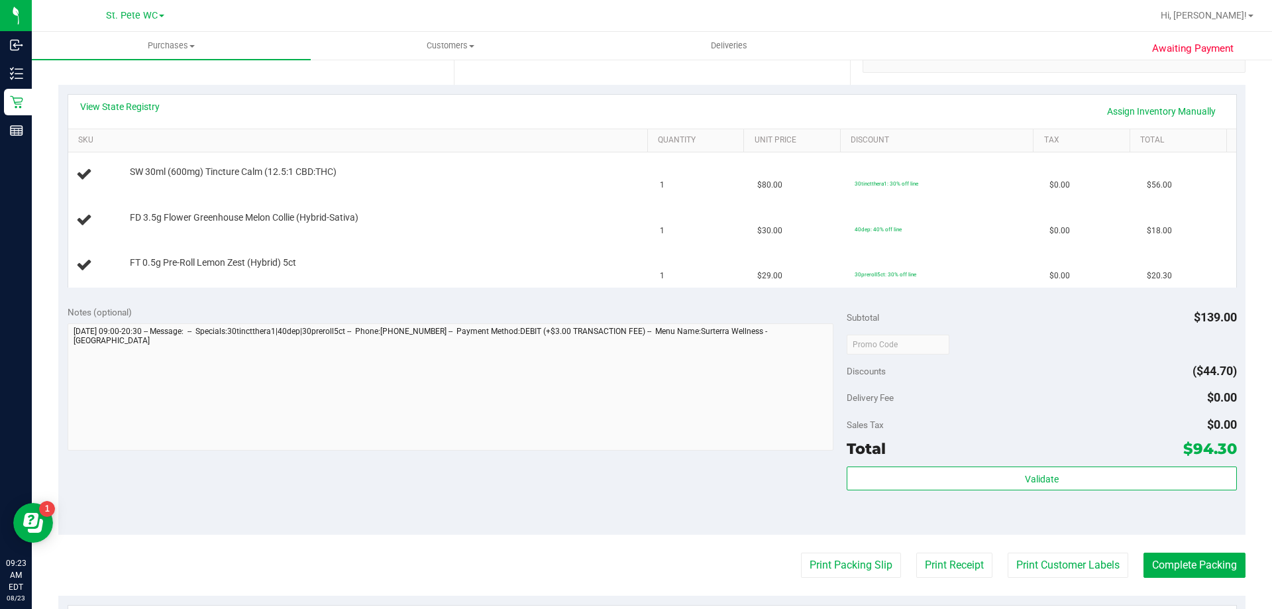
scroll to position [464, 0]
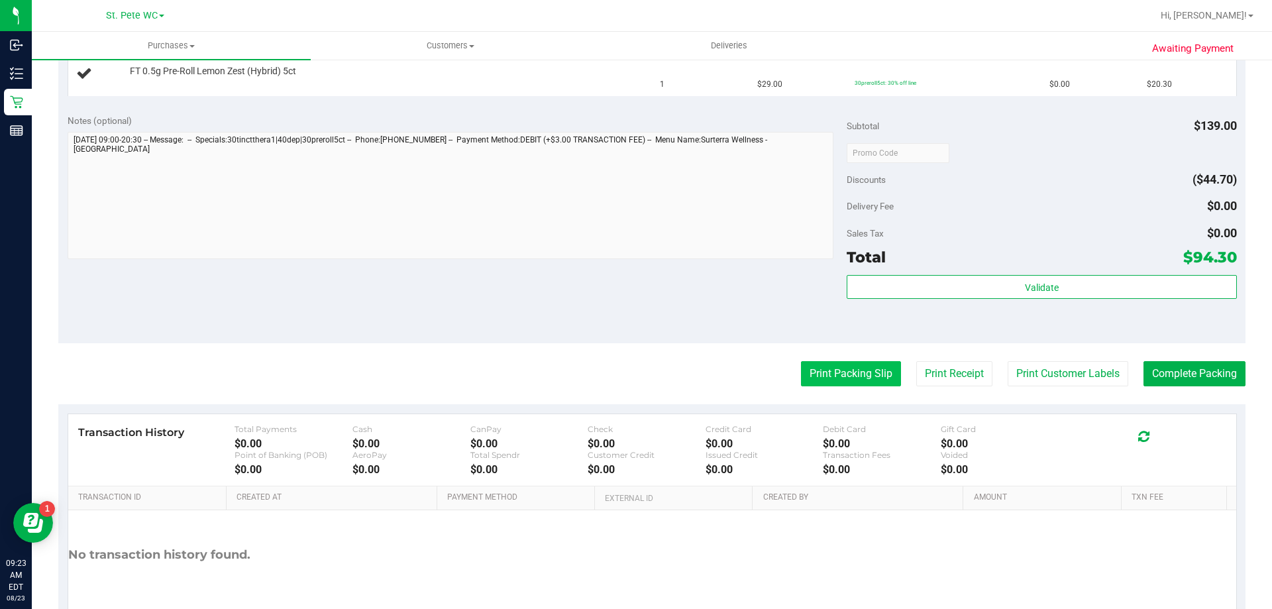
click at [801, 368] on button "Print Packing Slip" at bounding box center [851, 373] width 100 height 25
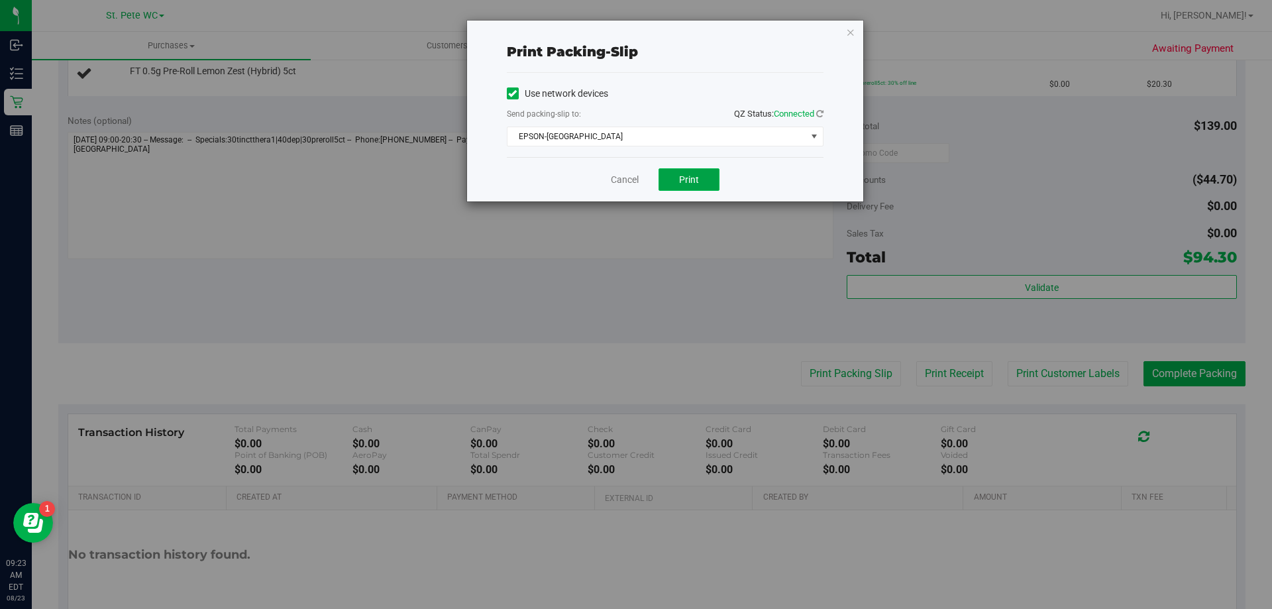
click at [687, 182] on span "Print" at bounding box center [689, 179] width 20 height 11
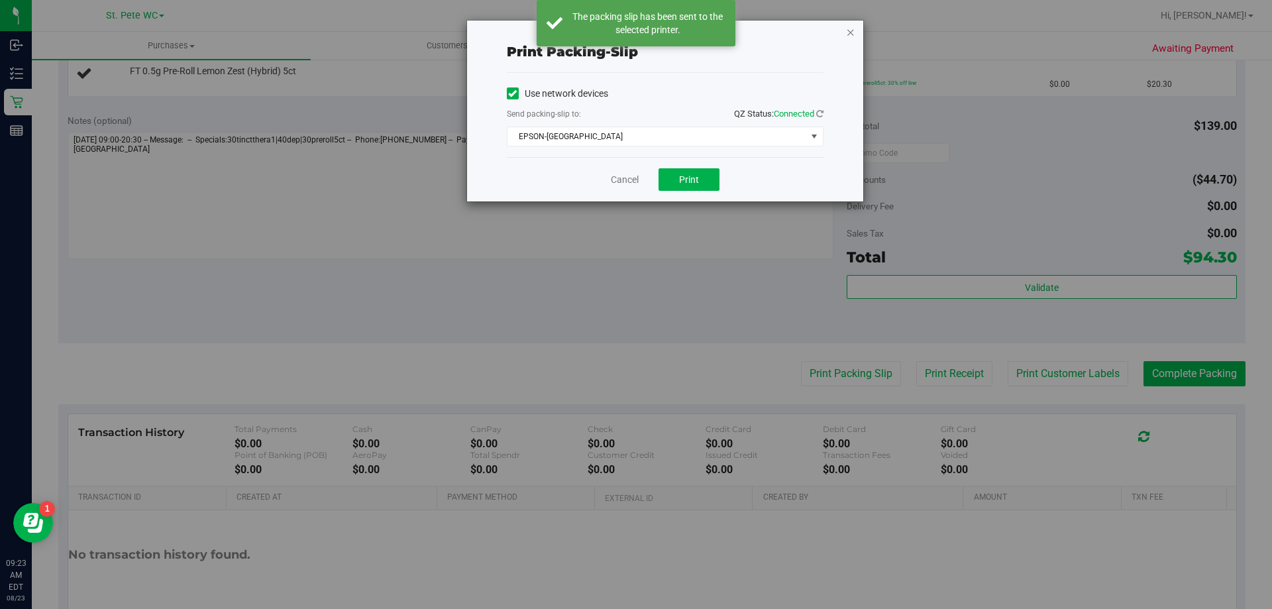
click at [851, 32] on icon "button" at bounding box center [850, 32] width 9 height 16
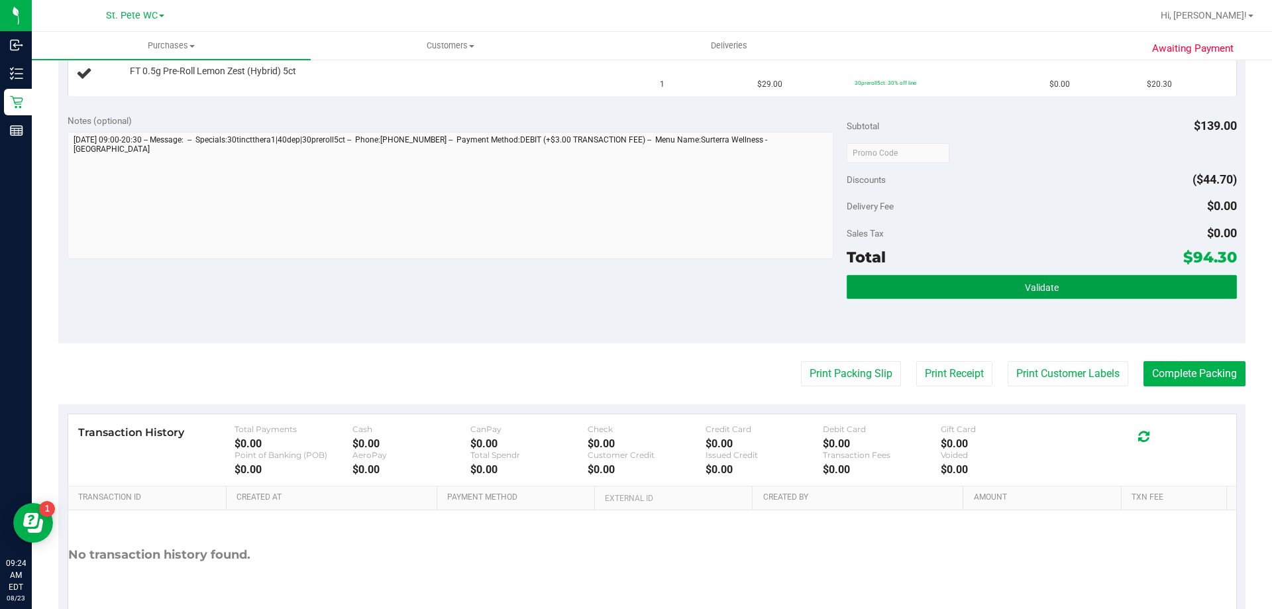
click at [1109, 288] on button "Validate" at bounding box center [1042, 287] width 390 height 24
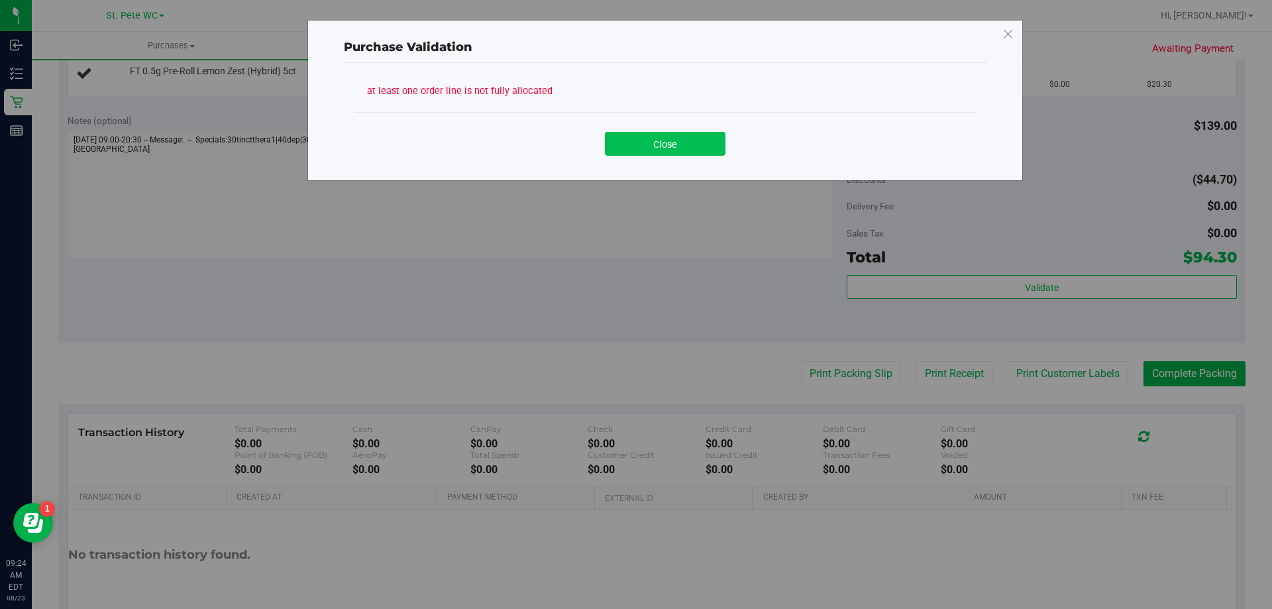
click at [696, 136] on button "Close" at bounding box center [665, 144] width 121 height 24
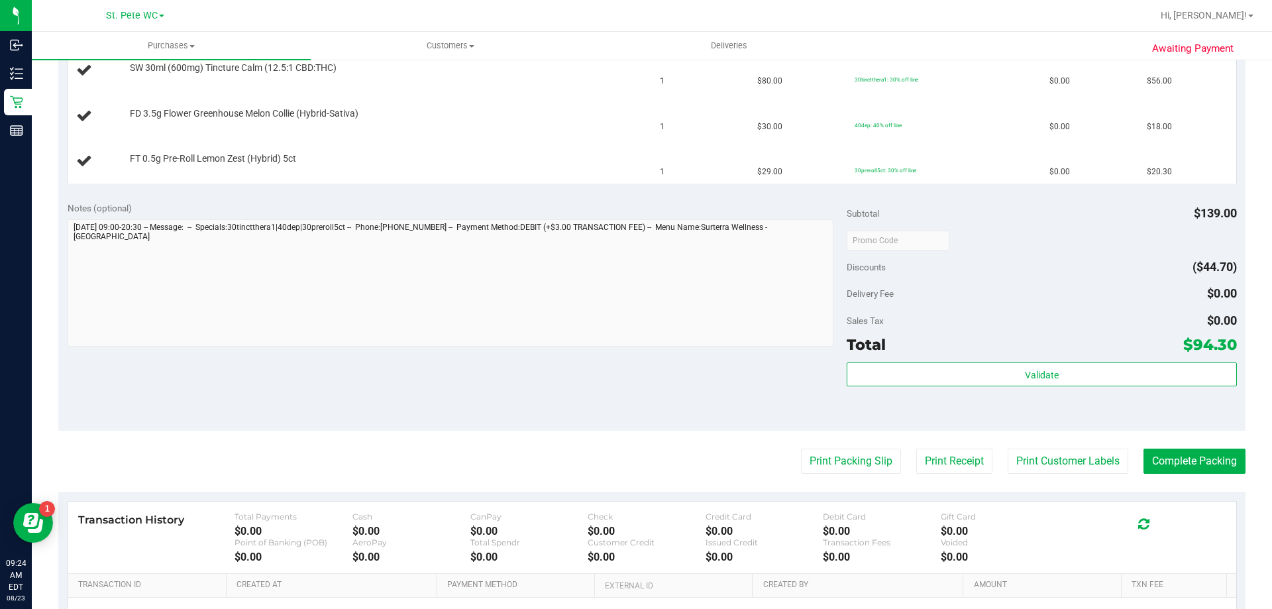
scroll to position [45, 0]
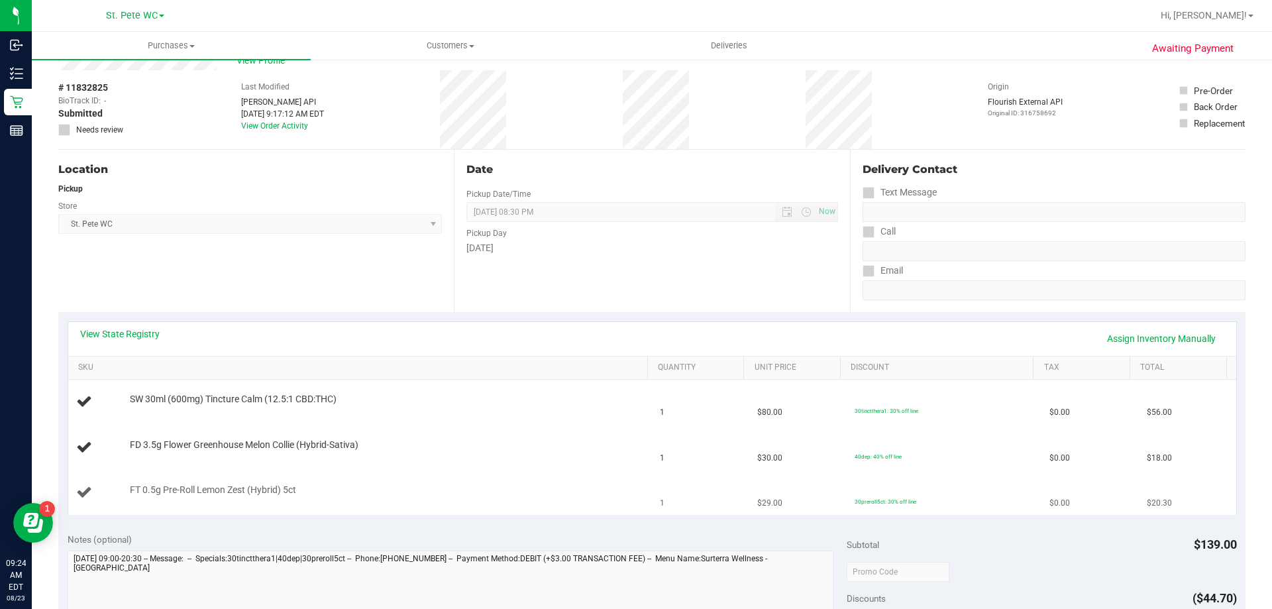
click at [469, 471] on td "FT 0.5g Pre-Roll Lemon Zest (Hybrid) 5ct" at bounding box center [360, 492] width 584 height 44
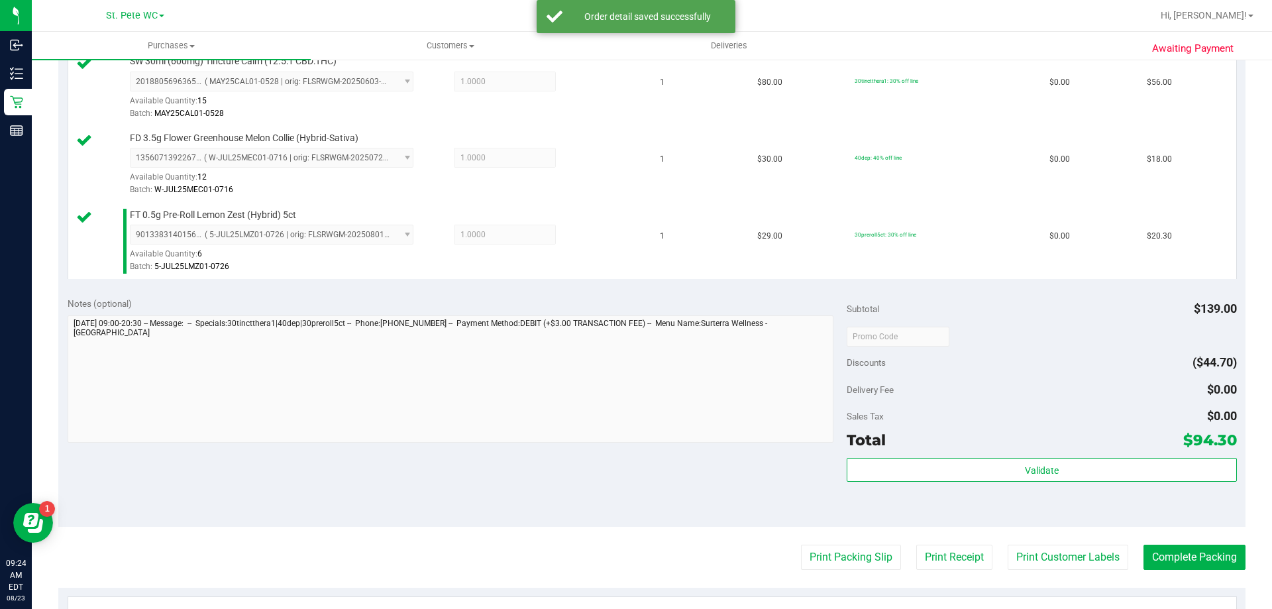
scroll to position [376, 0]
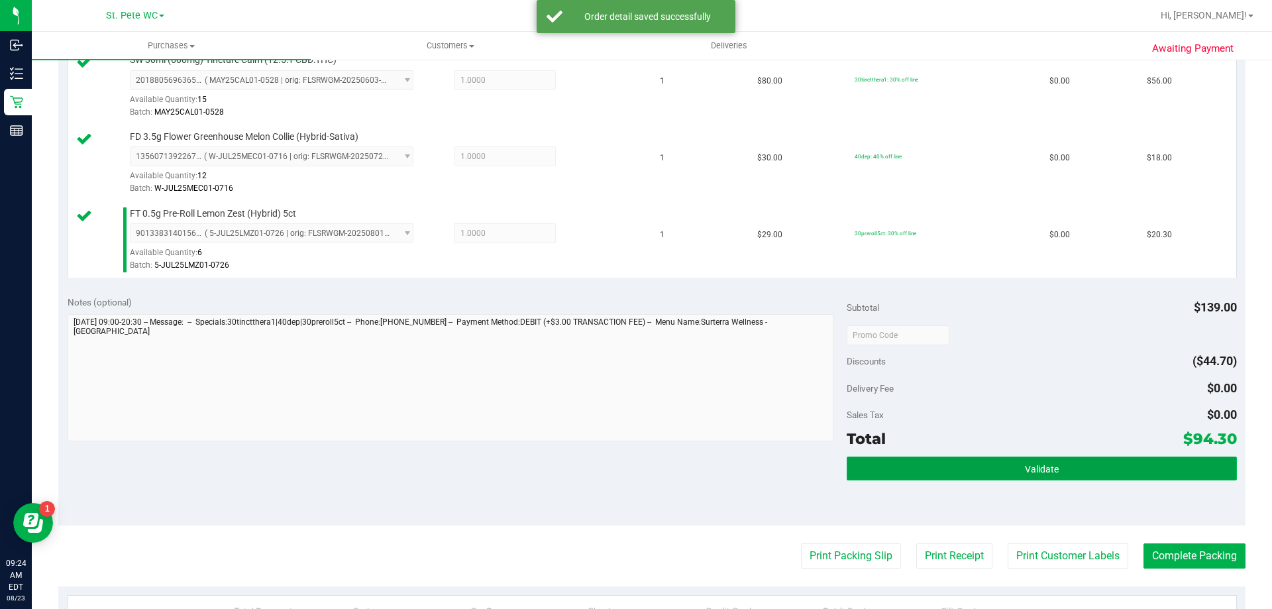
click at [1036, 468] on span "Validate" at bounding box center [1042, 469] width 34 height 11
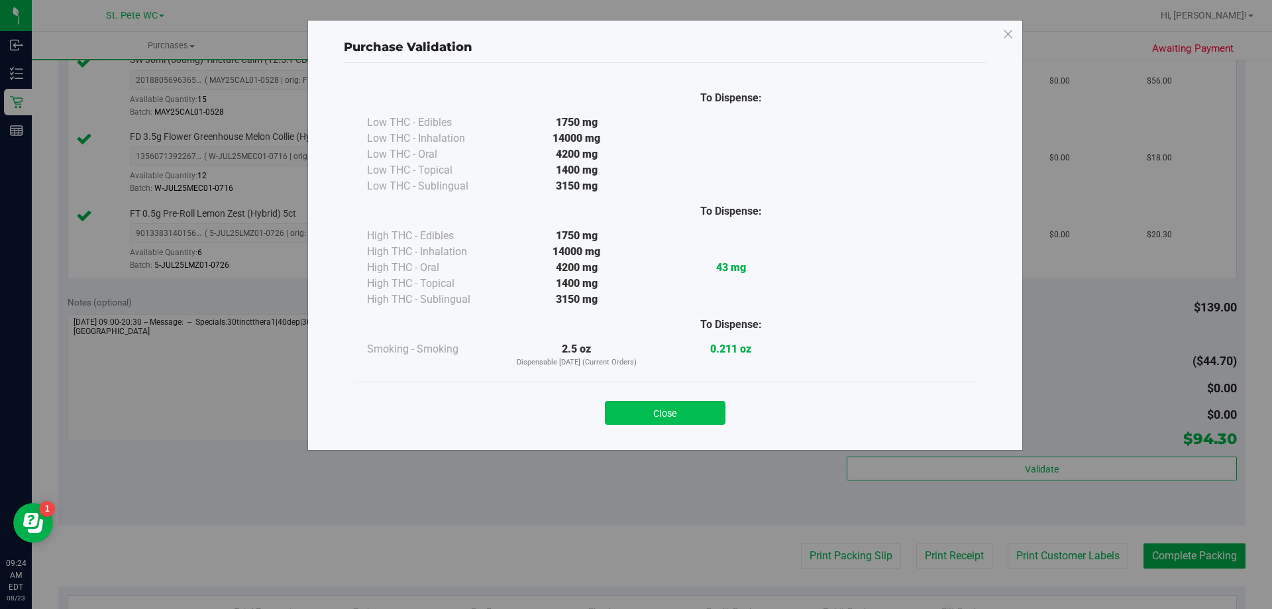
click at [680, 414] on button "Close" at bounding box center [665, 413] width 121 height 24
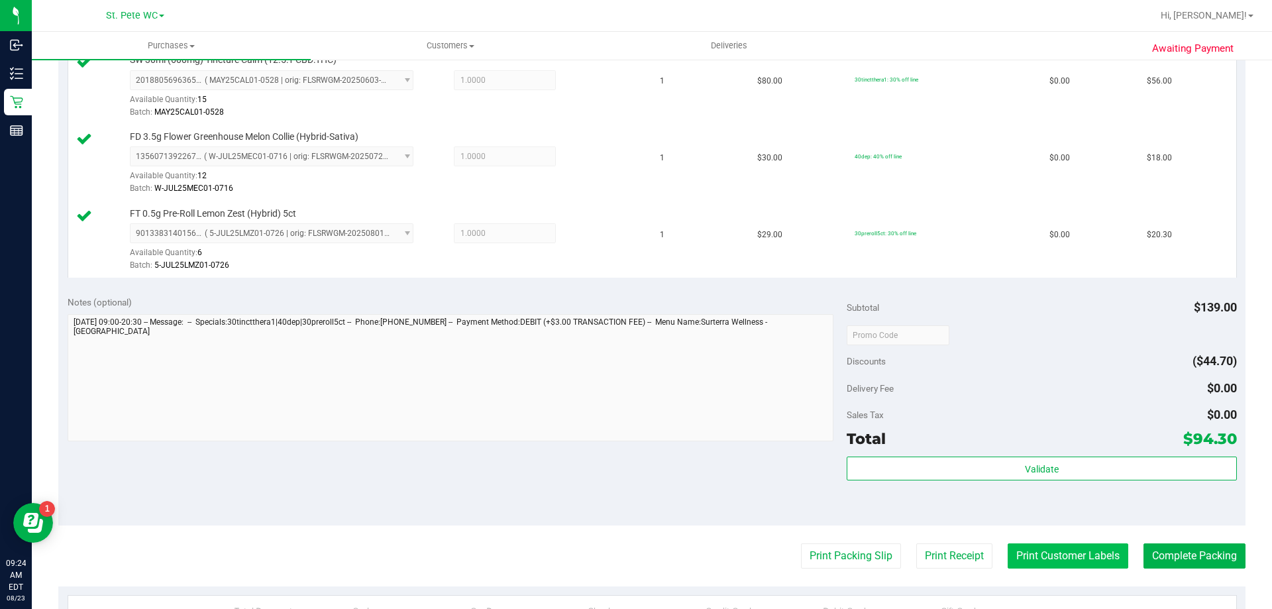
click at [1028, 566] on button "Print Customer Labels" at bounding box center [1068, 555] width 121 height 25
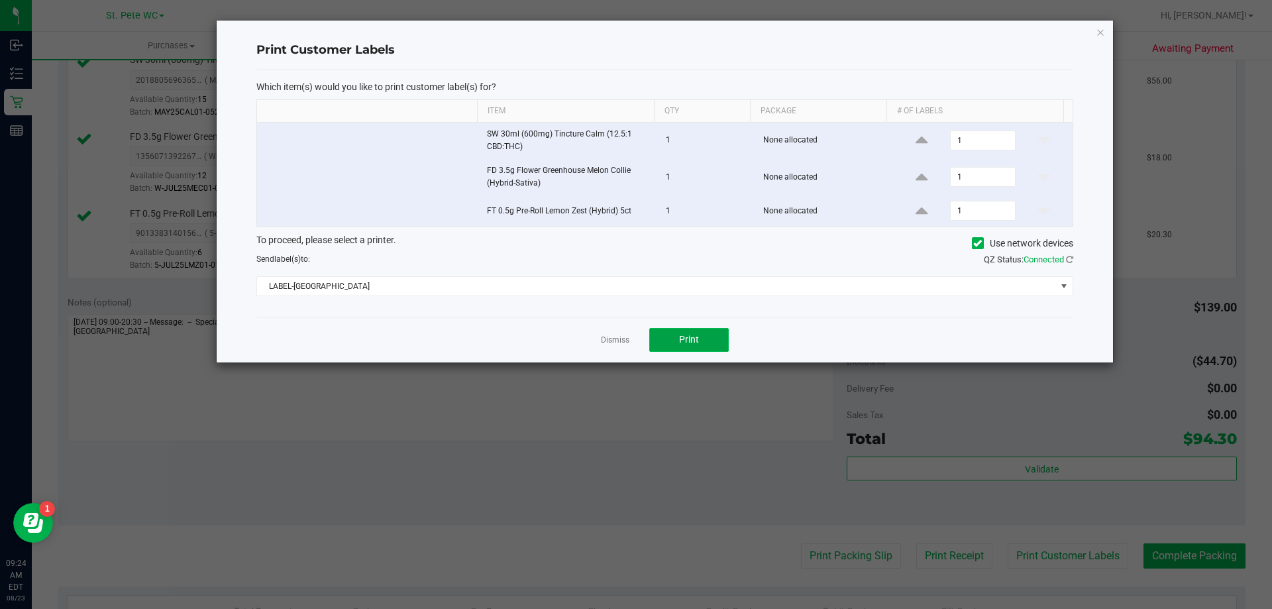
click at [678, 341] on button "Print" at bounding box center [689, 340] width 80 height 24
click at [1098, 30] on icon "button" at bounding box center [1100, 32] width 9 height 16
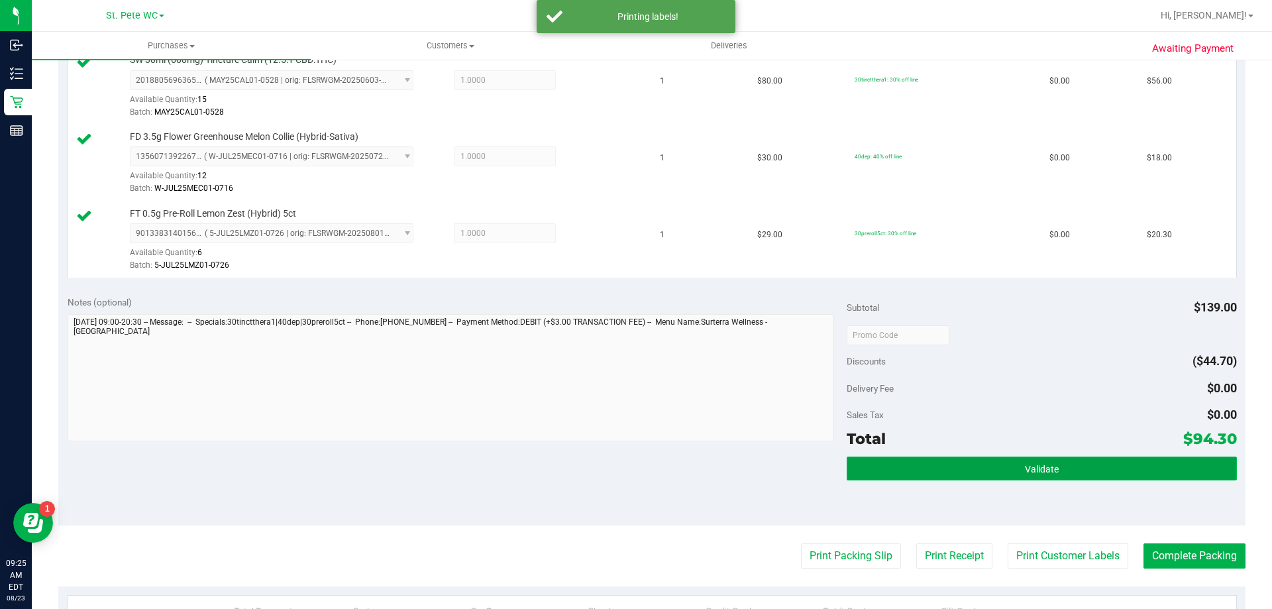
click at [889, 474] on button "Validate" at bounding box center [1042, 468] width 390 height 24
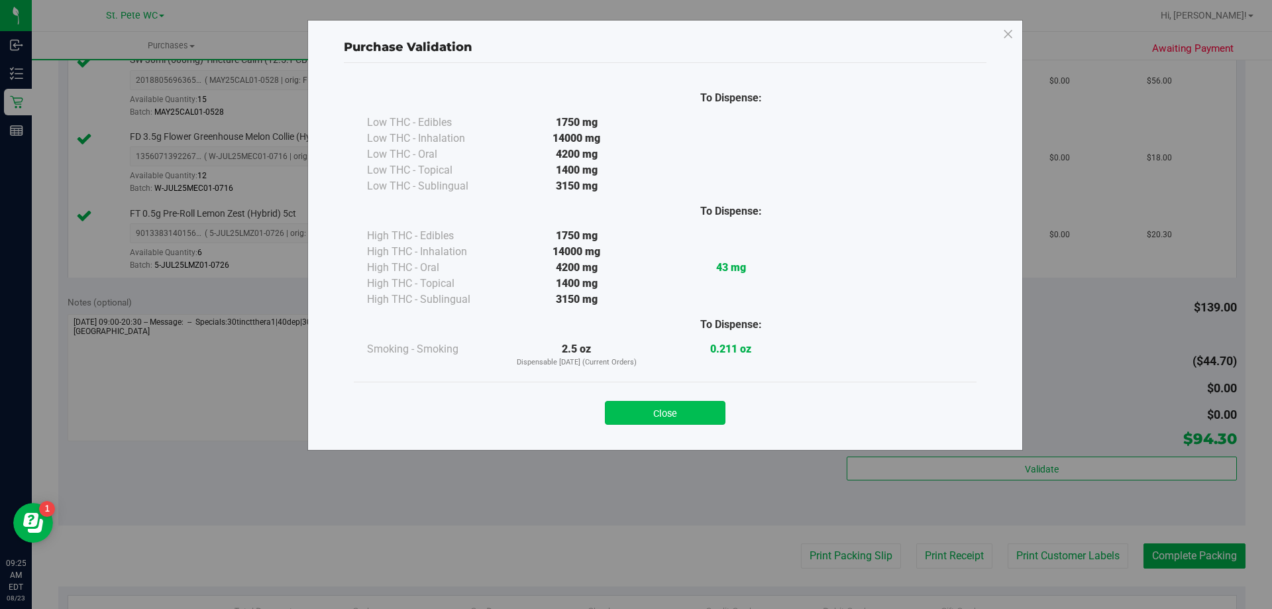
click at [665, 412] on button "Close" at bounding box center [665, 413] width 121 height 24
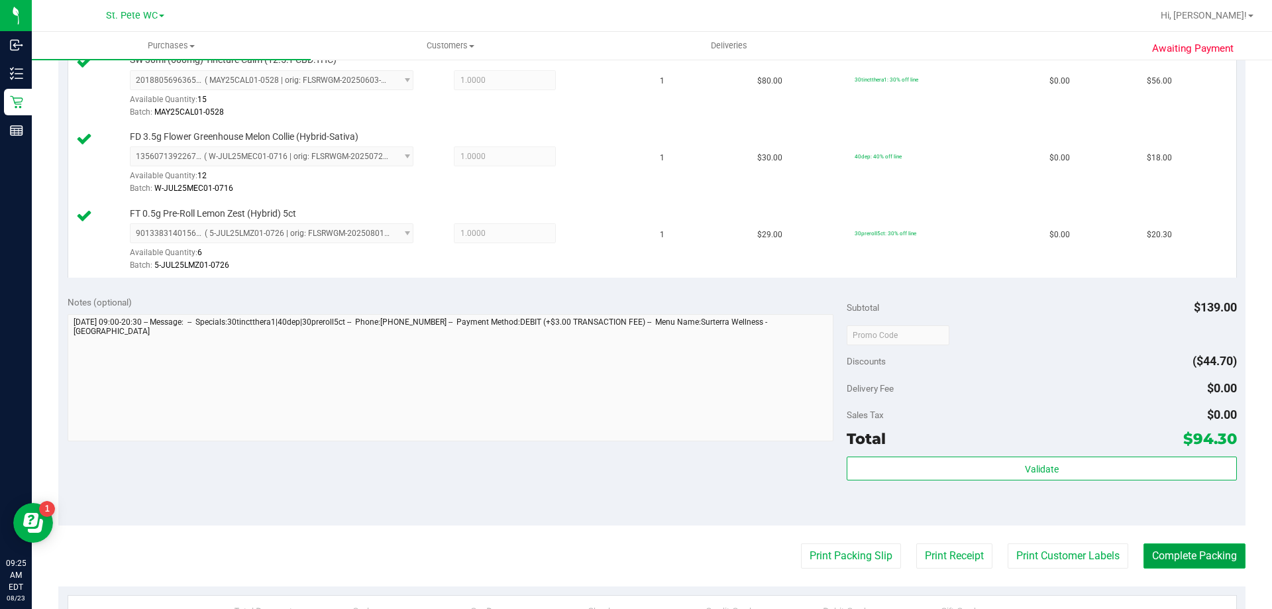
click at [1186, 555] on button "Complete Packing" at bounding box center [1195, 555] width 102 height 25
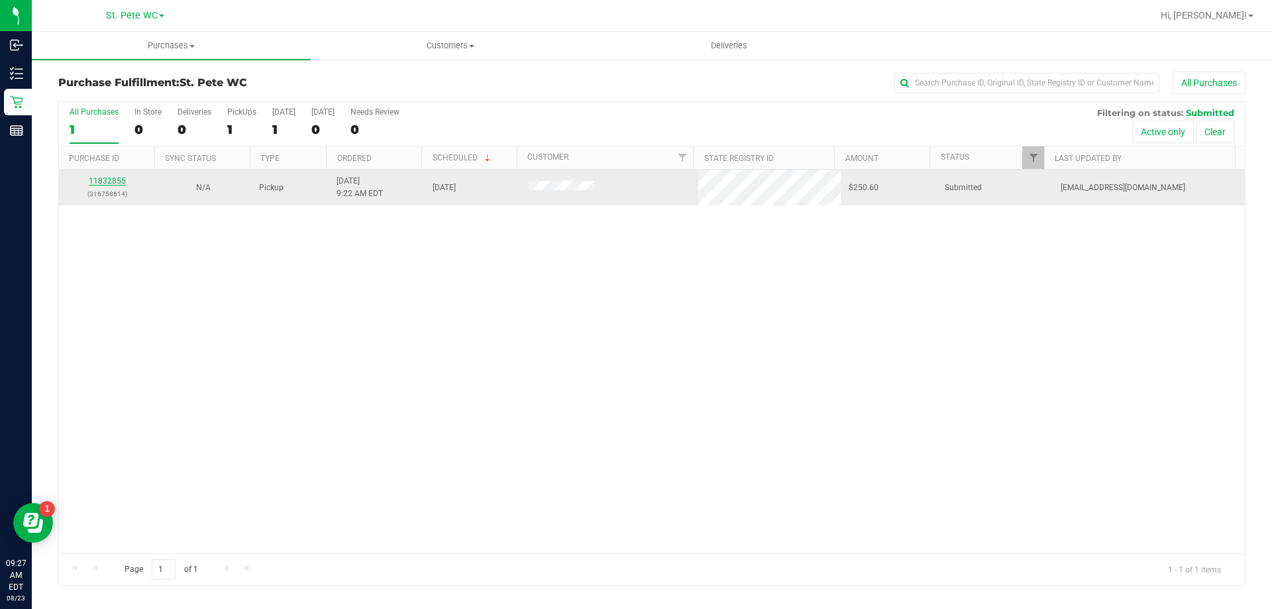
click at [95, 184] on link "11832855" at bounding box center [107, 180] width 37 height 9
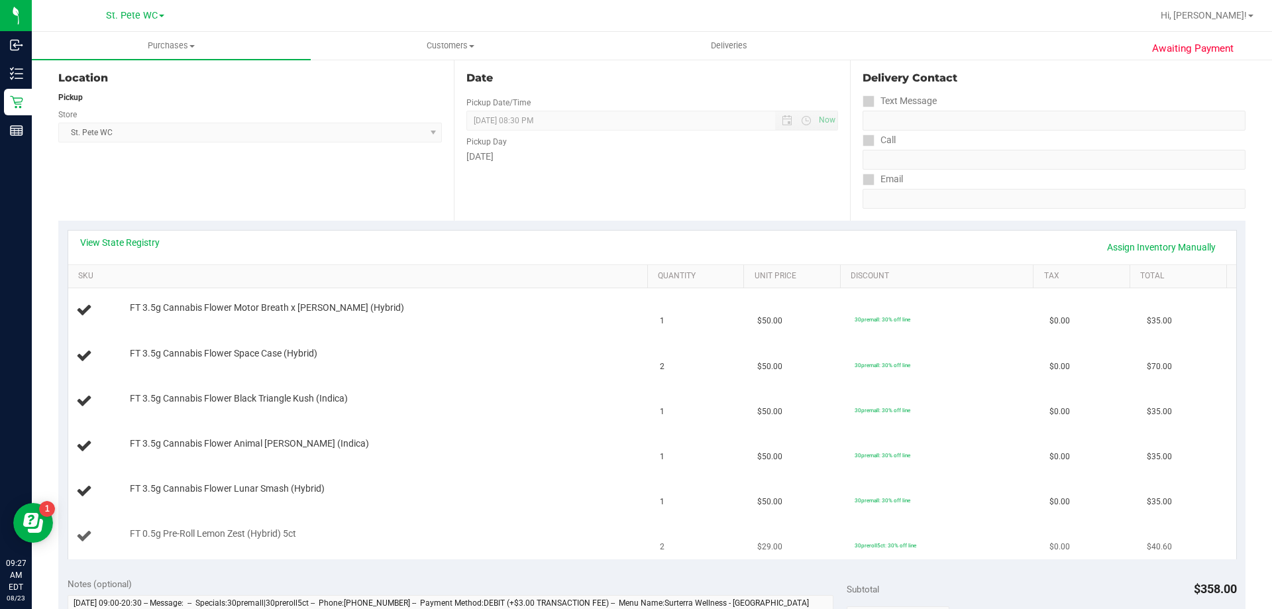
scroll to position [199, 0]
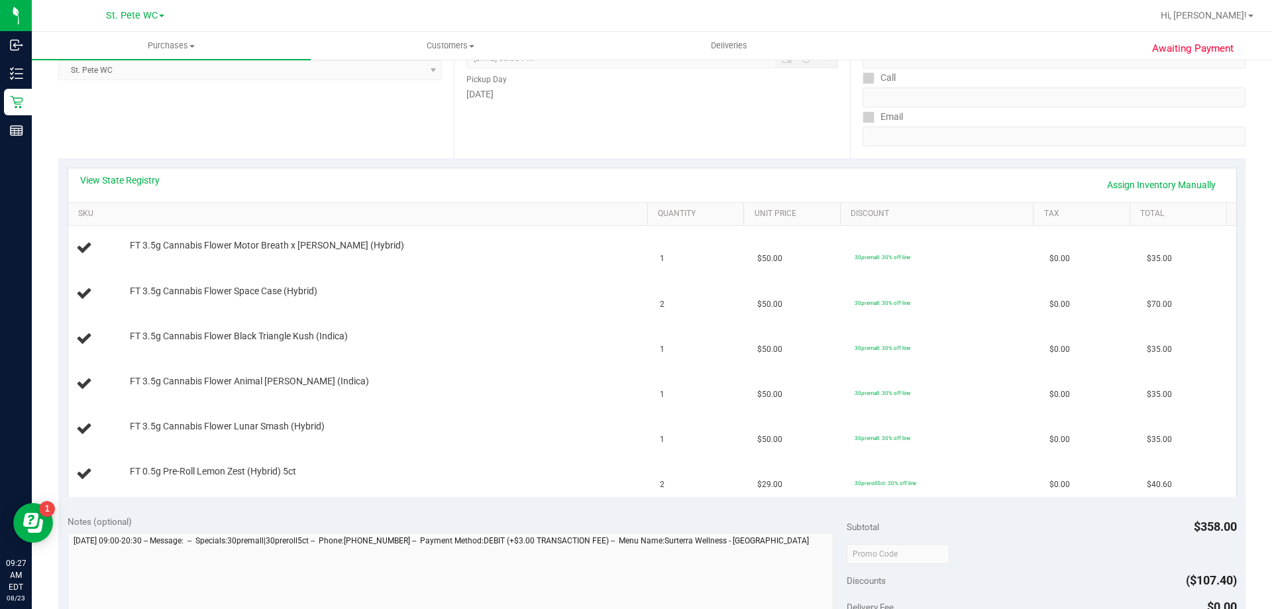
click at [114, 172] on div "View State Registry Assign Inventory Manually" at bounding box center [652, 185] width 1168 height 34
click at [112, 175] on link "View State Registry" at bounding box center [120, 180] width 80 height 13
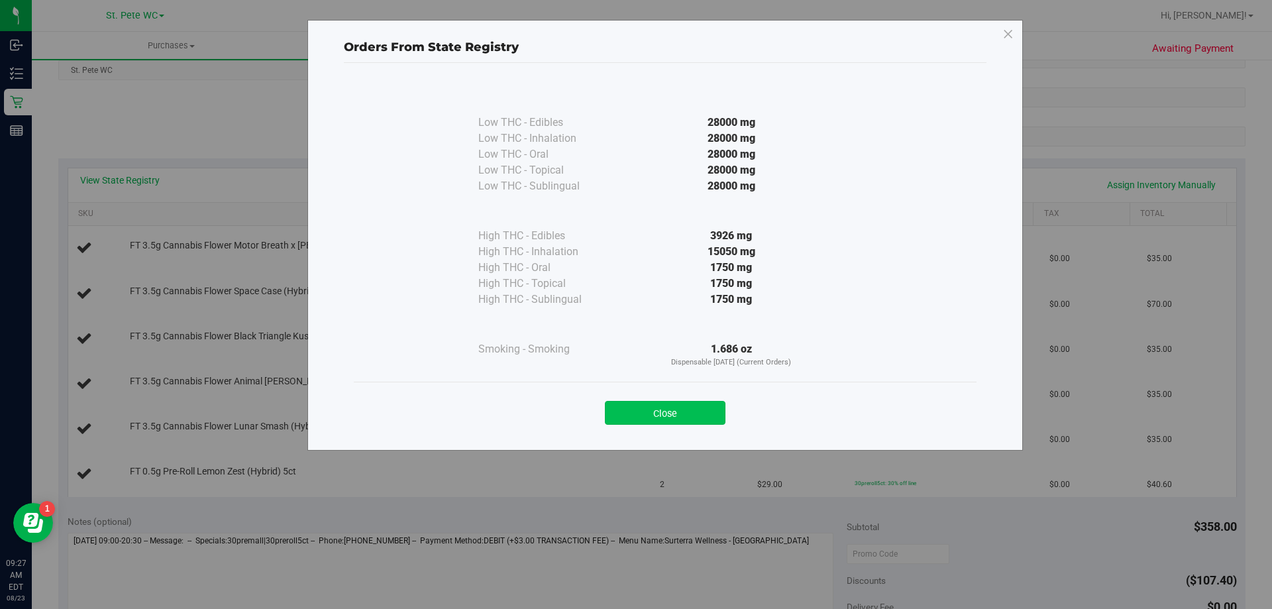
click at [661, 418] on button "Close" at bounding box center [665, 413] width 121 height 24
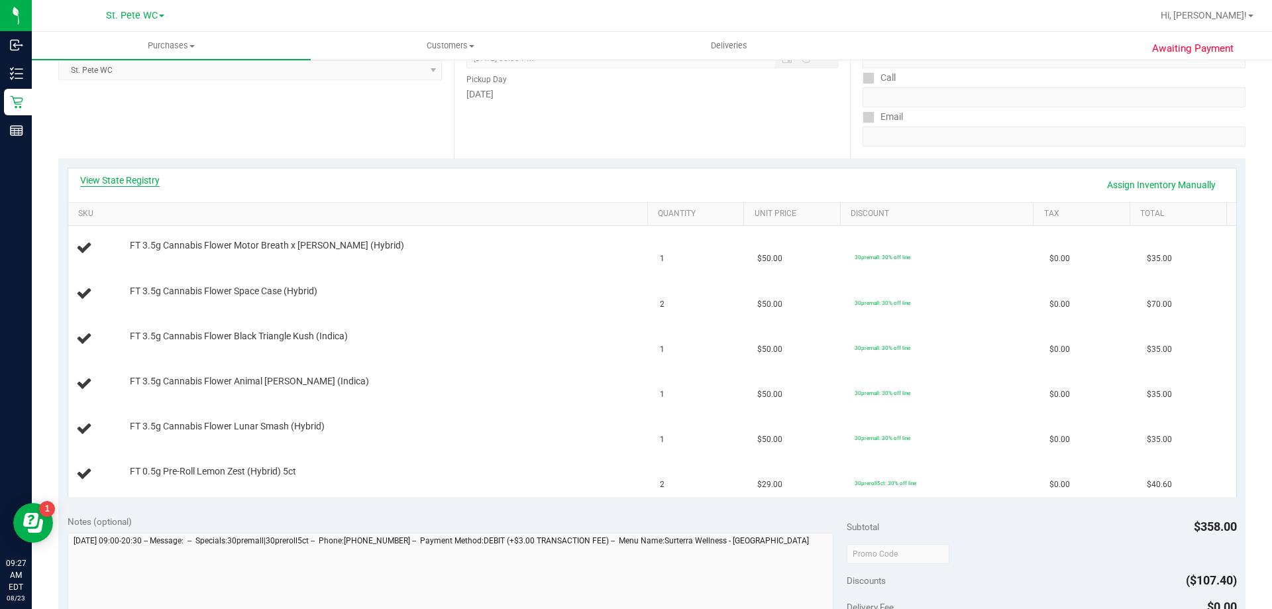
click at [117, 180] on link "View State Registry" at bounding box center [120, 180] width 80 height 13
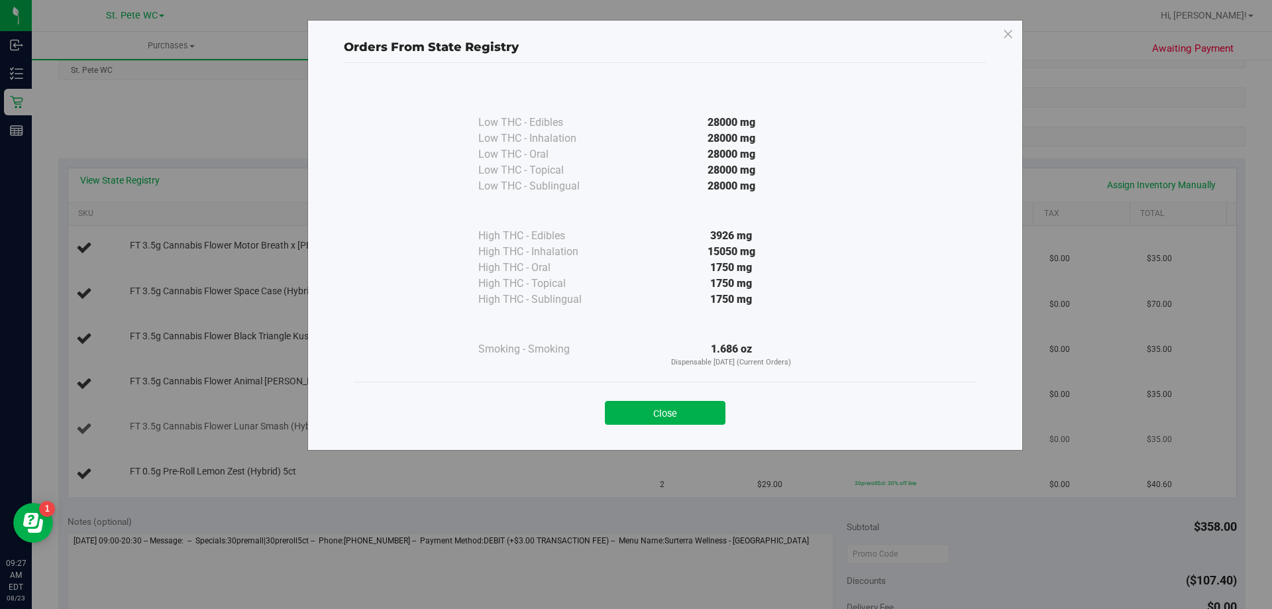
drag, startPoint x: 721, startPoint y: 421, endPoint x: 706, endPoint y: 419, distance: 15.3
click at [721, 421] on button "Close" at bounding box center [665, 413] width 121 height 24
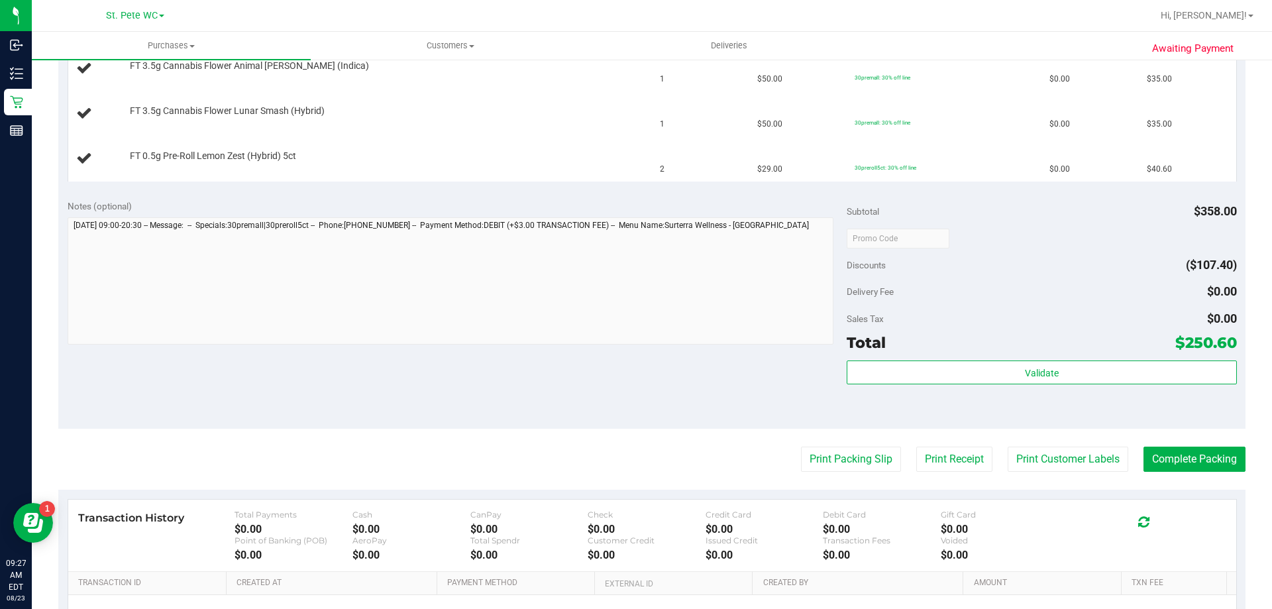
scroll to position [596, 0]
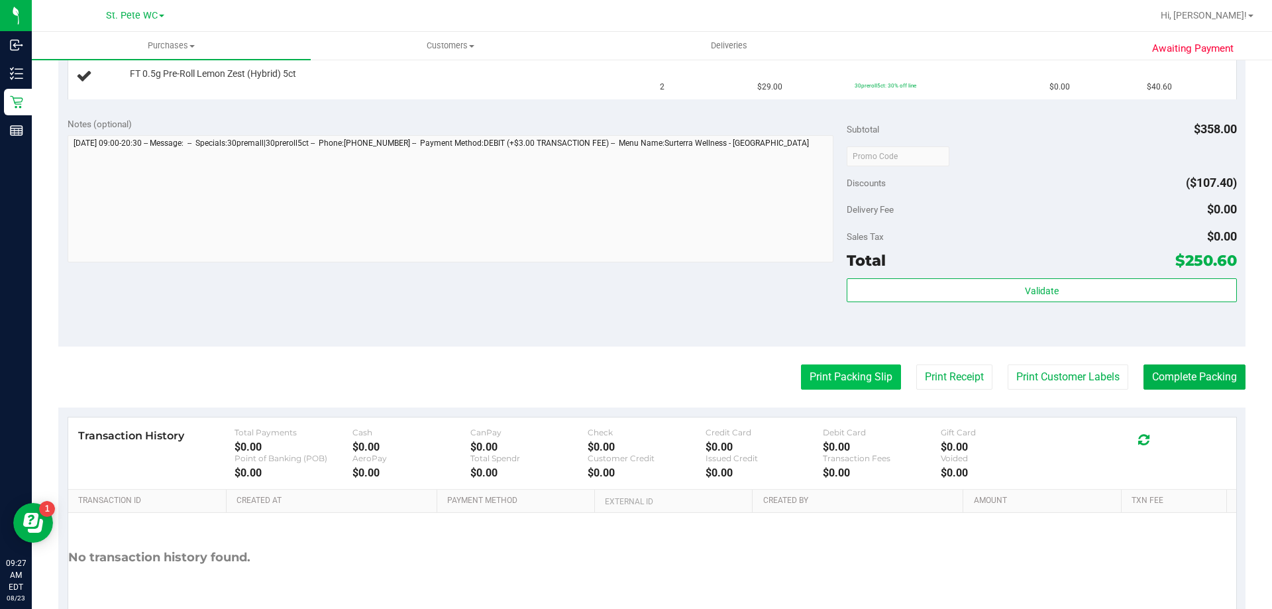
click at [843, 374] on button "Print Packing Slip" at bounding box center [851, 376] width 100 height 25
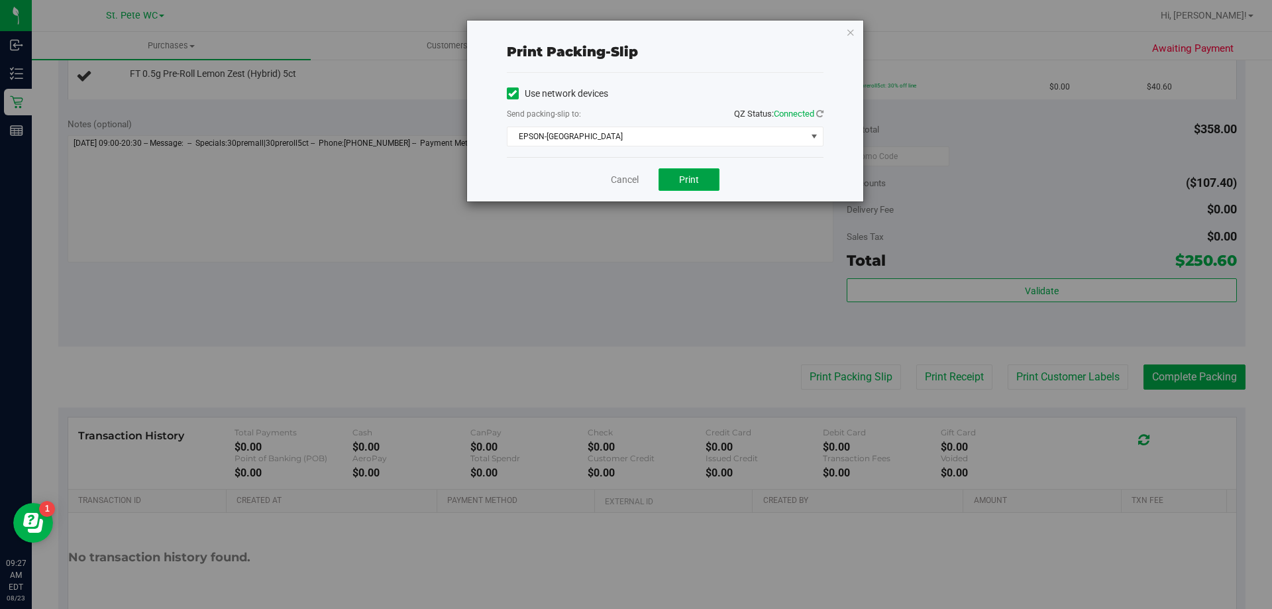
click at [677, 185] on button "Print" at bounding box center [689, 179] width 61 height 23
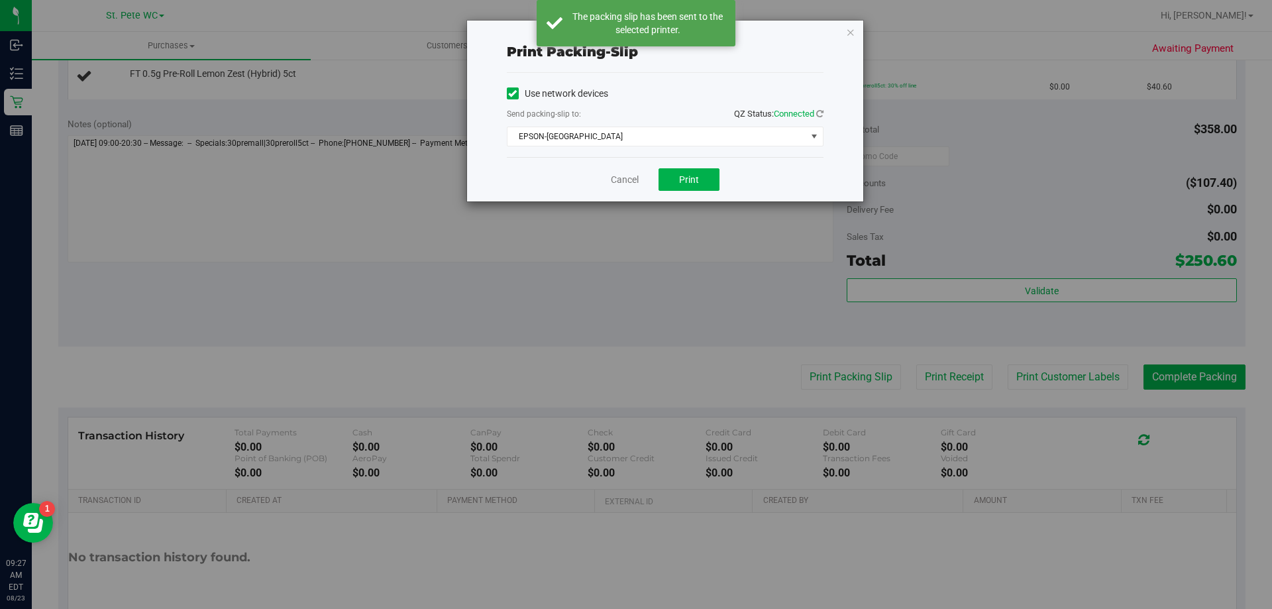
click at [847, 40] on div "Print packing-slip Use network devices Send packing-slip to: QZ Status: Connect…" at bounding box center [665, 111] width 396 height 181
click at [847, 33] on icon "button" at bounding box center [850, 32] width 9 height 16
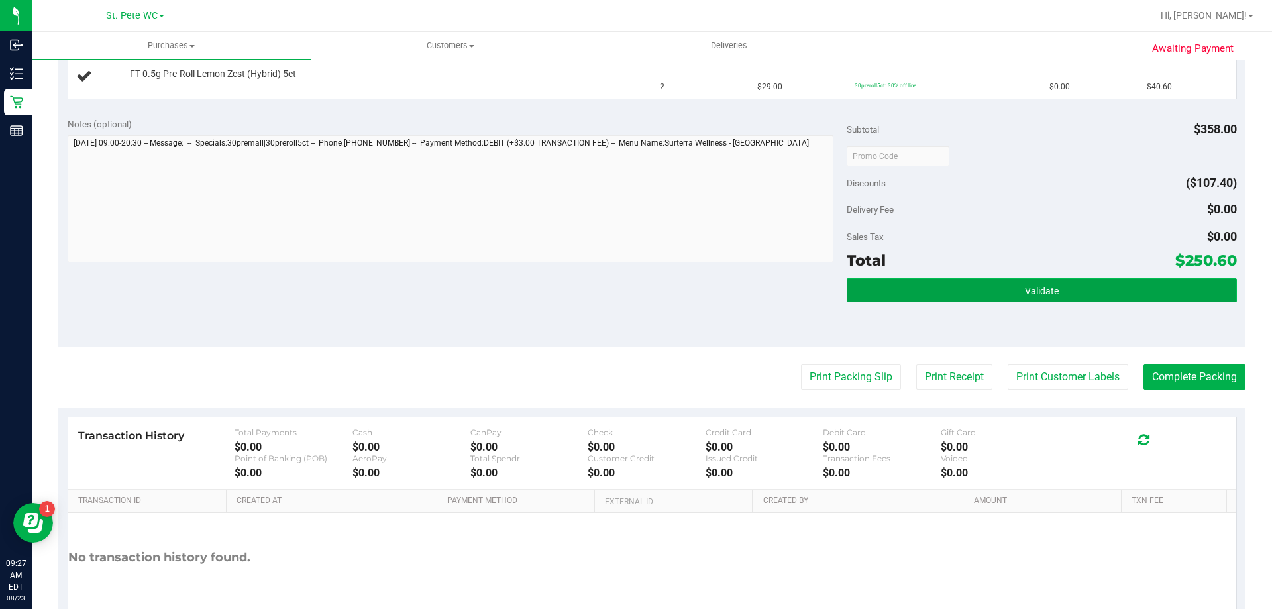
click at [998, 284] on button "Validate" at bounding box center [1042, 290] width 390 height 24
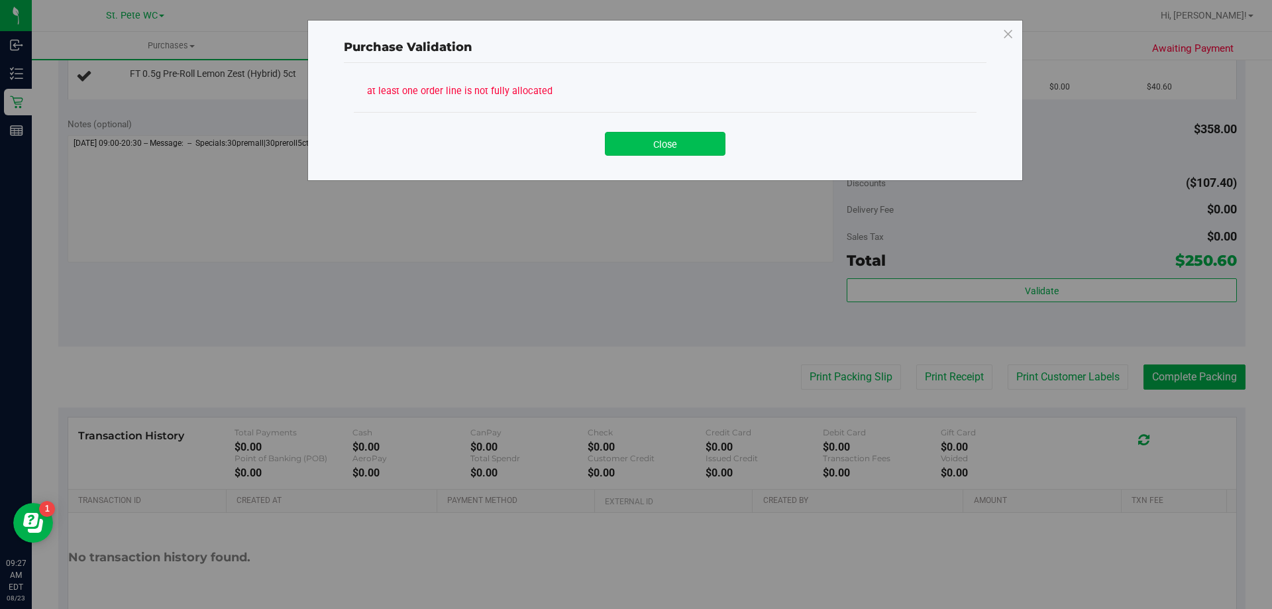
click at [676, 138] on button "Close" at bounding box center [665, 144] width 121 height 24
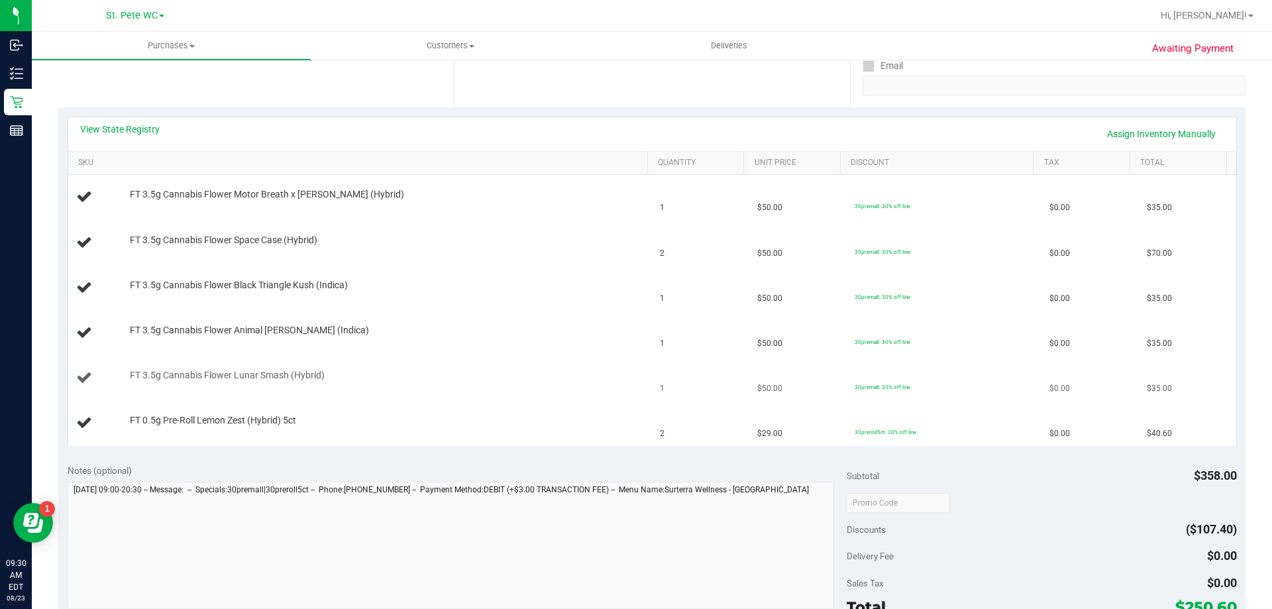
scroll to position [265, 0]
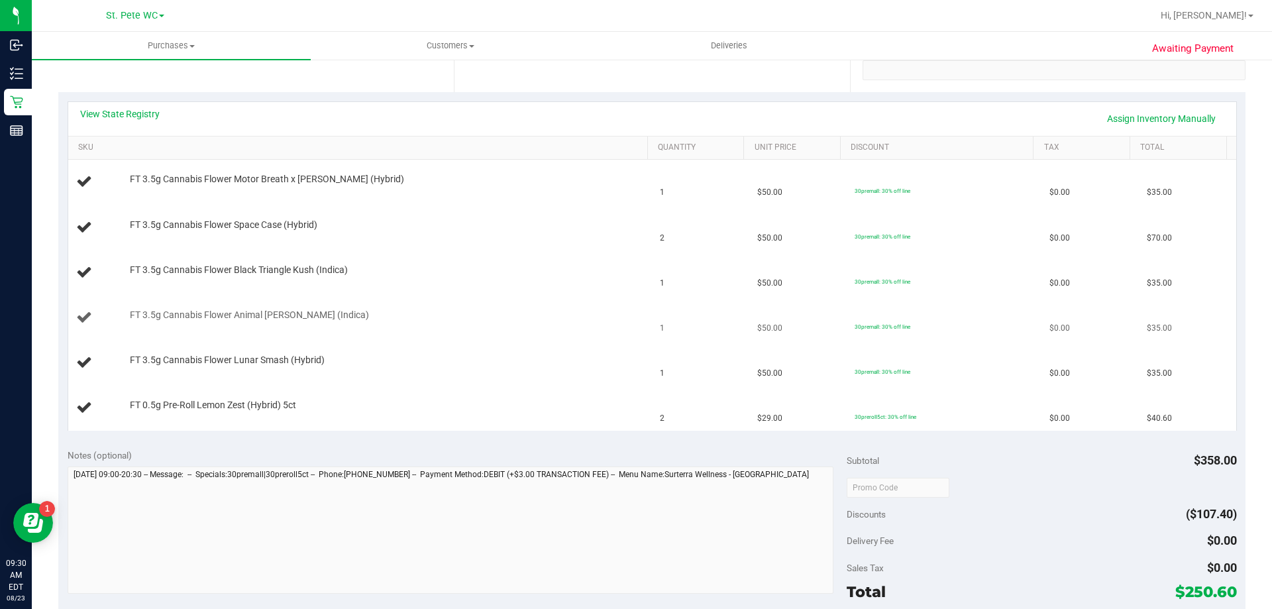
click at [441, 295] on td "FT 3.5g Cannabis Flower Animal [PERSON_NAME] (Indica)" at bounding box center [360, 317] width 584 height 45
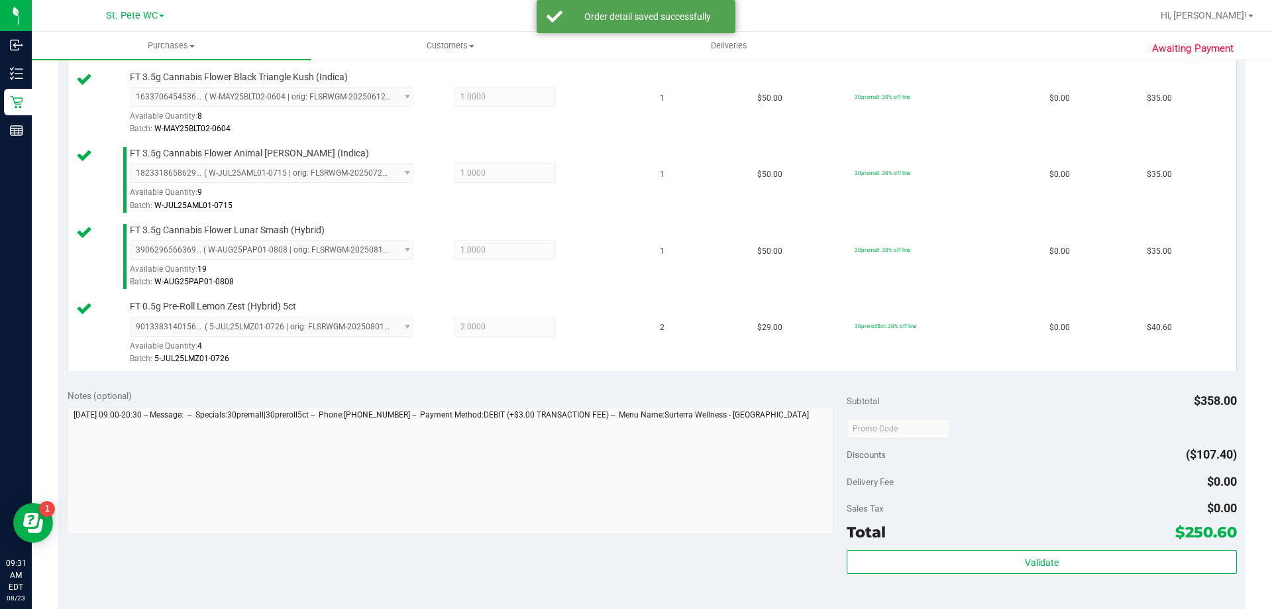
scroll to position [596, 0]
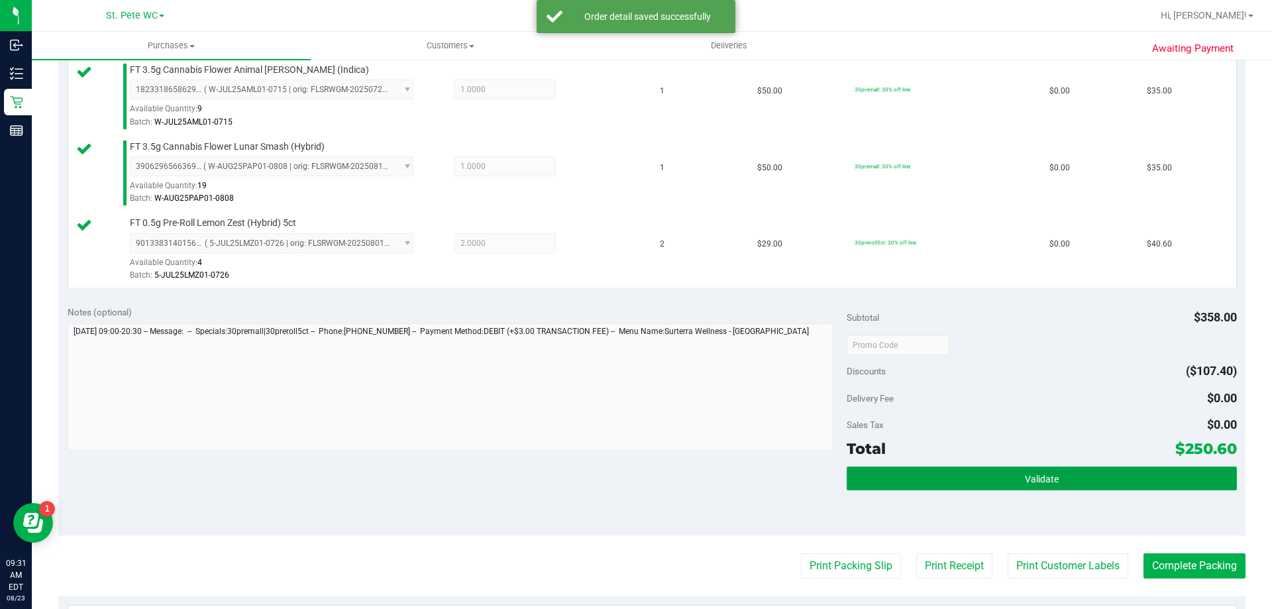
click at [877, 466] on button "Validate" at bounding box center [1042, 478] width 390 height 24
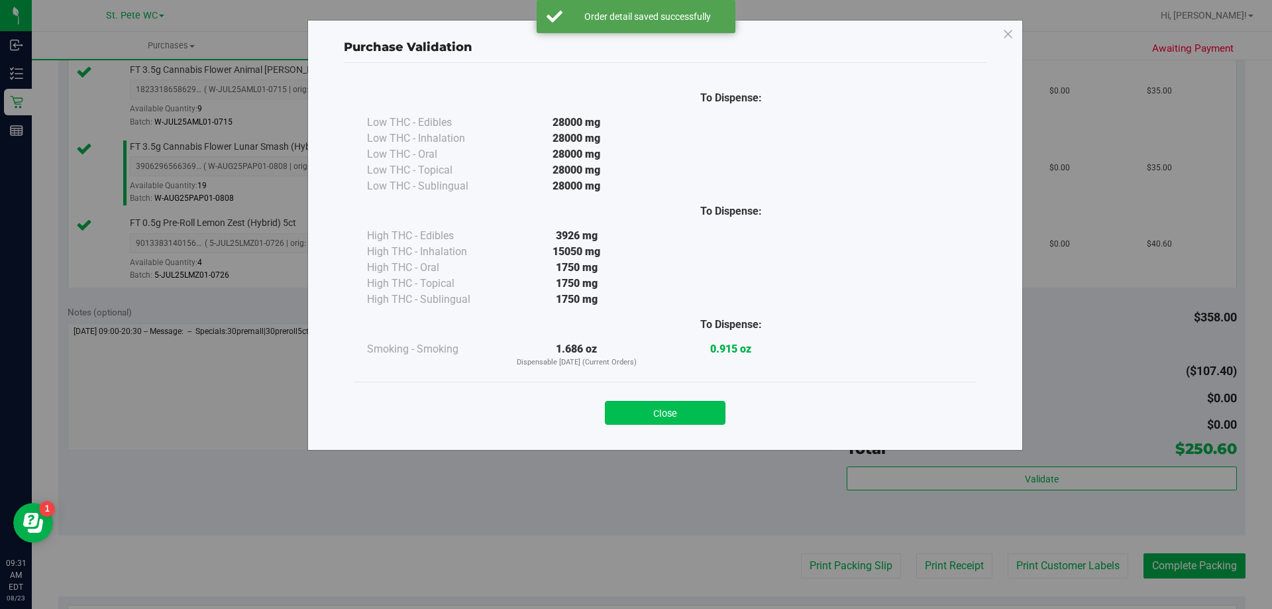
click at [629, 403] on button "Close" at bounding box center [665, 413] width 121 height 24
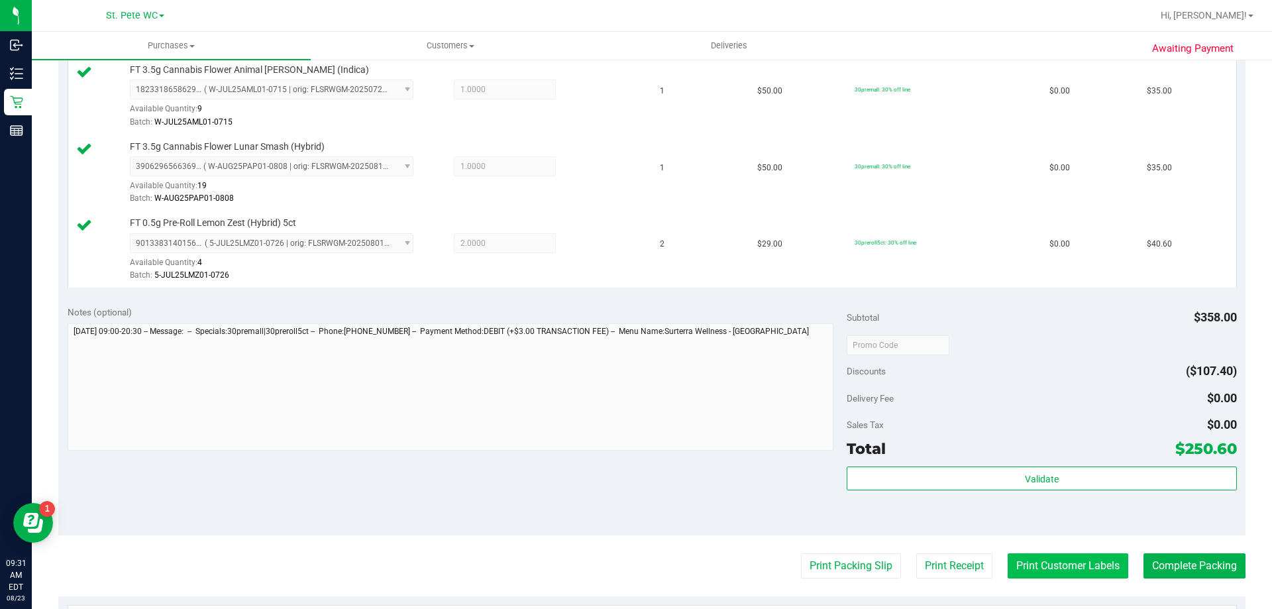
click at [1094, 574] on button "Print Customer Labels" at bounding box center [1068, 565] width 121 height 25
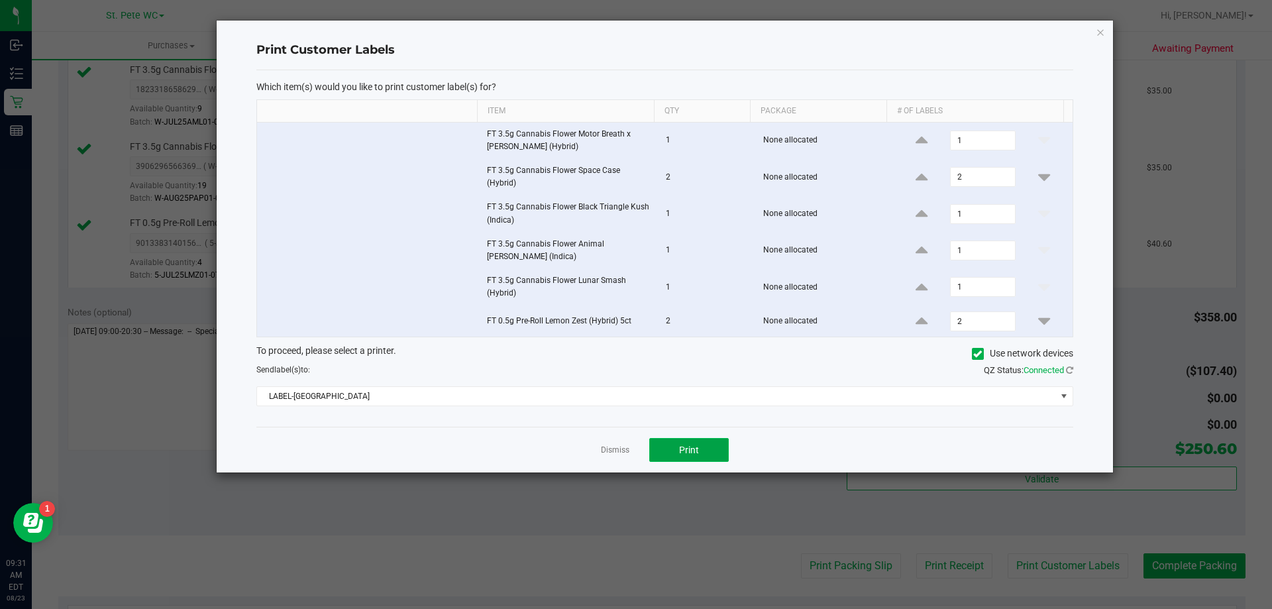
click at [669, 443] on button "Print" at bounding box center [689, 450] width 80 height 24
click at [1104, 32] on icon "button" at bounding box center [1100, 32] width 9 height 16
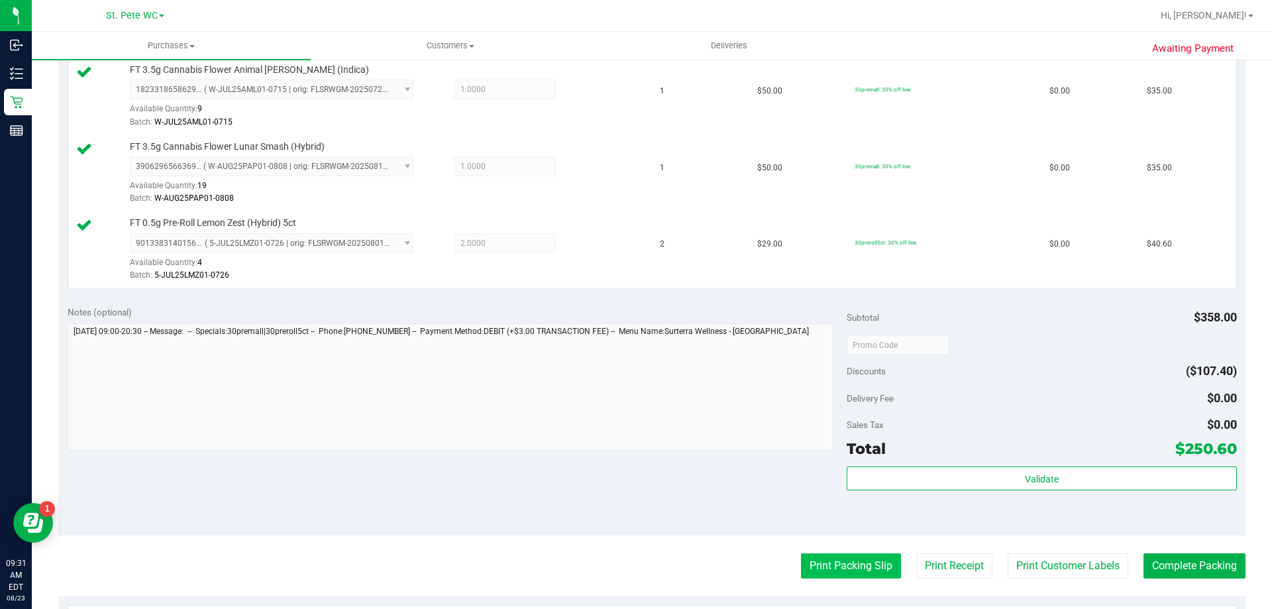
click at [828, 568] on button "Print Packing Slip" at bounding box center [851, 565] width 100 height 25
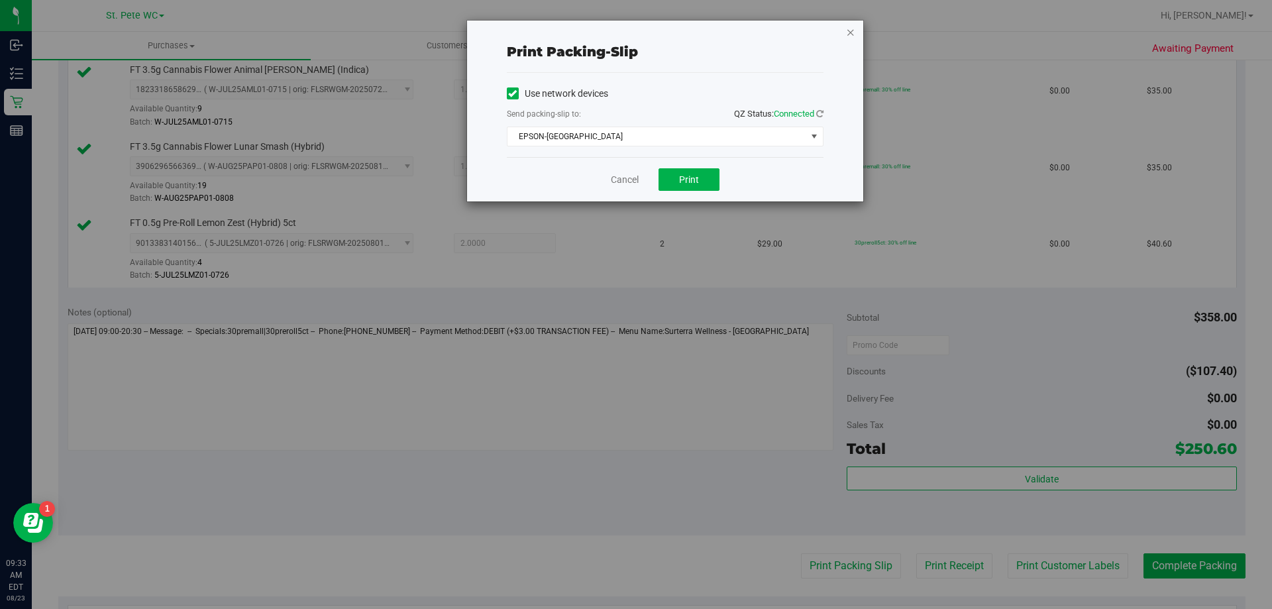
click at [854, 33] on icon "button" at bounding box center [850, 32] width 9 height 16
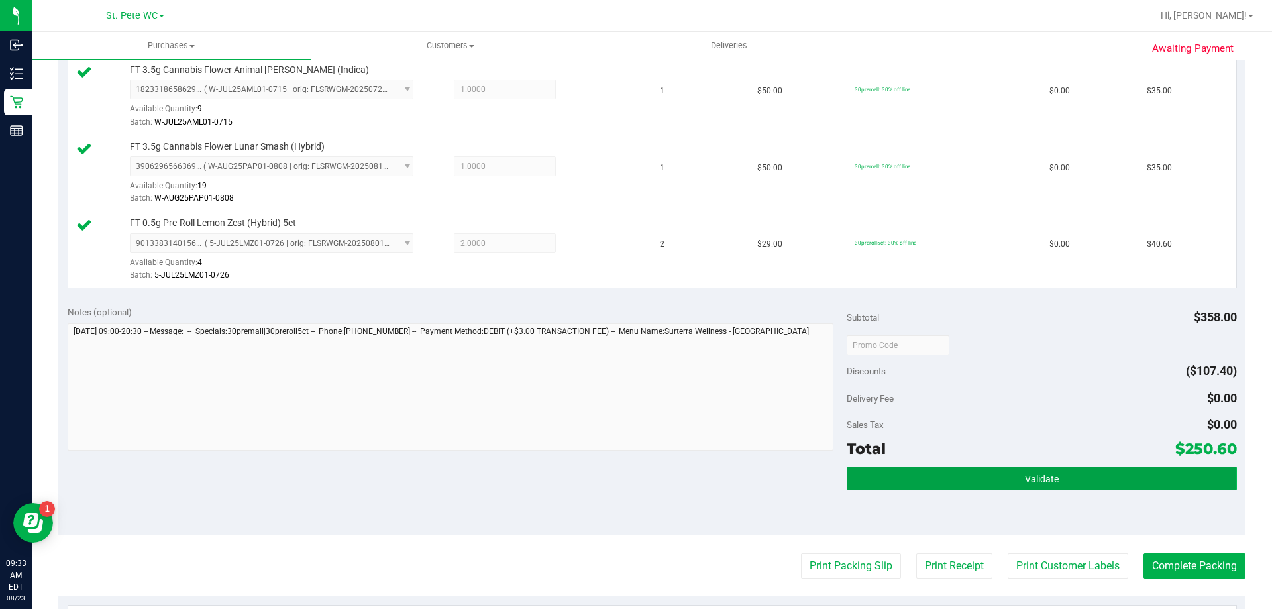
click at [895, 480] on button "Validate" at bounding box center [1042, 478] width 390 height 24
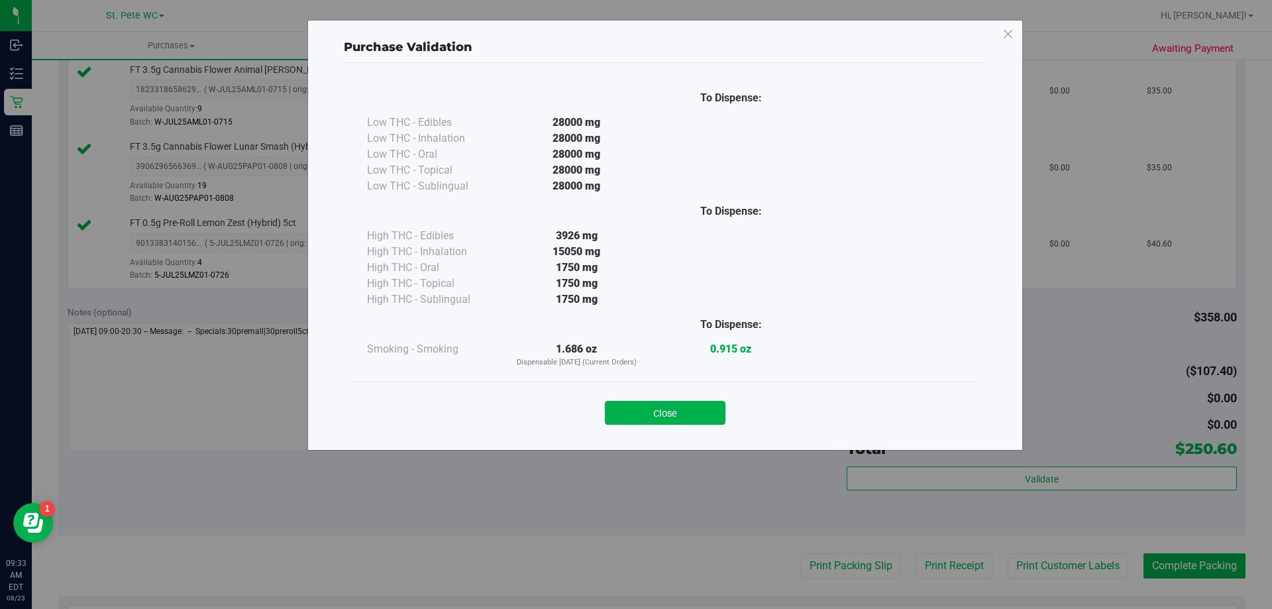
drag, startPoint x: 676, startPoint y: 415, endPoint x: 702, endPoint y: 419, distance: 25.4
click at [676, 415] on button "Close" at bounding box center [665, 413] width 121 height 24
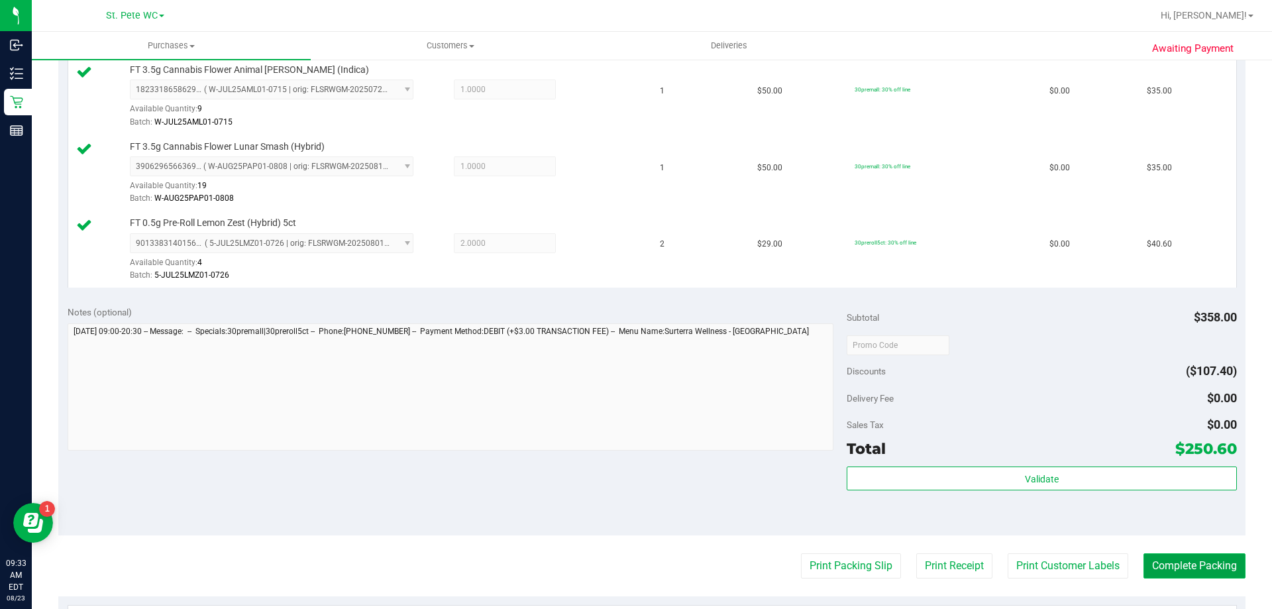
click at [1187, 565] on button "Complete Packing" at bounding box center [1195, 565] width 102 height 25
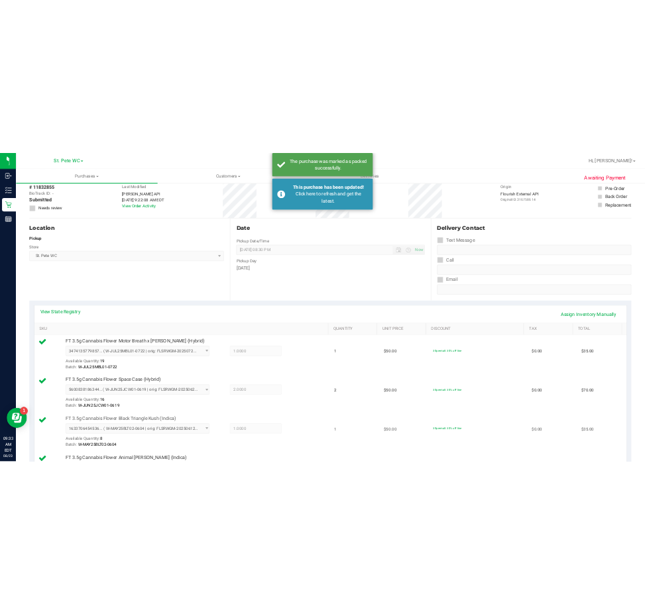
scroll to position [0, 0]
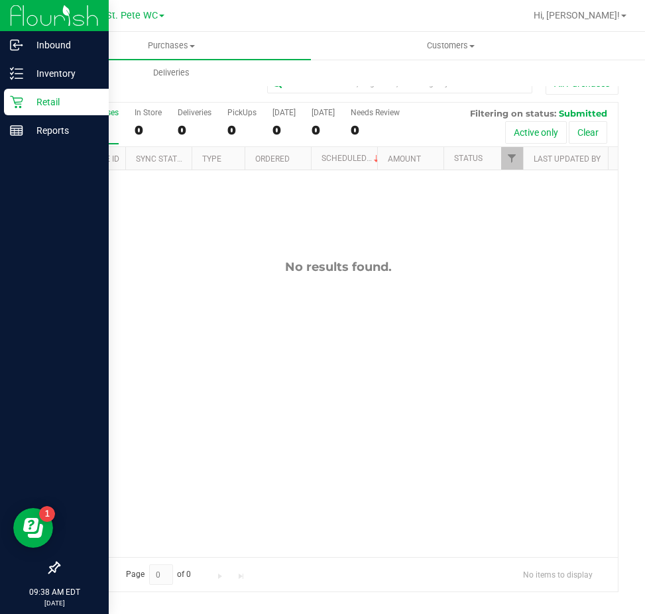
click at [53, 94] on p "Retail" at bounding box center [63, 102] width 80 height 16
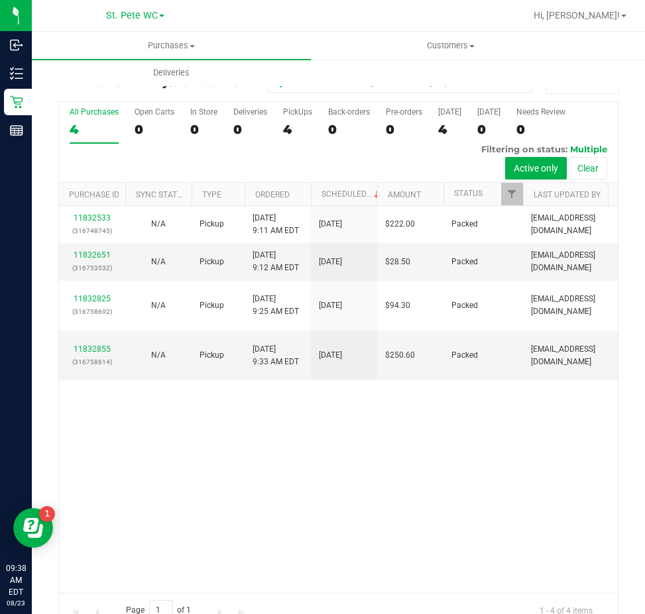
drag, startPoint x: 422, startPoint y: 469, endPoint x: 435, endPoint y: 438, distance: 33.8
click at [428, 458] on div "11832533 (316748745) N/A Pickup [DATE] 9:11 AM EDT 8/23/2025 $222.00 Packed [EM…" at bounding box center [338, 399] width 559 height 387
click at [430, 541] on div "11832533 (316748745) N/A Pickup [DATE] 9:11 AM EDT 8/23/2025 $222.00 Packed [EM…" at bounding box center [338, 399] width 559 height 387
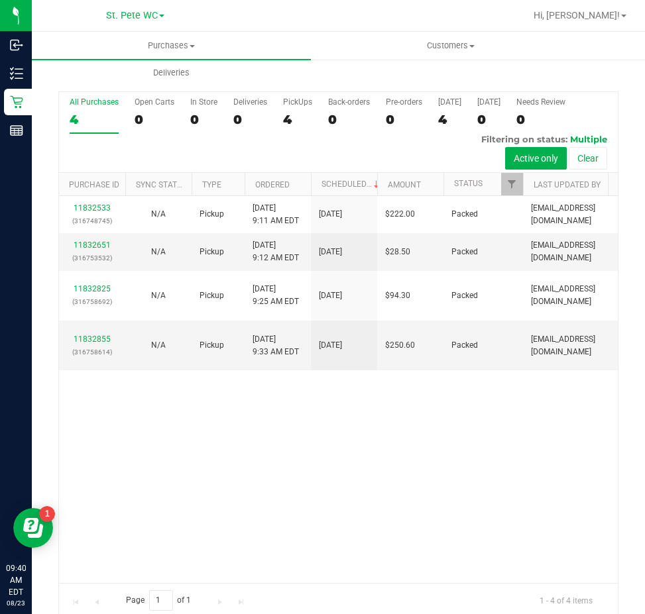
scroll to position [27, 0]
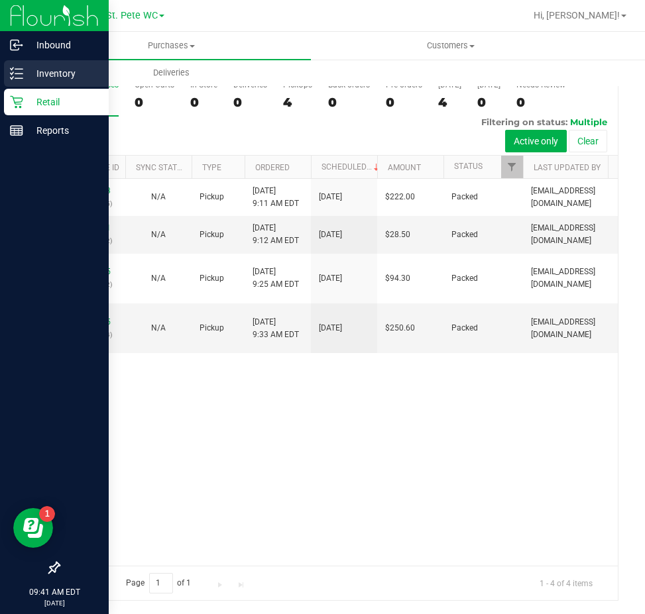
click at [16, 66] on div "Inventory" at bounding box center [56, 73] width 105 height 27
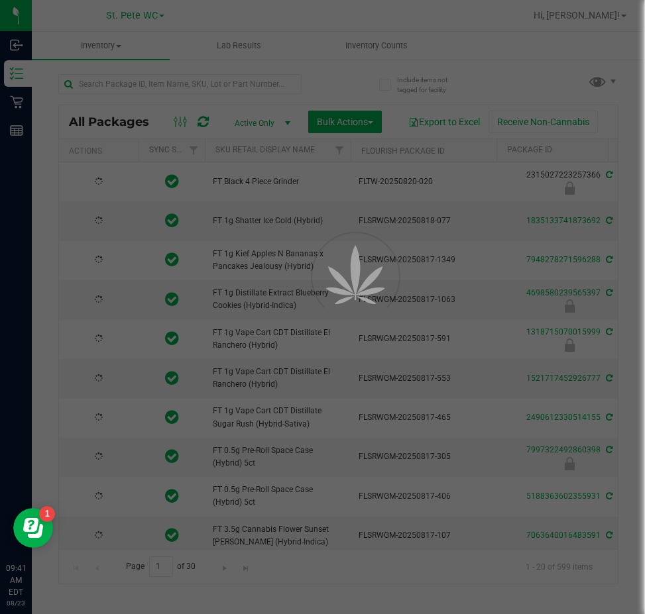
click at [103, 84] on div at bounding box center [322, 307] width 645 height 614
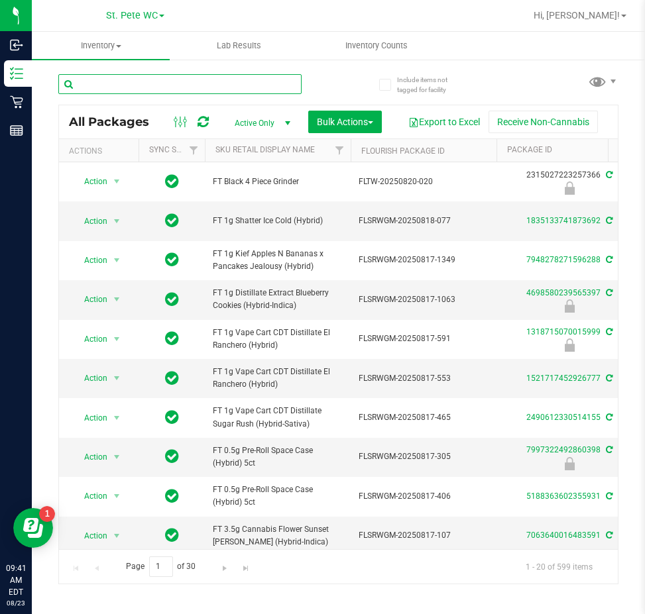
click at [103, 84] on input "text" at bounding box center [179, 84] width 243 height 20
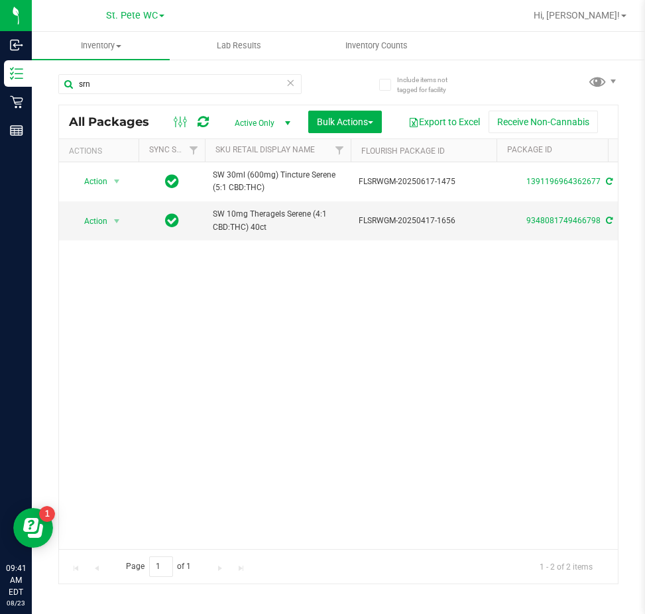
click at [330, 344] on div "Action Action Create package Edit attributes Global inventory Locate package Lo…" at bounding box center [338, 355] width 559 height 387
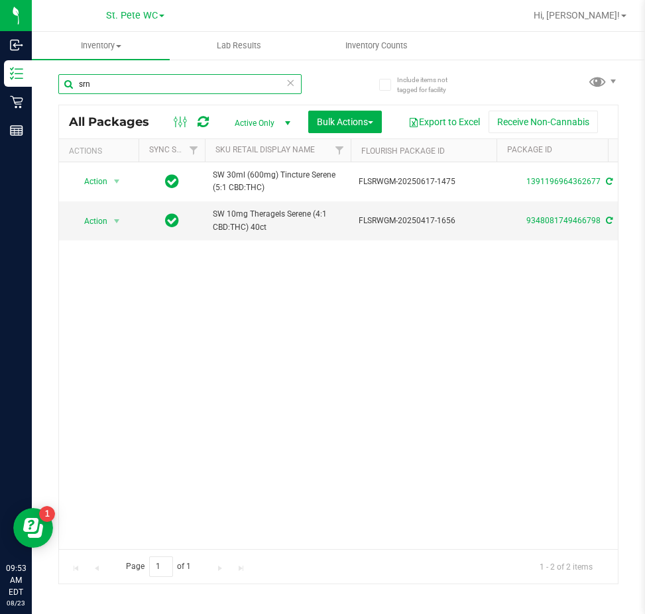
click at [136, 86] on input "srn" at bounding box center [179, 84] width 243 height 20
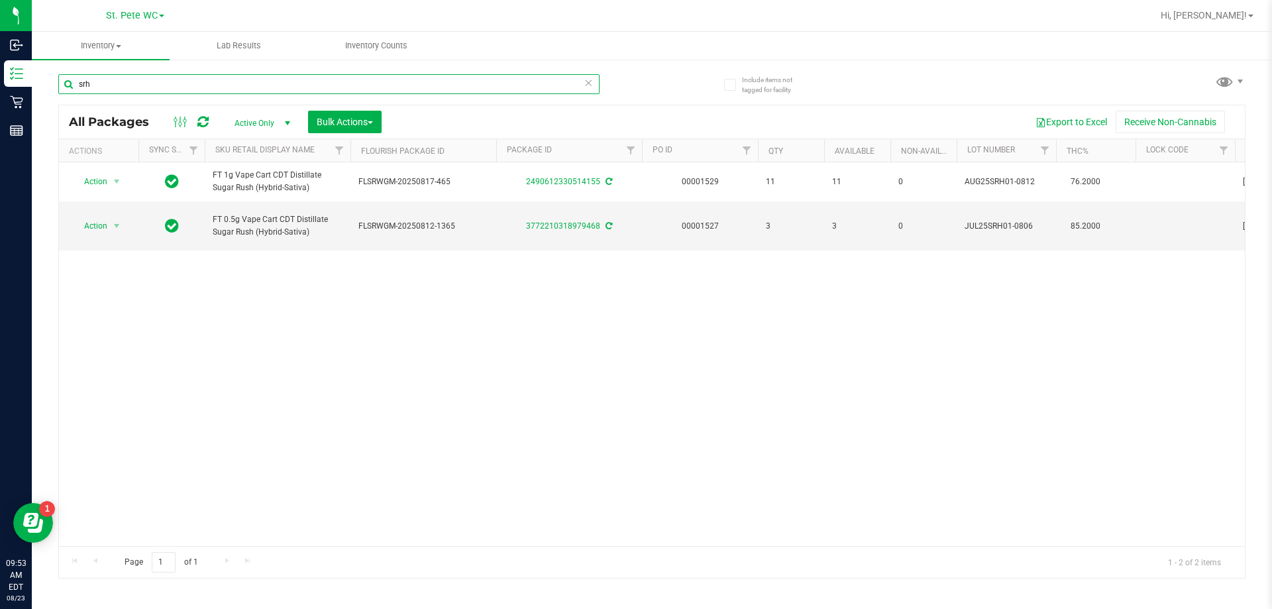
type input "srh"
click at [747, 393] on div "Action Action Create package Edit attributes Global inventory Locate package Lo…" at bounding box center [652, 354] width 1186 height 384
click at [612, 410] on div "Action Action Create package Edit attributes Global inventory Locate package Lo…" at bounding box center [652, 354] width 1186 height 384
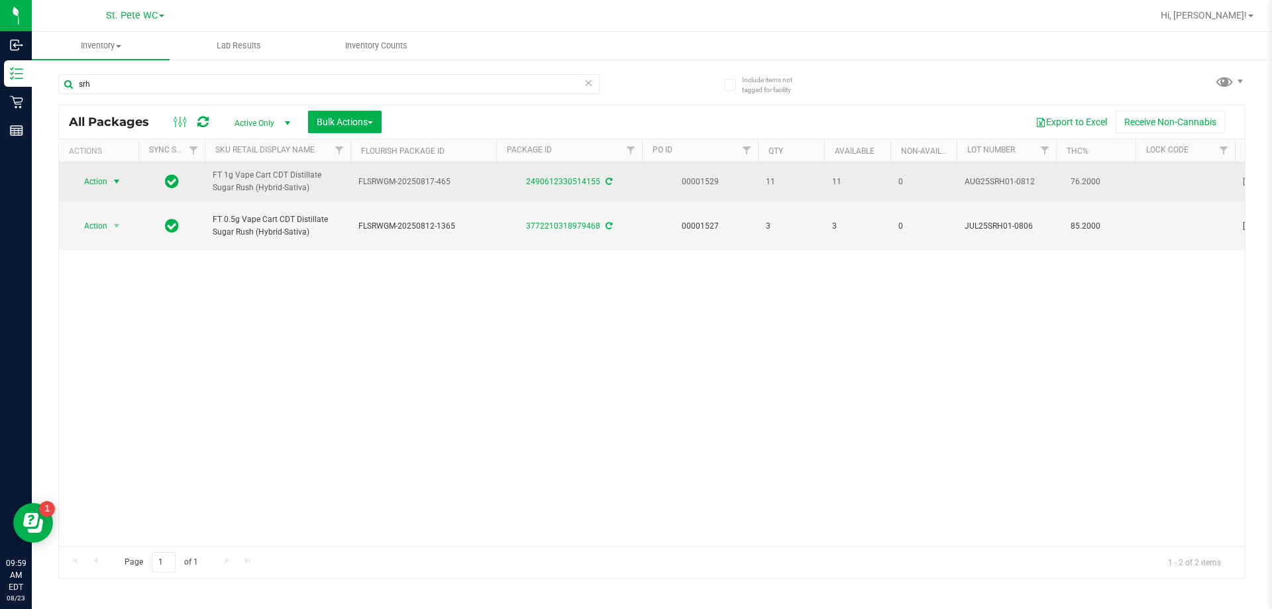
click at [103, 187] on span "Action" at bounding box center [90, 181] width 36 height 19
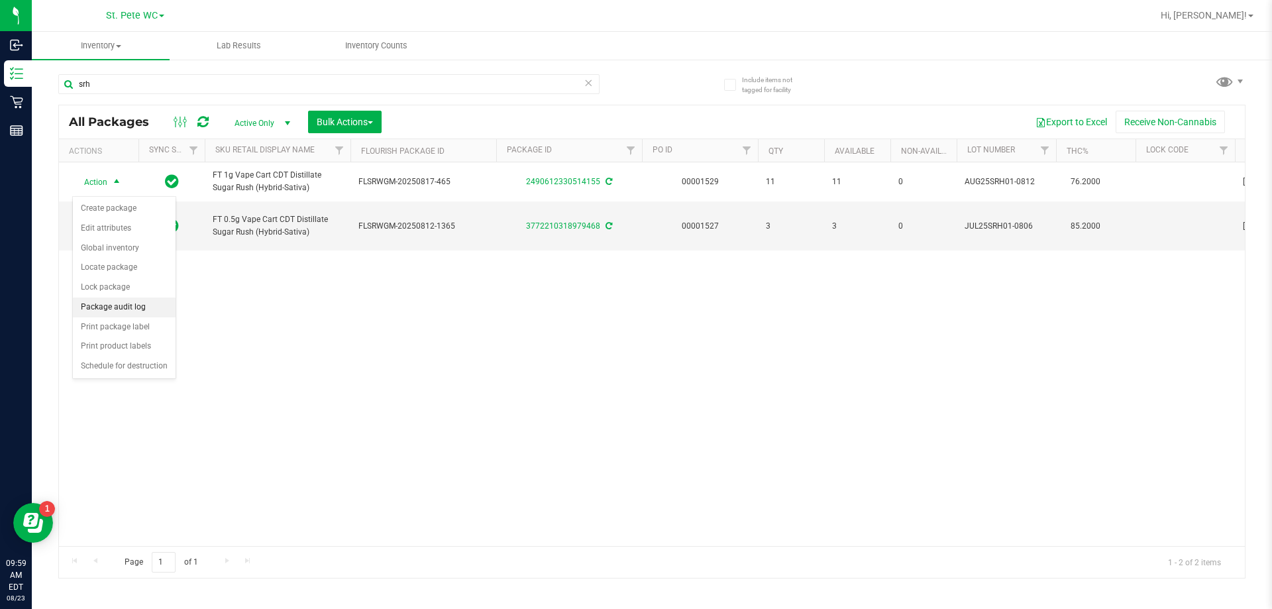
click at [127, 306] on li "Package audit log" at bounding box center [124, 307] width 103 height 20
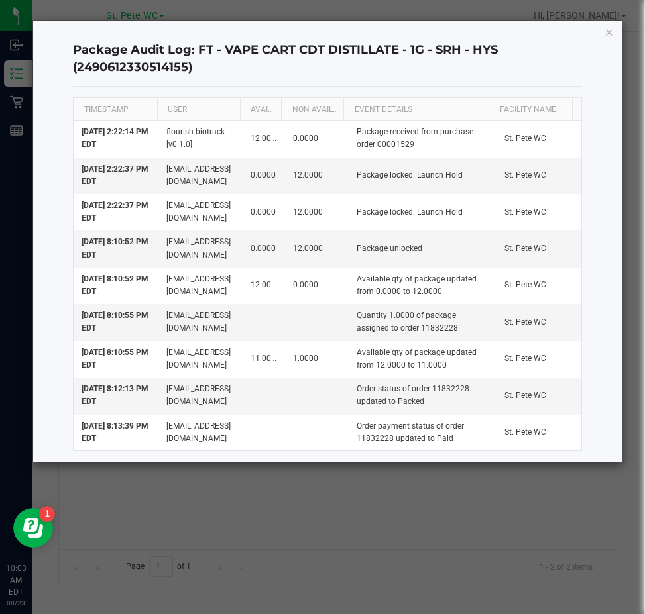
click at [615, 32] on div "Package Audit Log: FT - VAPE CART CDT DISTILLATE - 1G - SRH - HYS (249061233051…" at bounding box center [327, 241] width 588 height 441
click at [609, 30] on icon "button" at bounding box center [608, 32] width 9 height 16
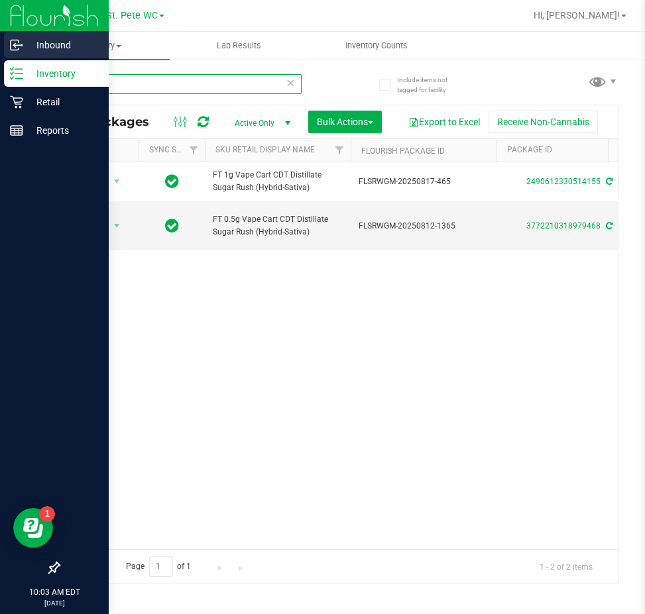
drag, startPoint x: 150, startPoint y: 80, endPoint x: 1, endPoint y: 58, distance: 149.9
click at [1, 58] on div "Inbound Inventory Retail Reports 10:03 AM EDT [DATE] 08/23 St. [PERSON_NAME] WC…" at bounding box center [322, 307] width 645 height 614
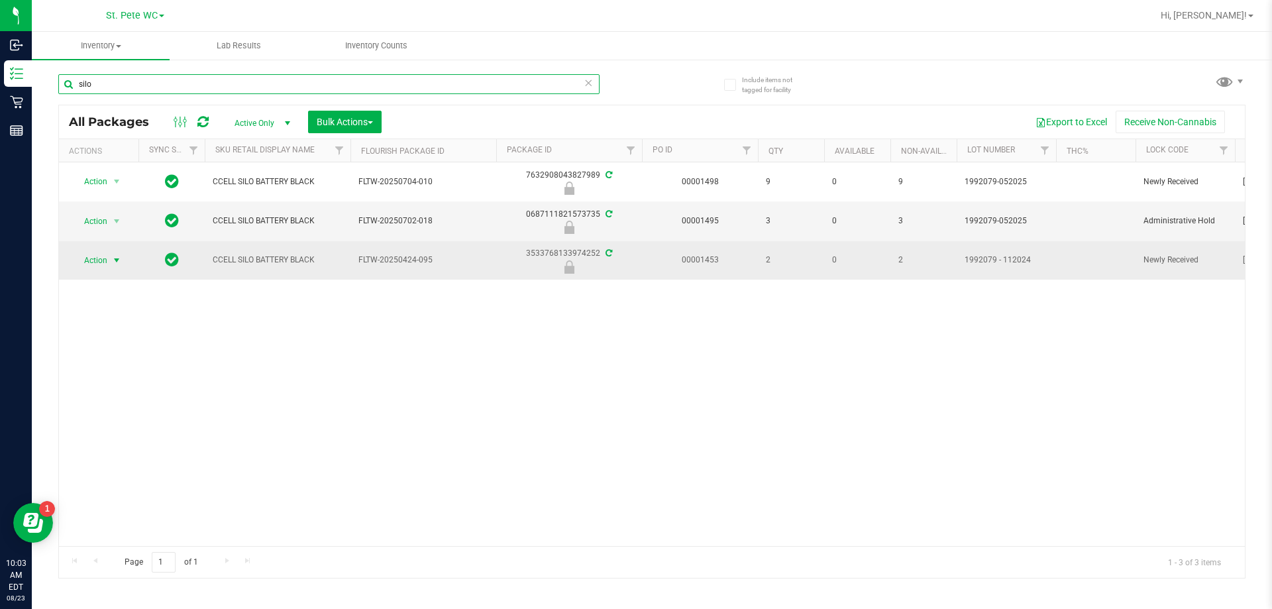
type input "silo"
click at [114, 260] on span "select" at bounding box center [116, 260] width 11 height 11
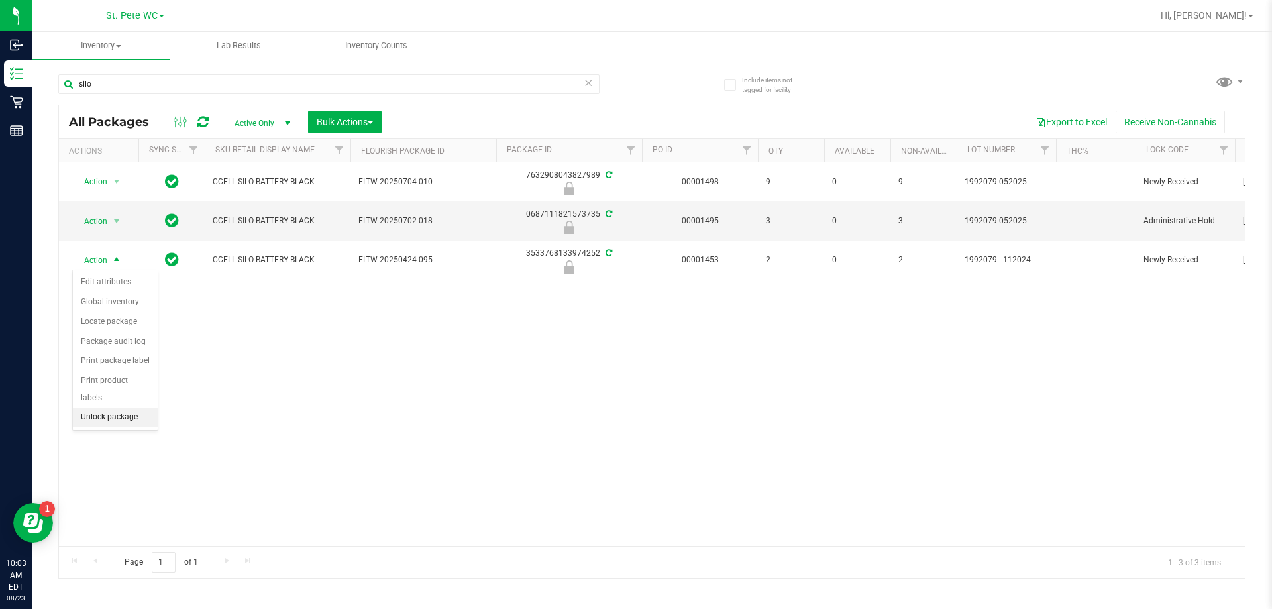
click at [93, 407] on li "Unlock package" at bounding box center [115, 417] width 85 height 20
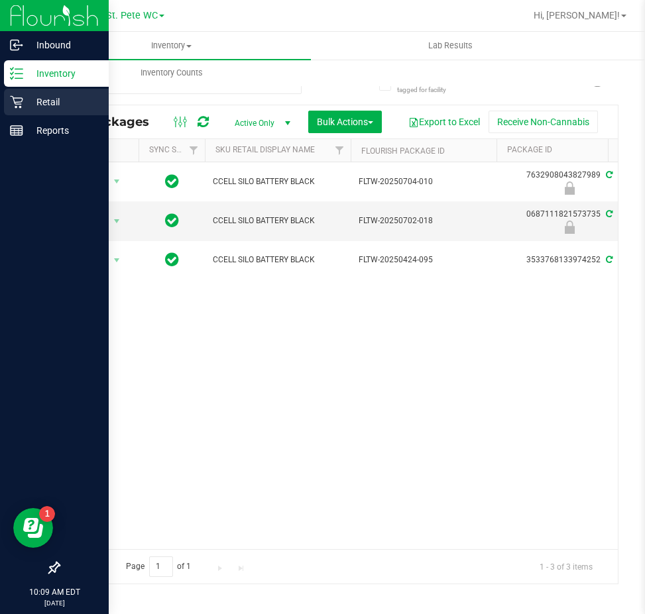
click at [46, 108] on p "Retail" at bounding box center [63, 102] width 80 height 16
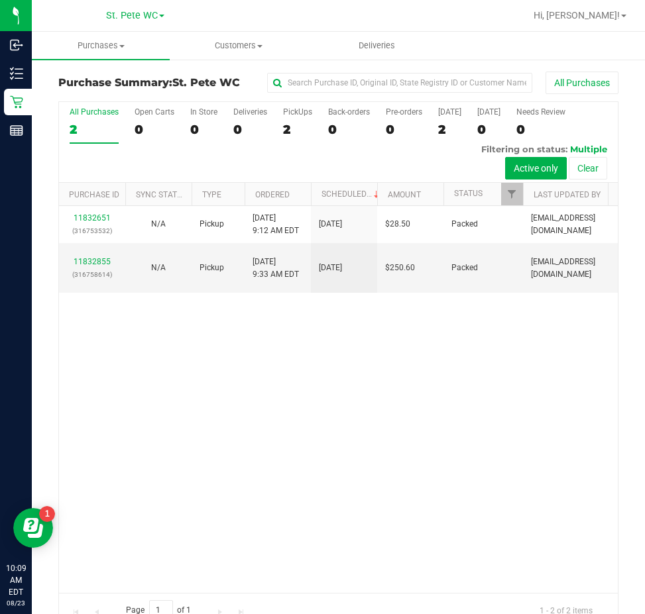
click at [475, 500] on div "11832651 (316753532) N/A Pickup [DATE] 9:12 AM EDT 8/23/2025 $28.50 Packed [EMA…" at bounding box center [338, 399] width 559 height 387
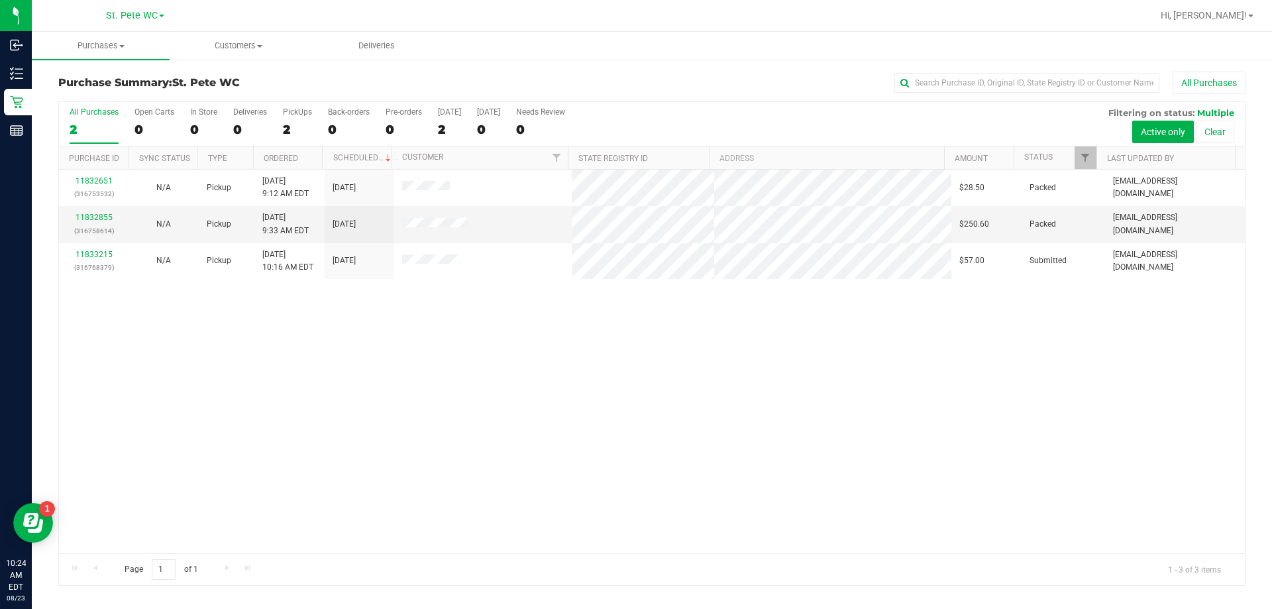
click at [665, 407] on div "11832651 (316753532) N/A Pickup [DATE] 9:12 AM EDT 8/23/2025 $28.50 Packed [EMA…" at bounding box center [652, 362] width 1186 height 384
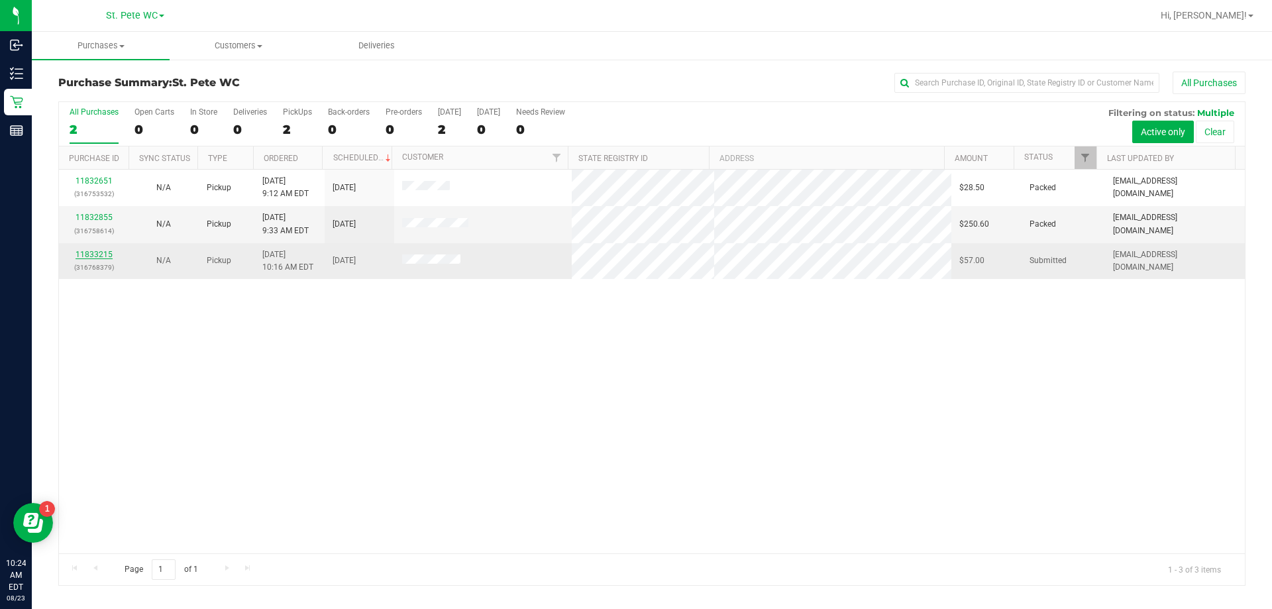
click at [77, 254] on link "11833215" at bounding box center [94, 254] width 37 height 9
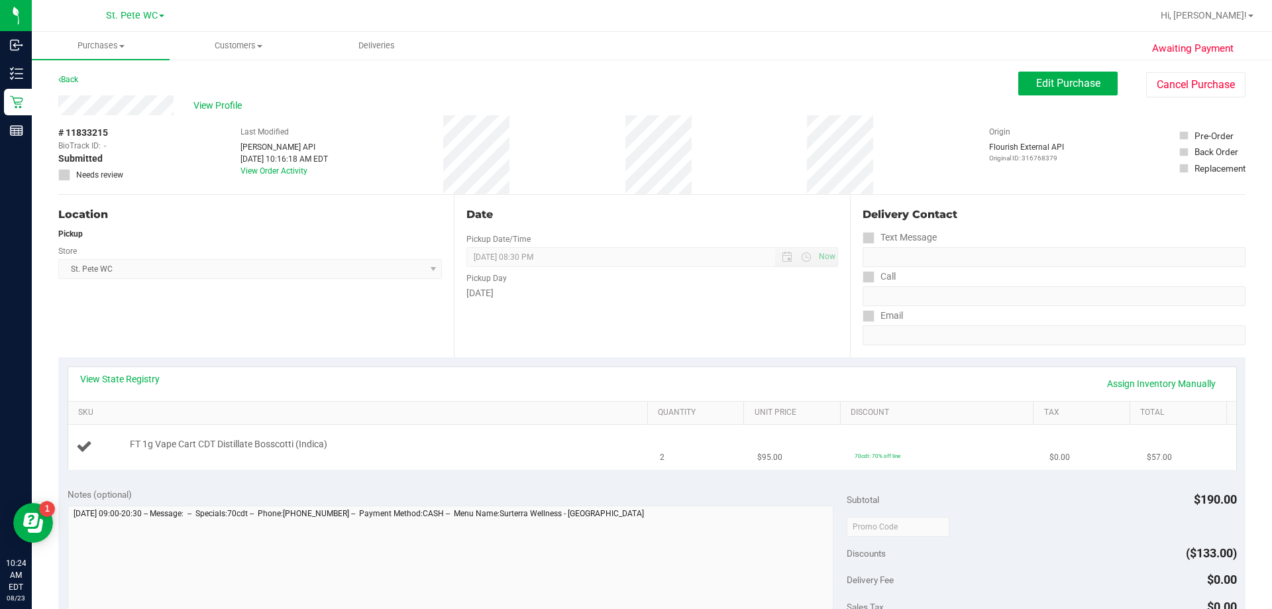
click at [379, 454] on div "FT 1g Vape Cart CDT Distillate Bosscotti (Indica)" at bounding box center [360, 447] width 568 height 18
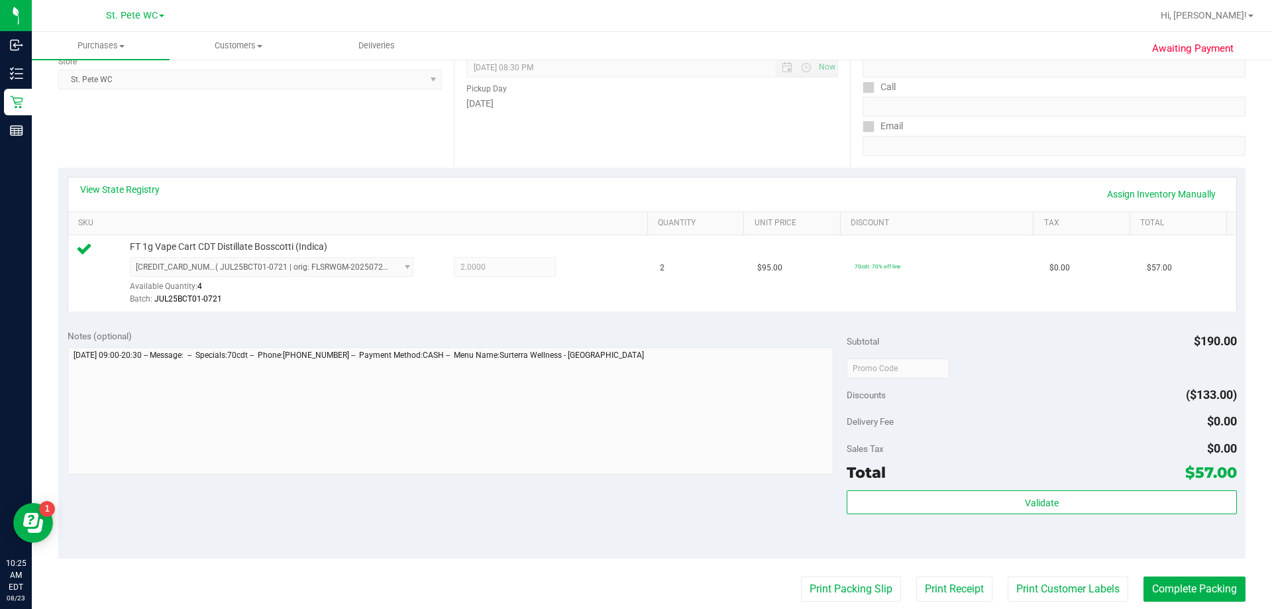
scroll to position [199, 0]
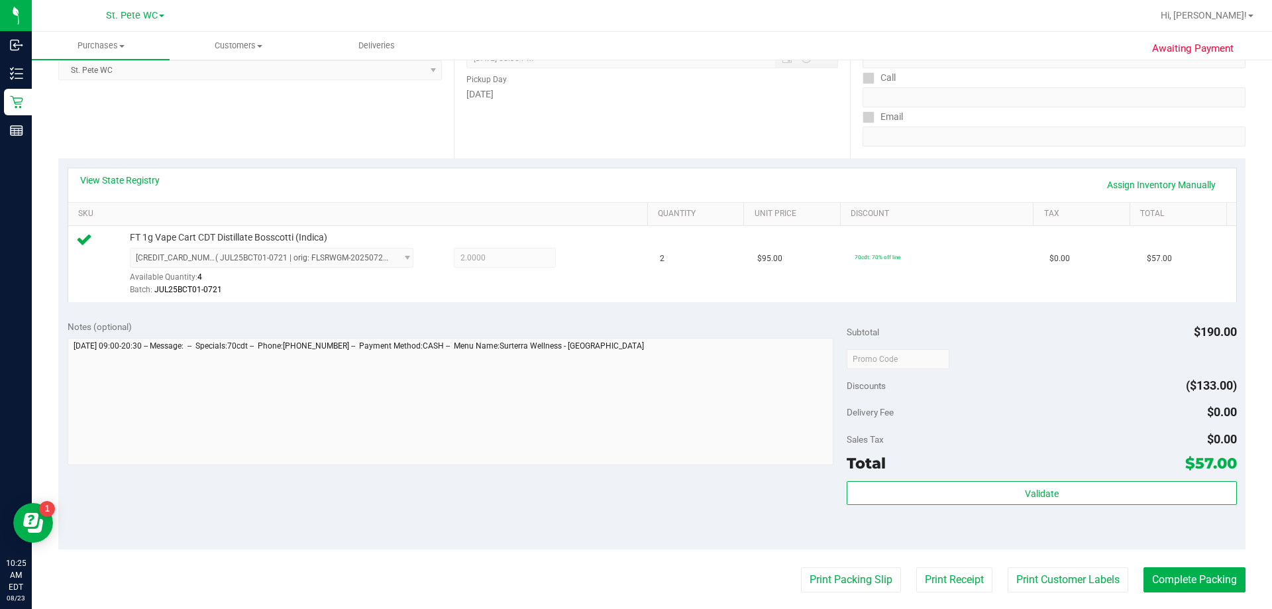
click at [947, 506] on div "Validate" at bounding box center [1042, 511] width 390 height 60
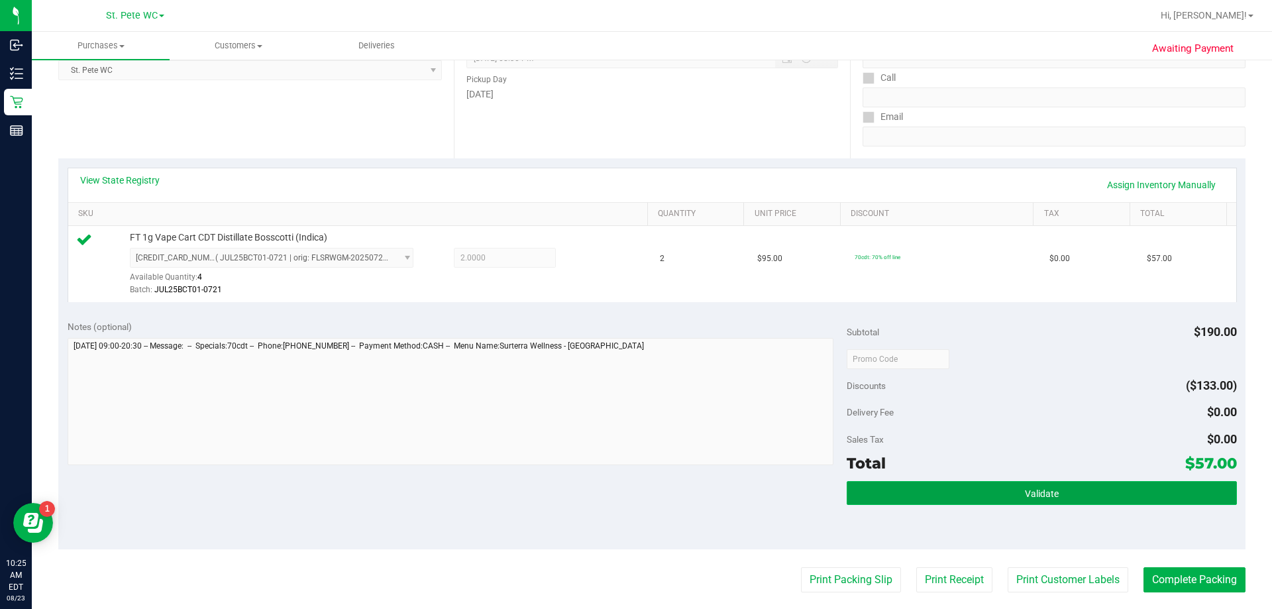
click at [947, 490] on button "Validate" at bounding box center [1042, 493] width 390 height 24
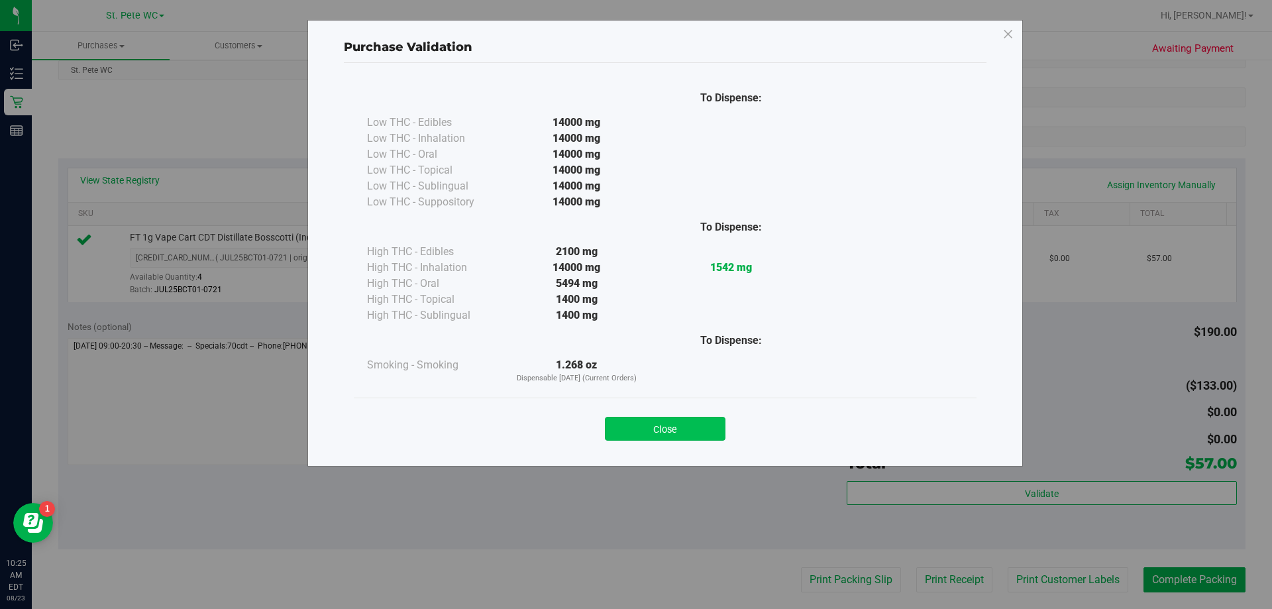
click at [684, 419] on button "Close" at bounding box center [665, 429] width 121 height 24
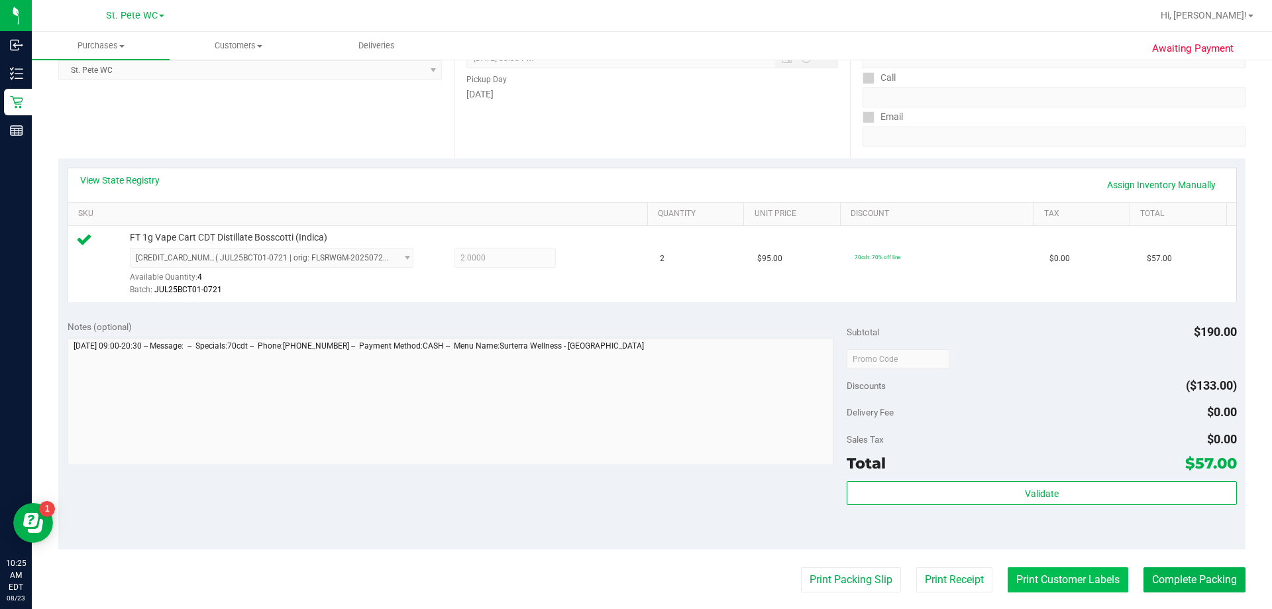
click at [1047, 586] on button "Print Customer Labels" at bounding box center [1068, 579] width 121 height 25
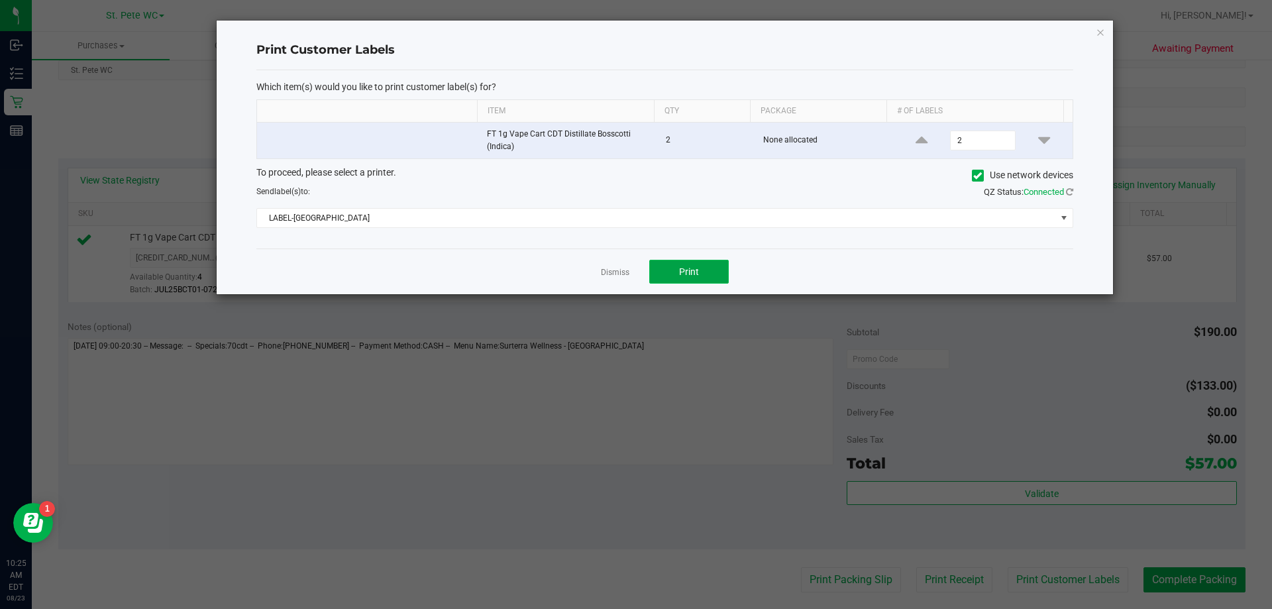
click at [698, 267] on span "Print" at bounding box center [689, 271] width 20 height 11
click at [1098, 30] on icon "button" at bounding box center [1100, 32] width 9 height 16
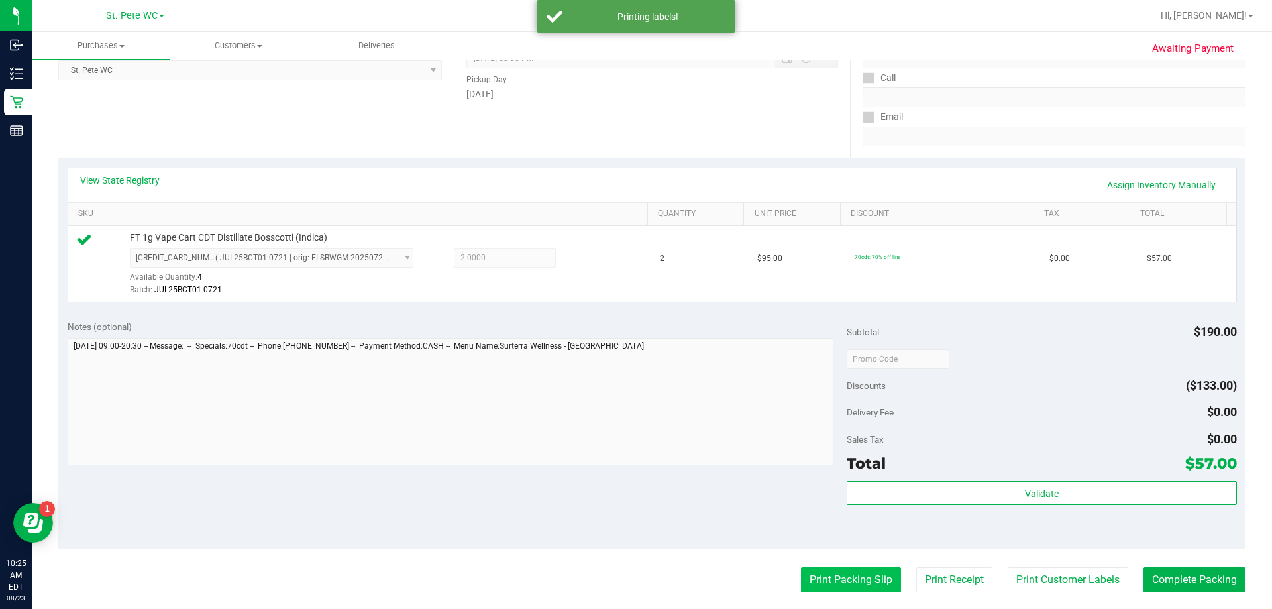
click at [804, 584] on button "Print Packing Slip" at bounding box center [851, 579] width 100 height 25
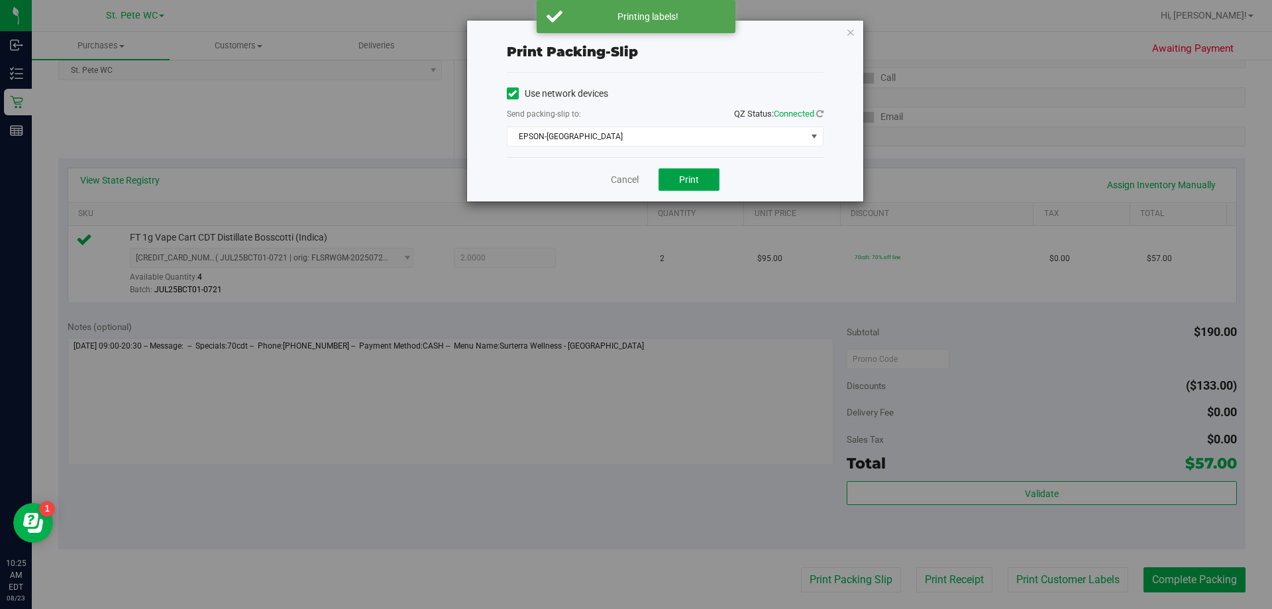
click at [678, 181] on button "Print" at bounding box center [689, 179] width 61 height 23
click at [851, 28] on icon "button" at bounding box center [850, 32] width 9 height 16
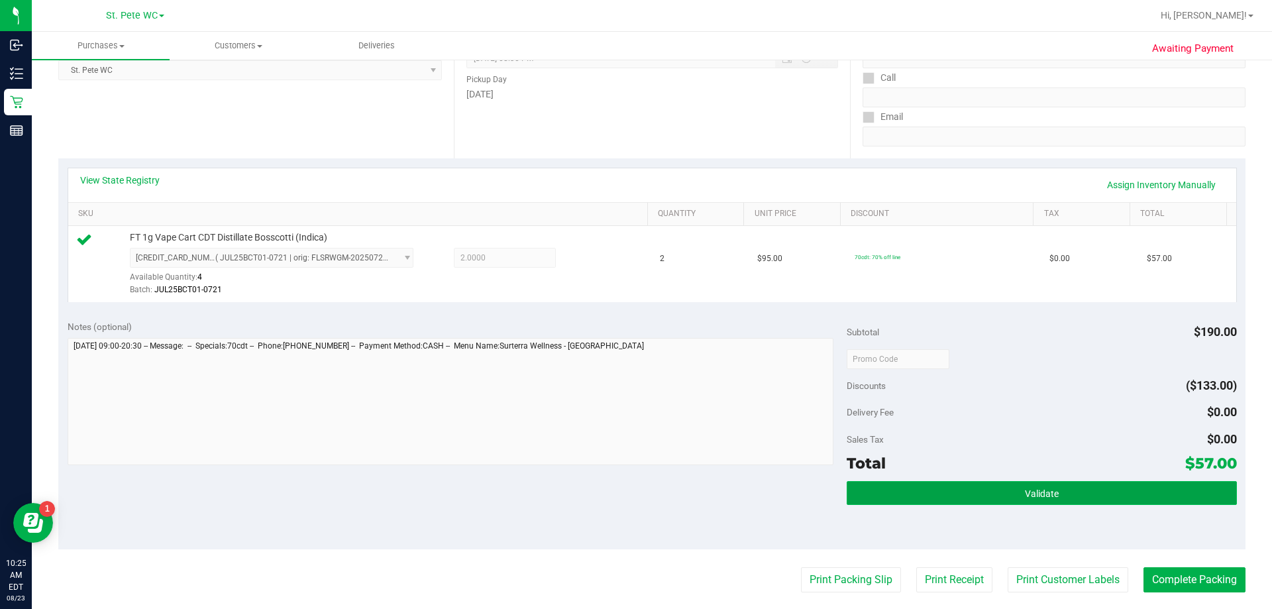
click at [983, 481] on button "Validate" at bounding box center [1042, 493] width 390 height 24
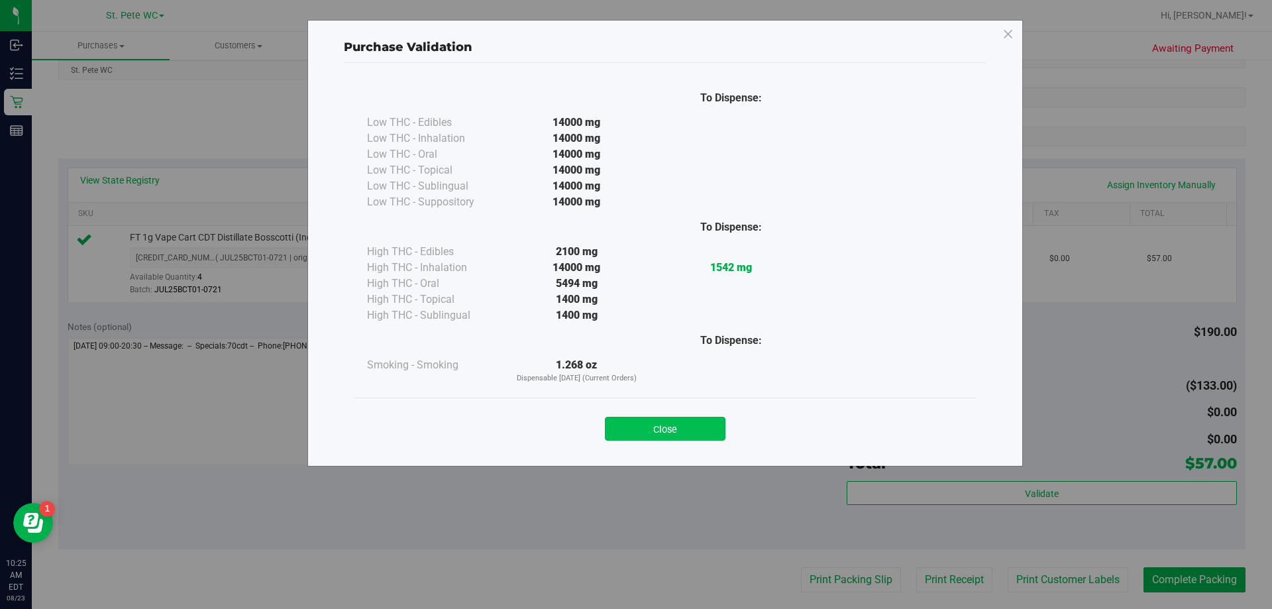
click at [704, 438] on button "Close" at bounding box center [665, 429] width 121 height 24
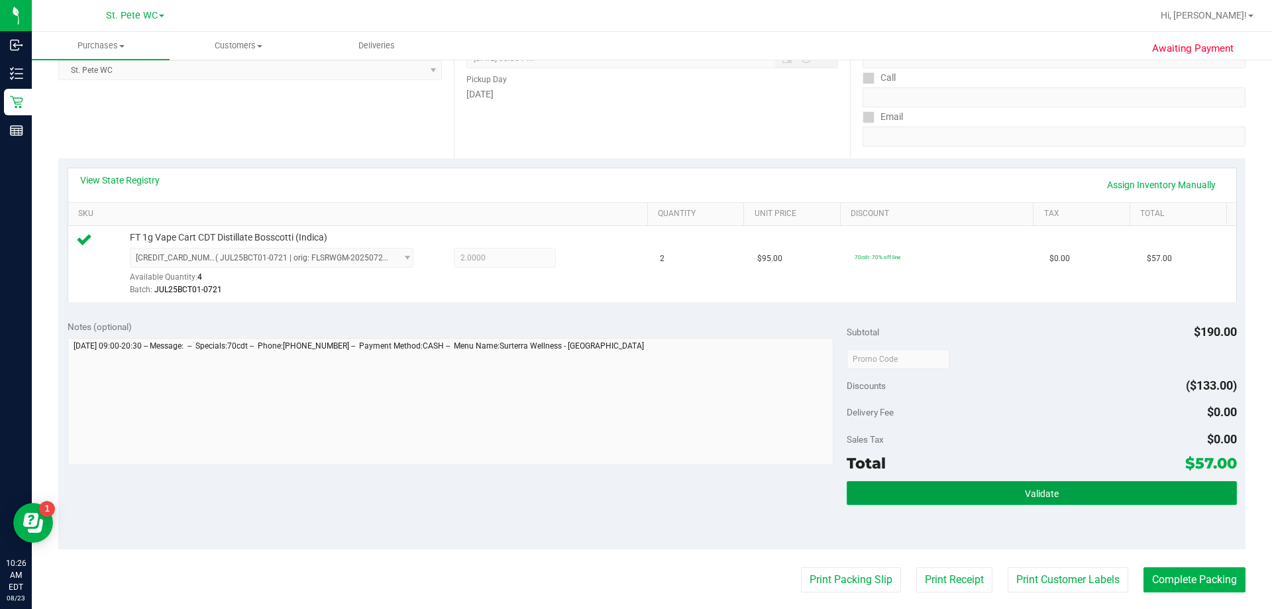
click at [1122, 498] on button "Validate" at bounding box center [1042, 493] width 390 height 24
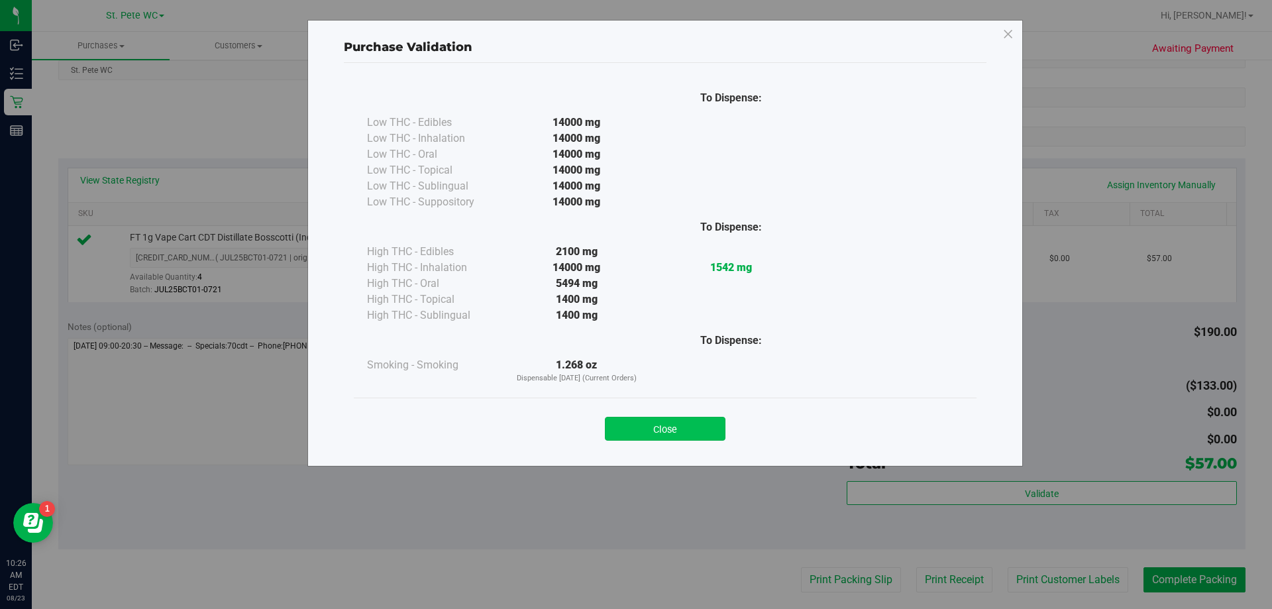
click at [674, 417] on button "Close" at bounding box center [665, 429] width 121 height 24
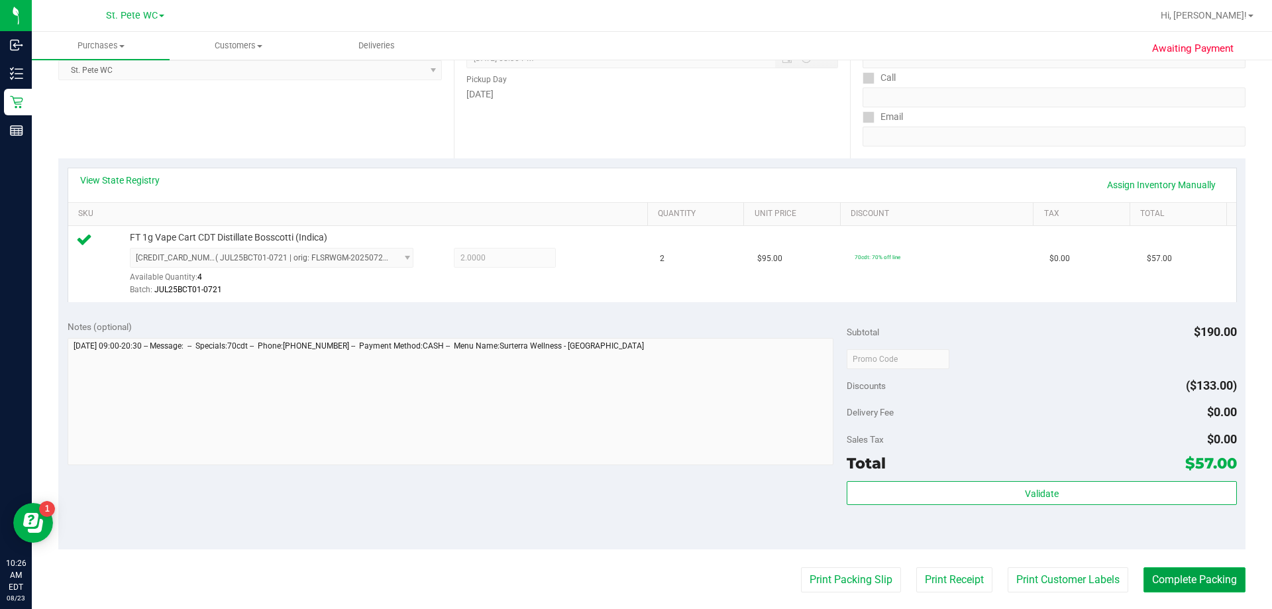
click at [1169, 583] on button "Complete Packing" at bounding box center [1195, 579] width 102 height 25
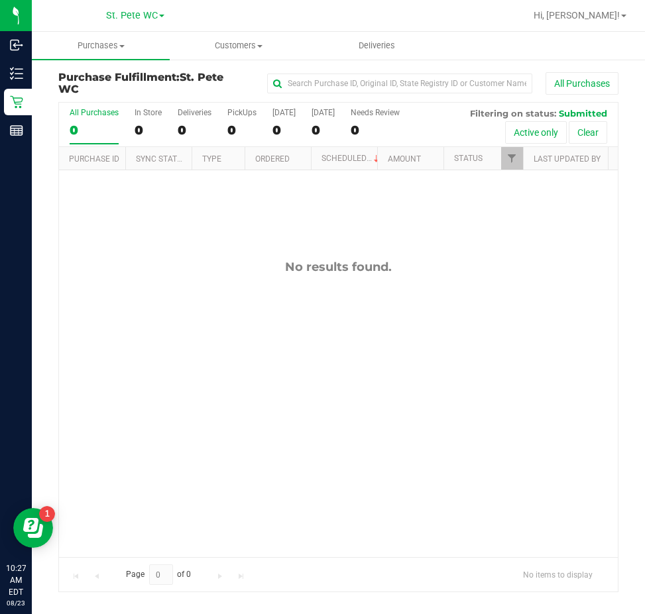
click at [485, 358] on div "No results found." at bounding box center [338, 408] width 559 height 476
click at [435, 371] on div "No results found." at bounding box center [338, 408] width 559 height 476
click at [394, 350] on div "No results found." at bounding box center [338, 408] width 559 height 476
click at [602, 302] on div "No results found." at bounding box center [338, 408] width 559 height 476
click at [294, 363] on div "No results found." at bounding box center [338, 408] width 559 height 476
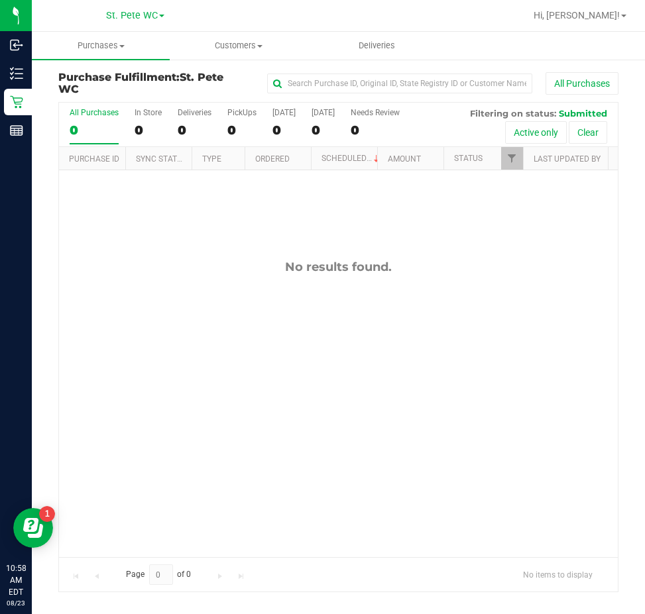
click at [268, 564] on div "Page 0 of 0 No items to display" at bounding box center [338, 574] width 559 height 34
click at [270, 570] on div "Page 0 of 0 No items to display" at bounding box center [338, 574] width 559 height 34
click at [552, 249] on div "No results found." at bounding box center [338, 408] width 559 height 476
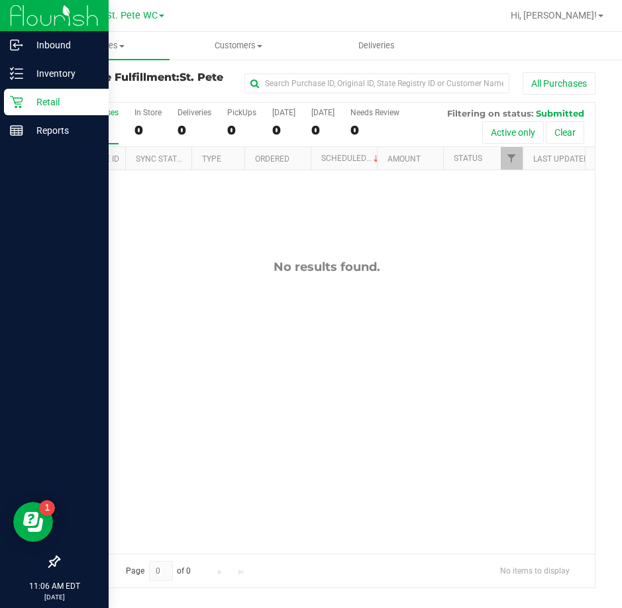
click at [17, 95] on icon at bounding box center [16, 101] width 13 height 13
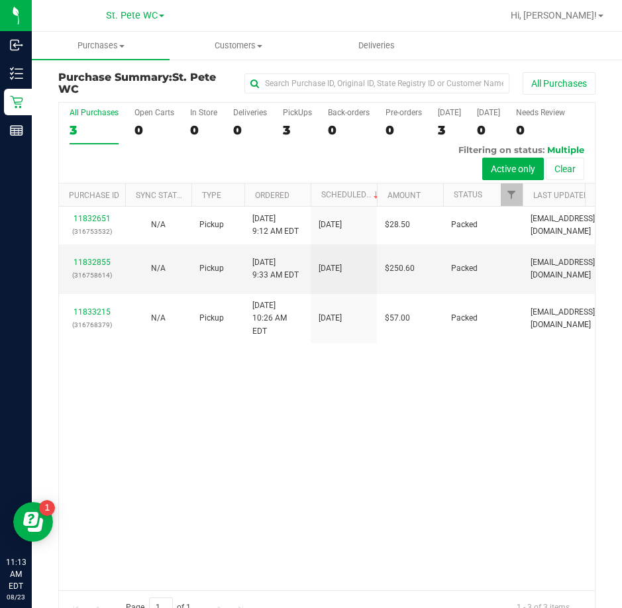
click at [531, 572] on div "11832651 (316753532) N/A Pickup [DATE] 9:12 AM EDT 8/23/2025 $28.50 Packed [EMA…" at bounding box center [327, 398] width 536 height 383
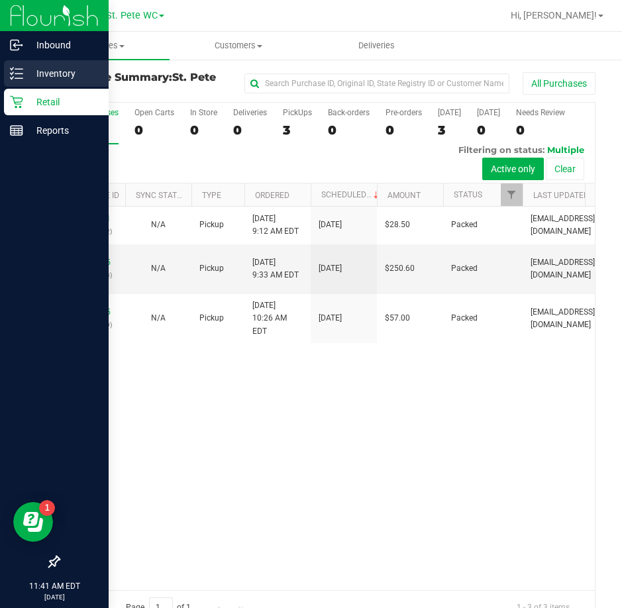
click at [32, 69] on p "Inventory" at bounding box center [63, 74] width 80 height 16
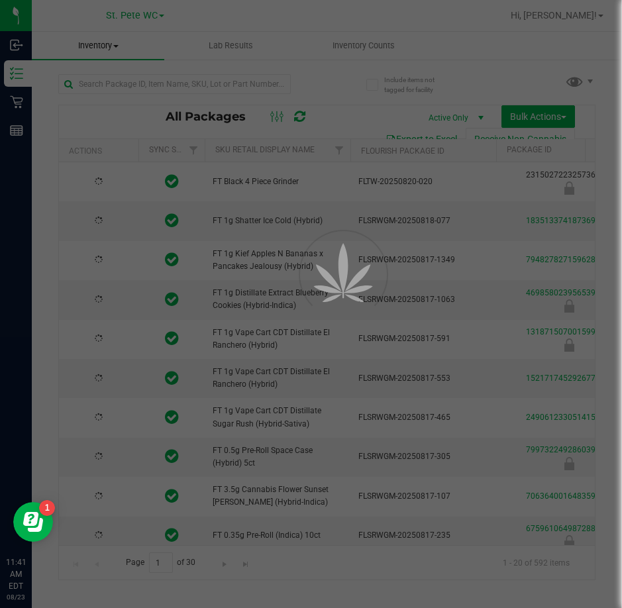
click at [145, 82] on div at bounding box center [311, 304] width 622 height 608
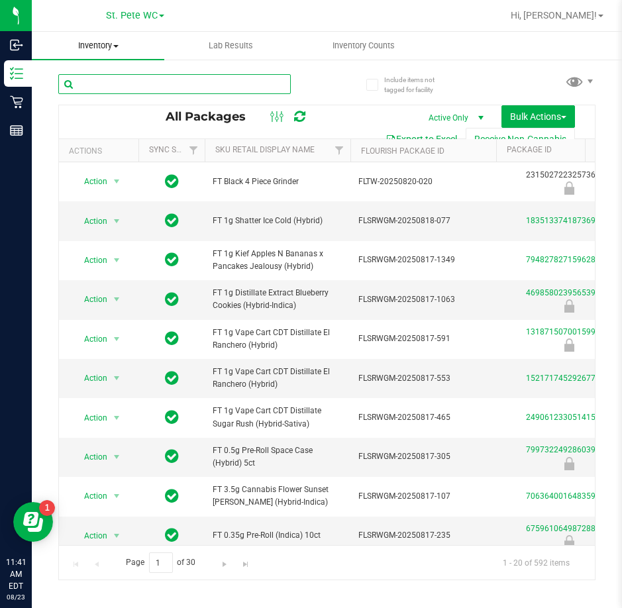
click at [145, 82] on input "text" at bounding box center [174, 84] width 233 height 20
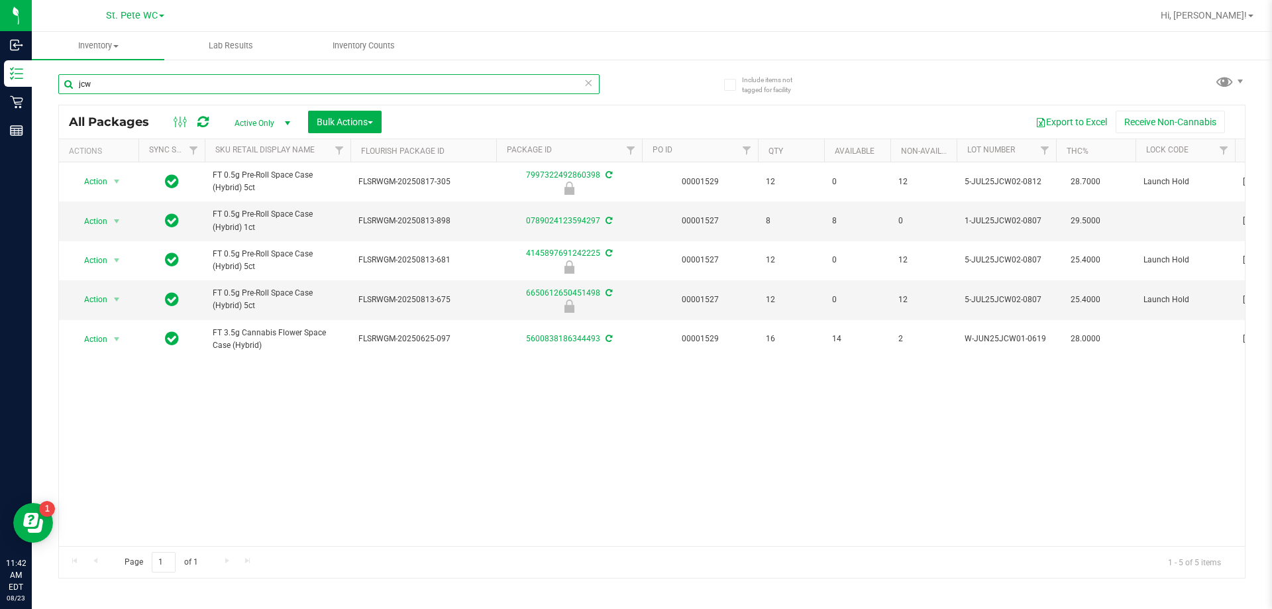
type input "jcw"
click at [776, 409] on div "Action Action Edit attributes Global inventory Locate package Package audit log…" at bounding box center [652, 354] width 1186 height 384
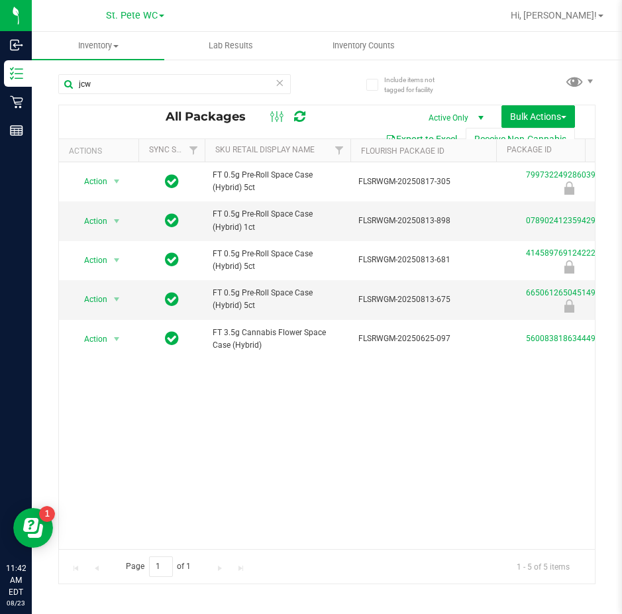
click at [429, 440] on div "Action Action Edit attributes Global inventory Locate package Package audit log…" at bounding box center [327, 355] width 536 height 387
